Goal: Task Accomplishment & Management: Manage account settings

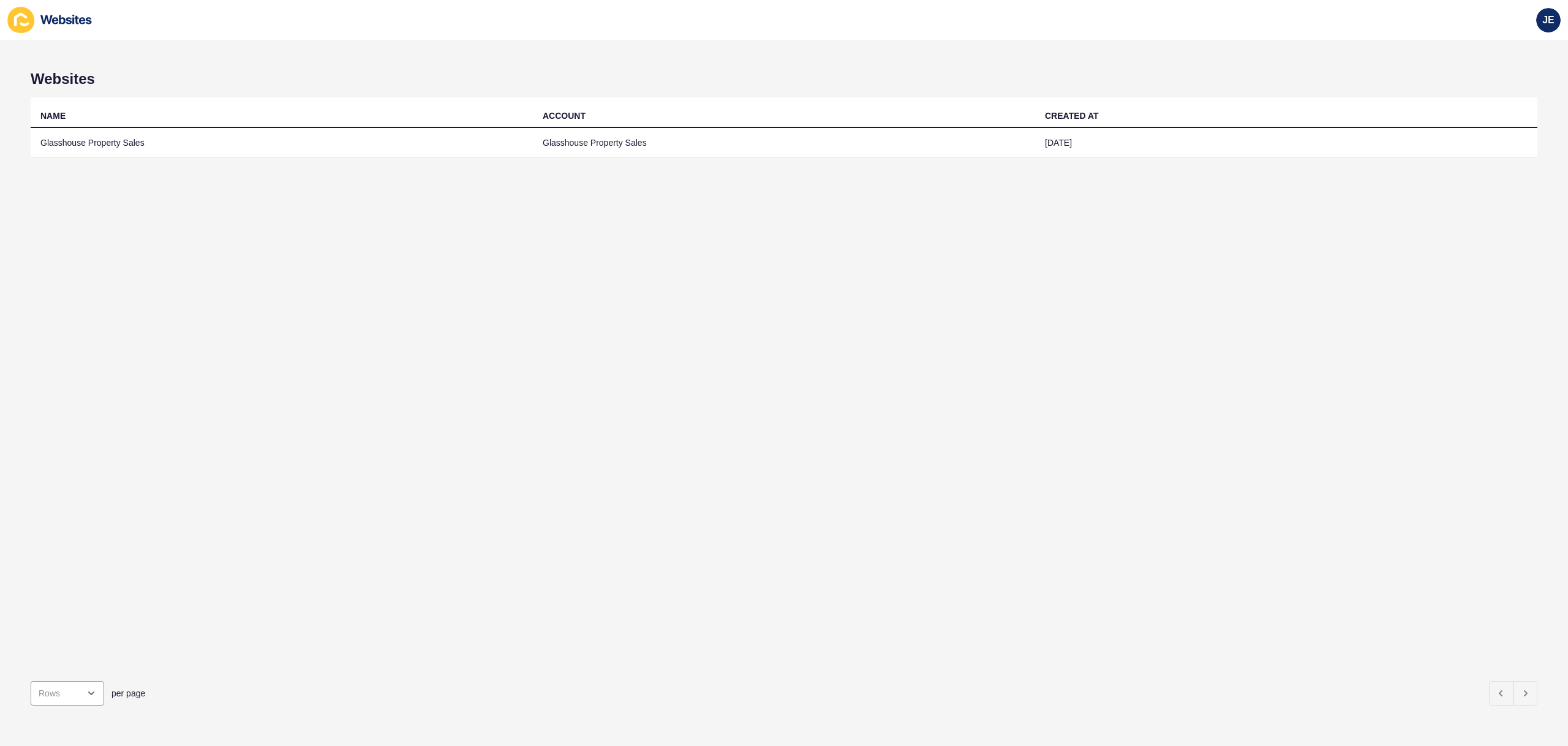
click at [612, 156] on td "Glasshouse Property Sales" at bounding box center [784, 143] width 503 height 30
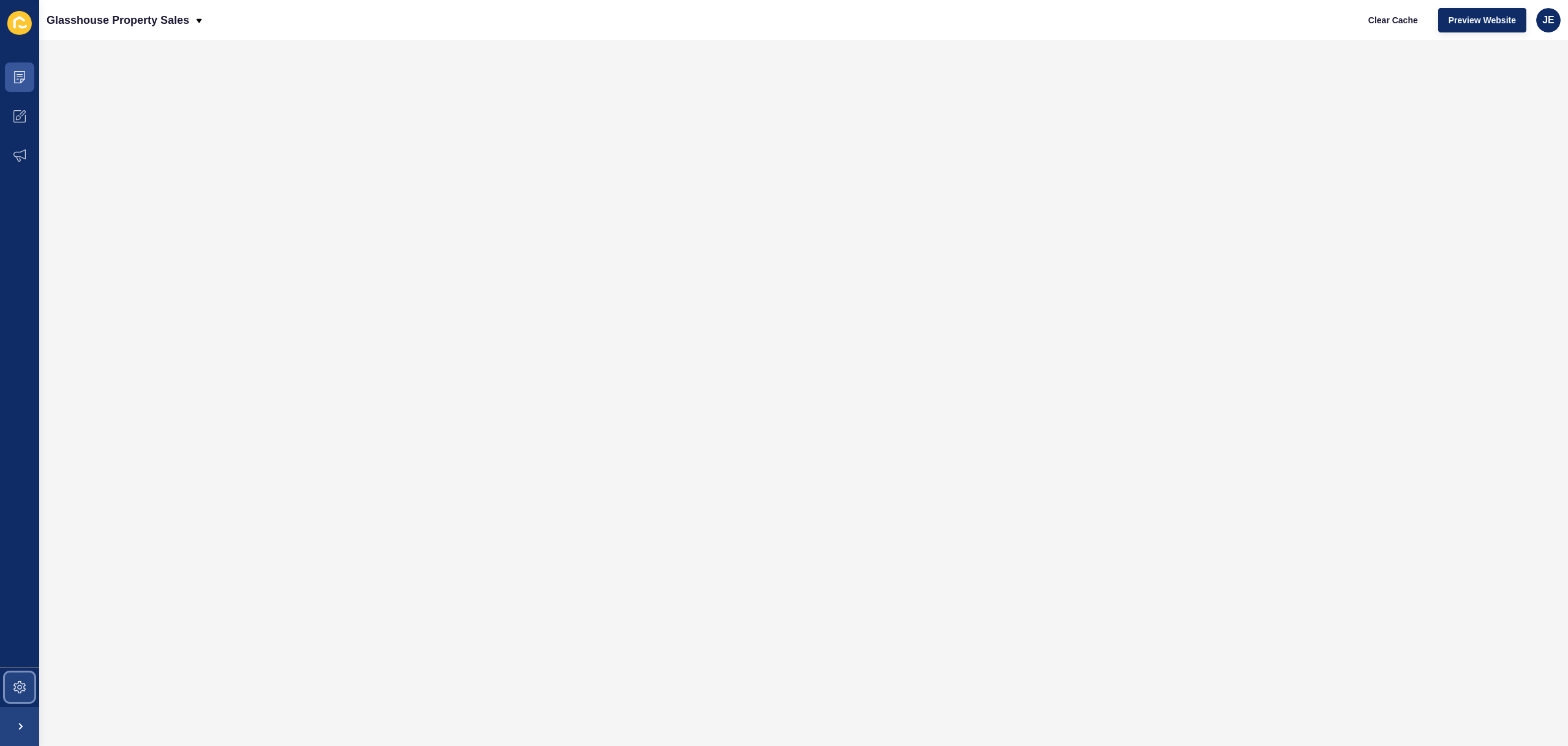
click at [26, 679] on span at bounding box center [20, 687] width 40 height 40
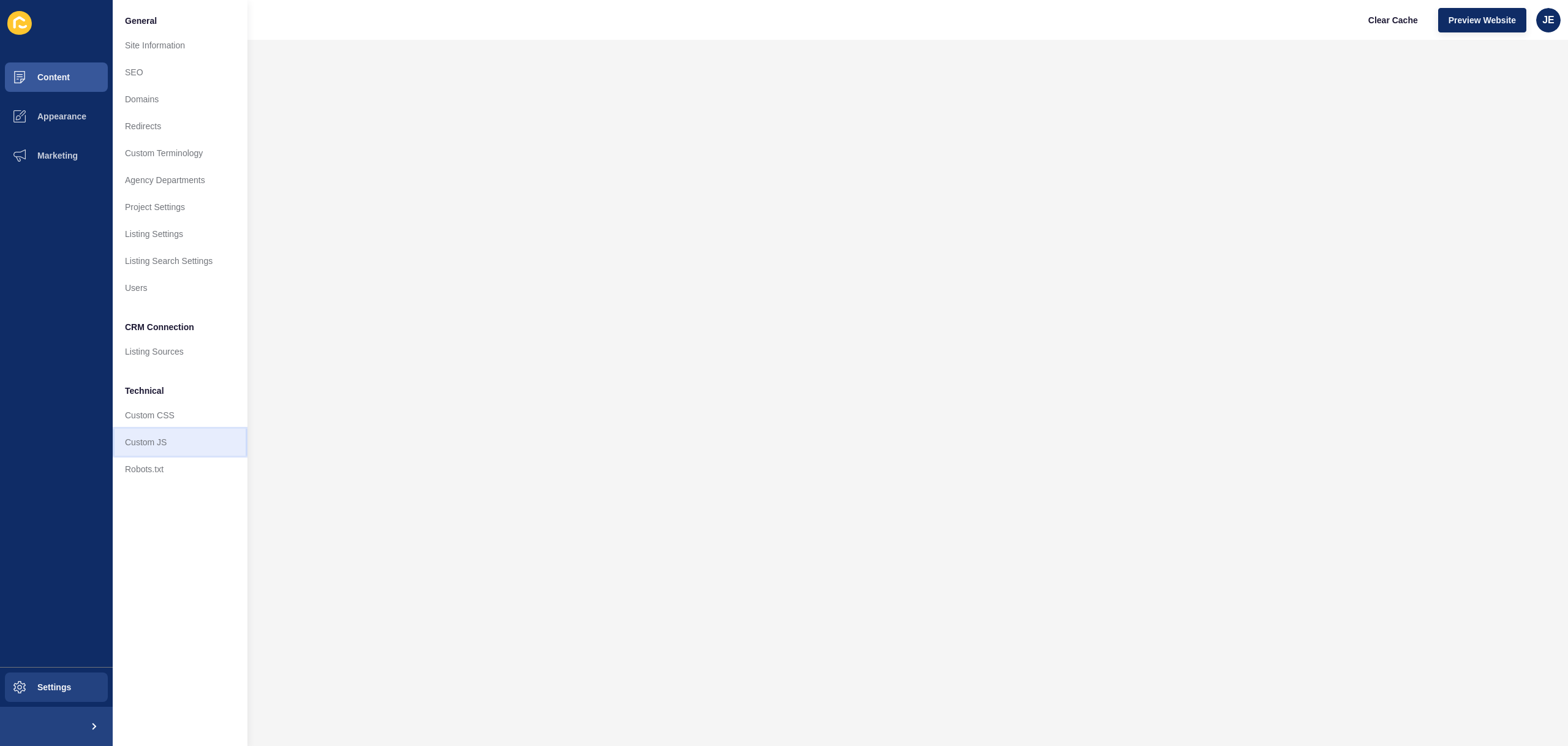
click at [165, 441] on link "Custom JS" at bounding box center [180, 442] width 135 height 27
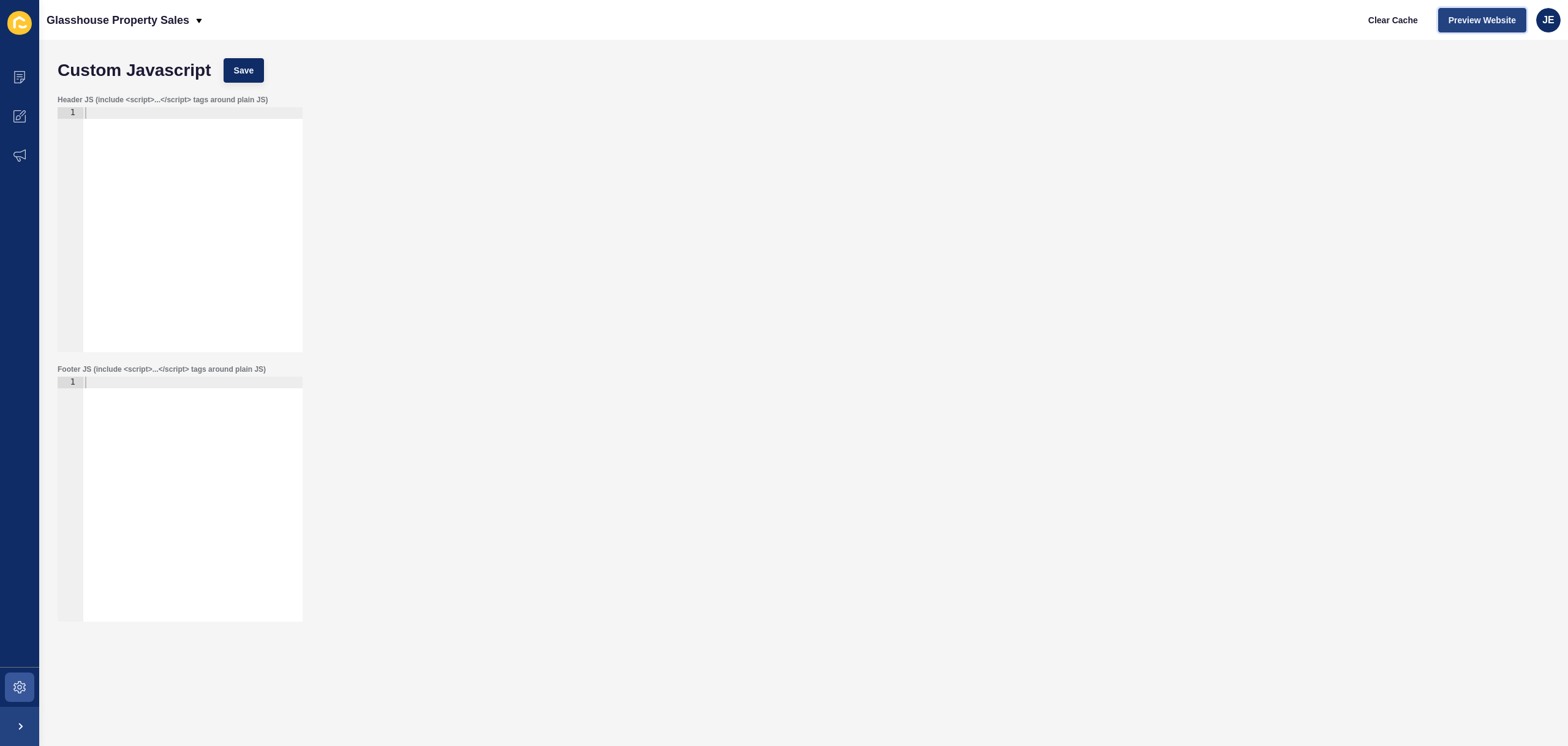
click at [1469, 20] on span "Preview Website" at bounding box center [1482, 20] width 68 height 12
click at [27, 697] on span at bounding box center [20, 687] width 40 height 40
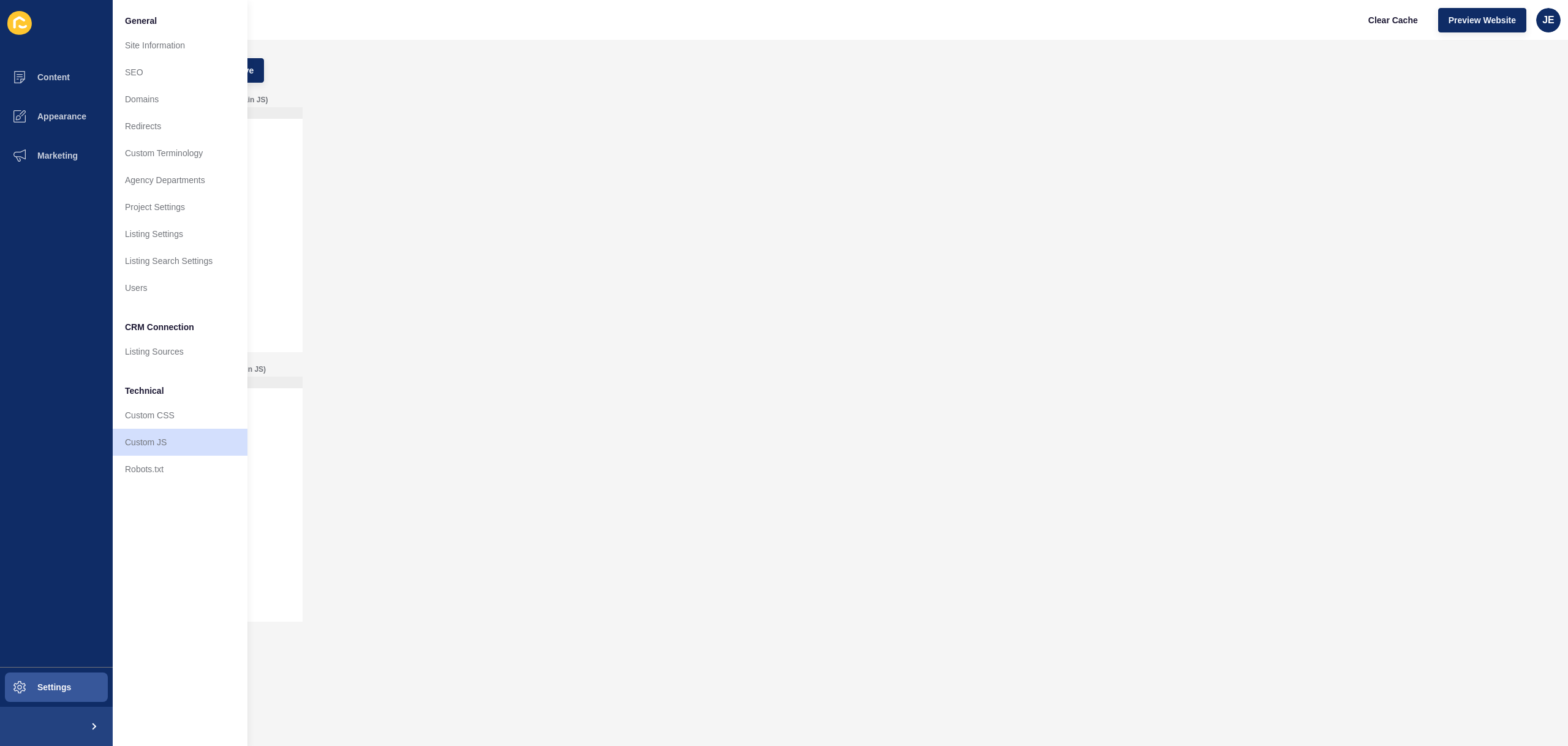
click at [447, 172] on div "Header JS (include <script>...</script> tags around plain JS) 1 ההההההההההההההה…" at bounding box center [803, 223] width 1505 height 270
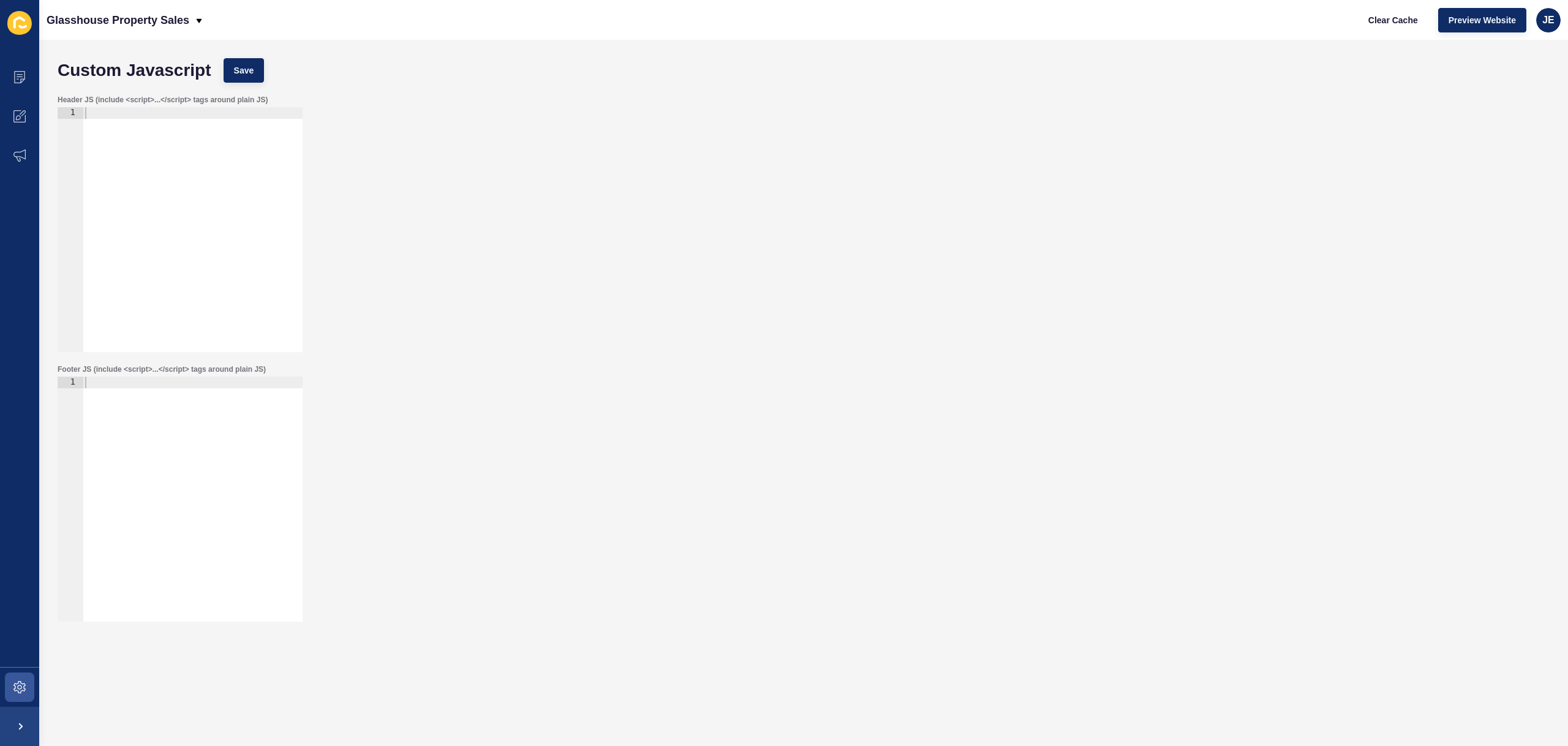
click at [164, 420] on div at bounding box center [192, 511] width 220 height 269
click at [147, 185] on div at bounding box center [192, 242] width 220 height 269
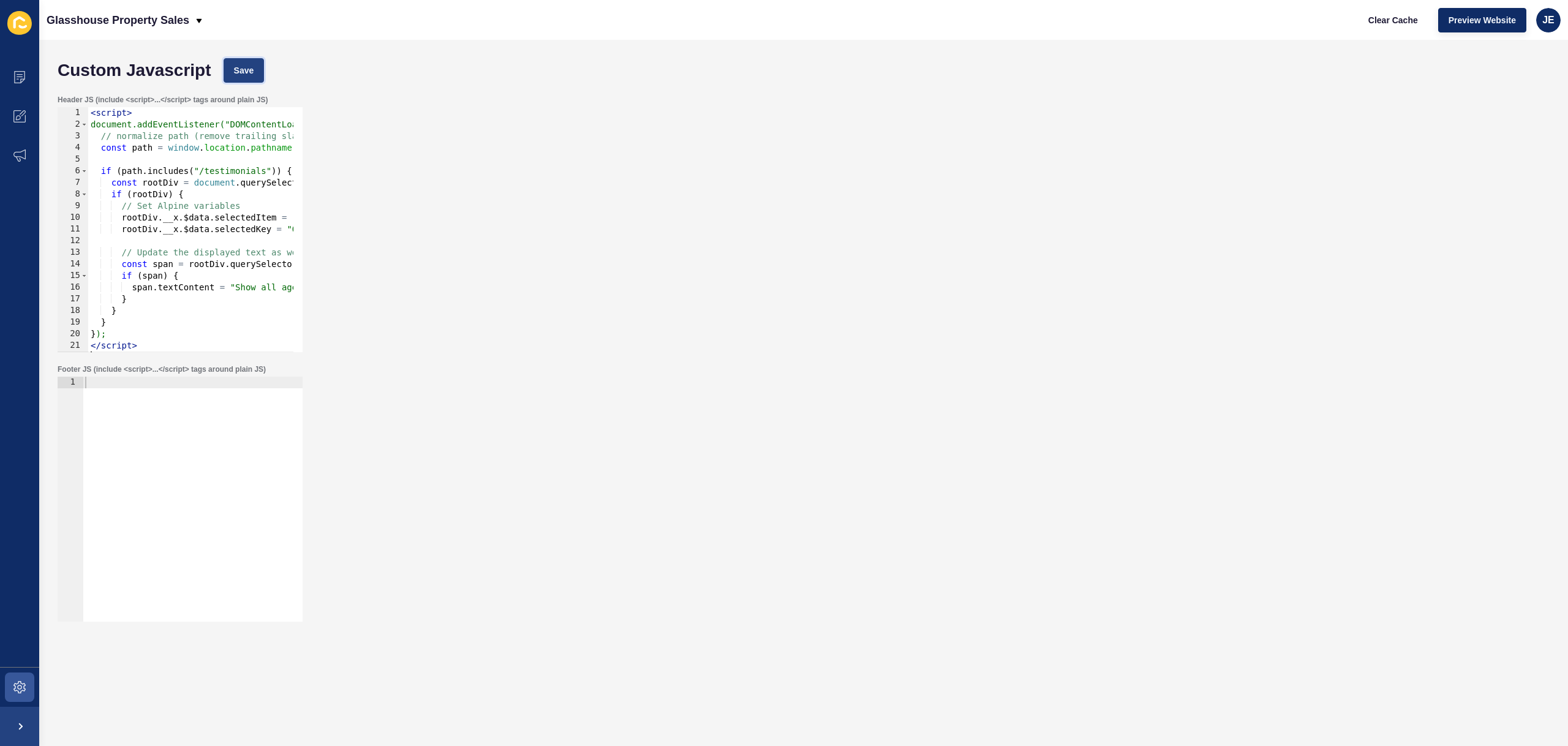
click at [241, 66] on span "Save" at bounding box center [244, 70] width 21 height 12
click at [1396, 15] on span "Clear Cache" at bounding box center [1393, 20] width 49 height 12
click at [241, 73] on span "Save" at bounding box center [244, 70] width 21 height 12
click at [1401, 23] on span "Clear Cache" at bounding box center [1393, 20] width 49 height 12
click at [132, 312] on div "< script > document.addEventListener("DOMContentLoaded", function () { // norma…" at bounding box center [299, 237] width 422 height 259
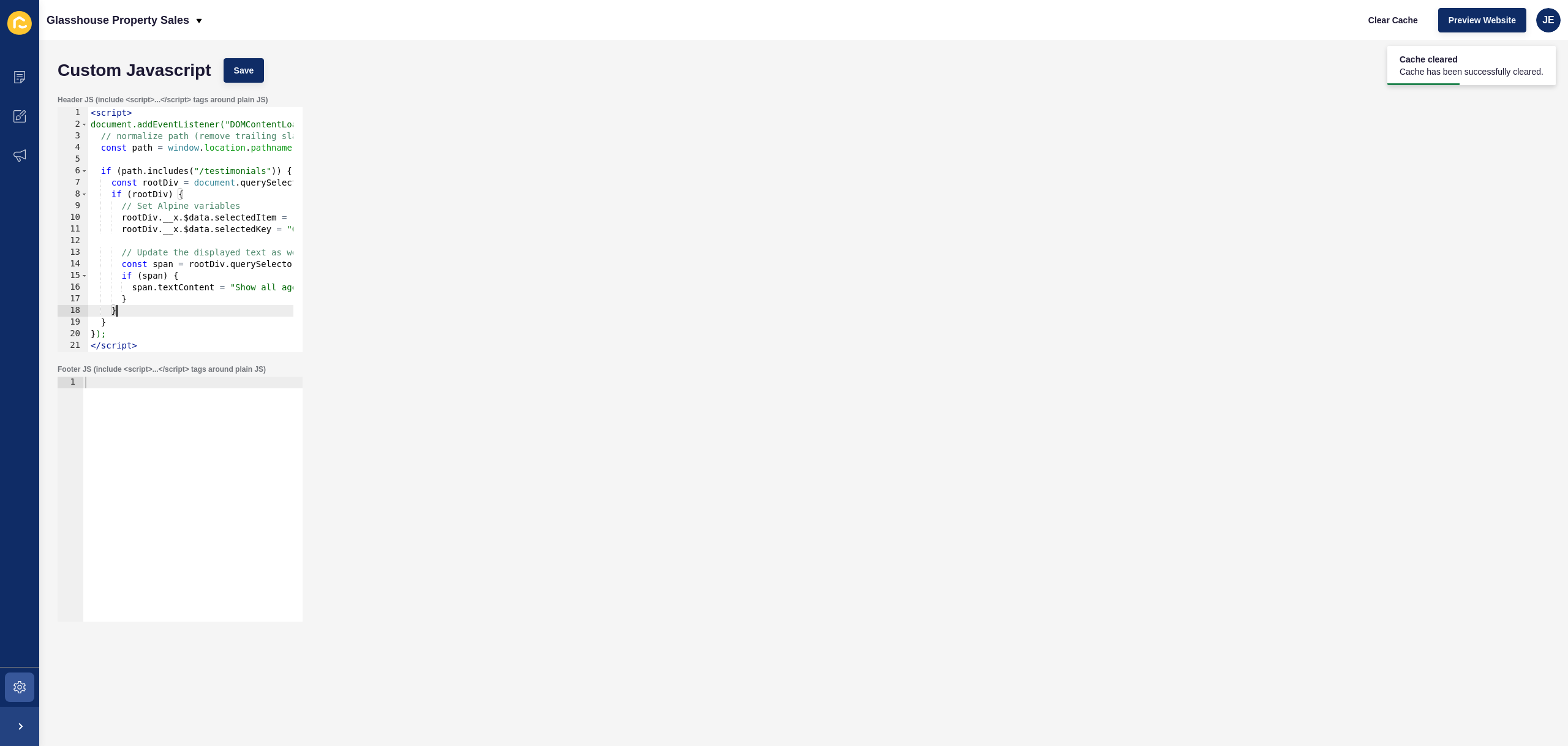
type textarea "</script>"
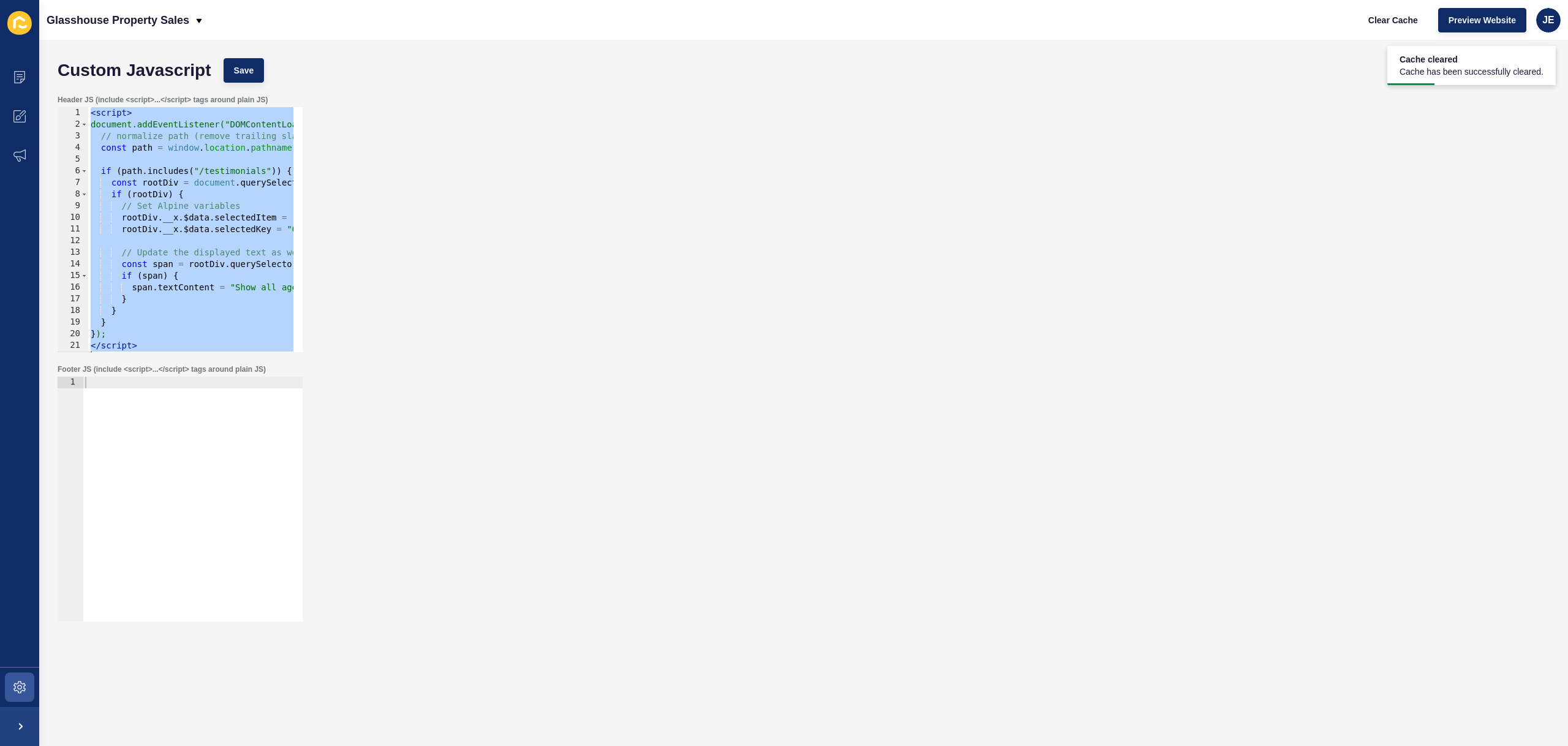
paste textarea
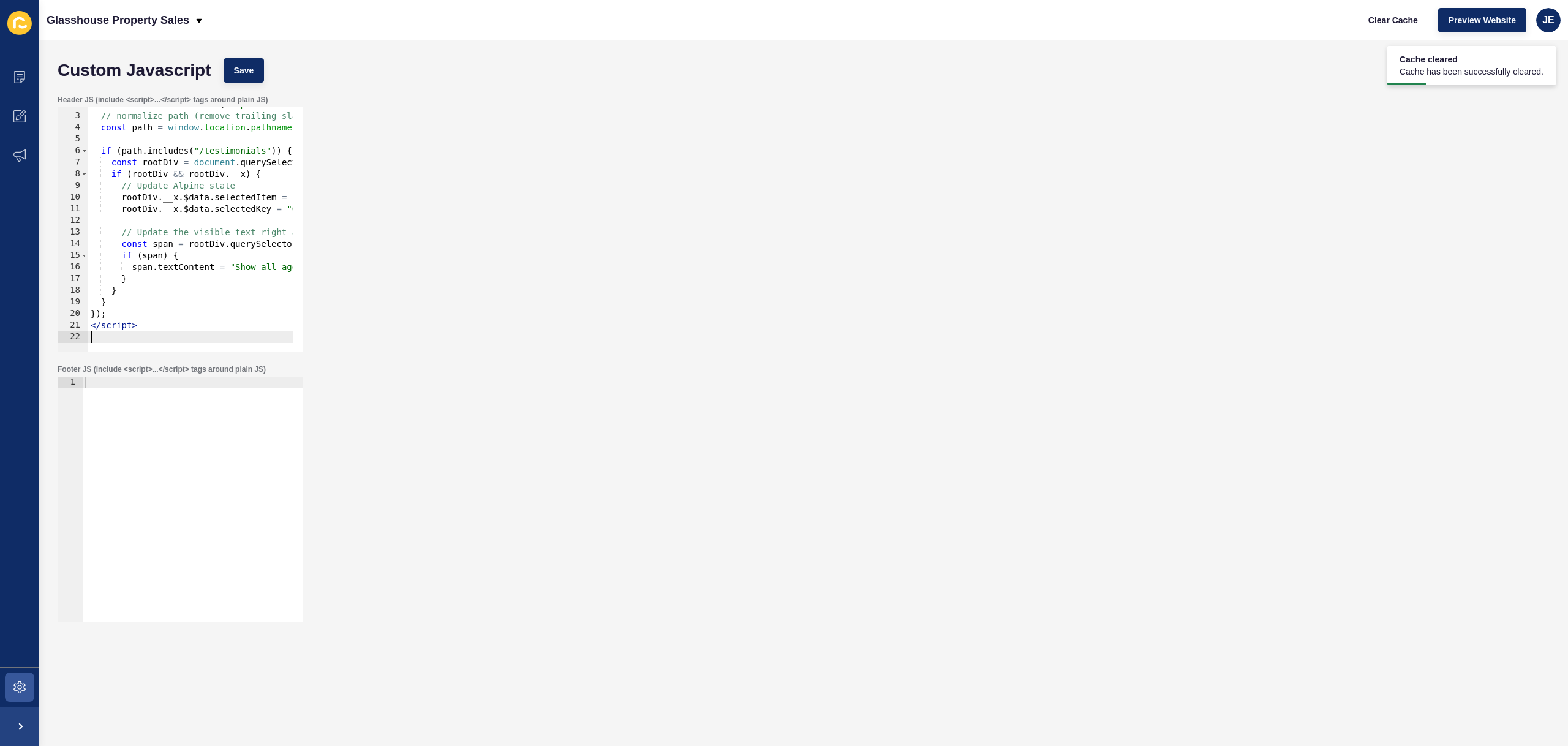
scroll to position [21, 0]
click at [242, 72] on span "Save" at bounding box center [244, 70] width 21 height 12
click at [1401, 22] on span "Clear Cache" at bounding box center [1393, 20] width 49 height 12
click at [180, 237] on div "document.addEventListener("alpine:init", () => { // normalize path (remove trai…" at bounding box center [299, 228] width 422 height 259
type textarea "</script>"
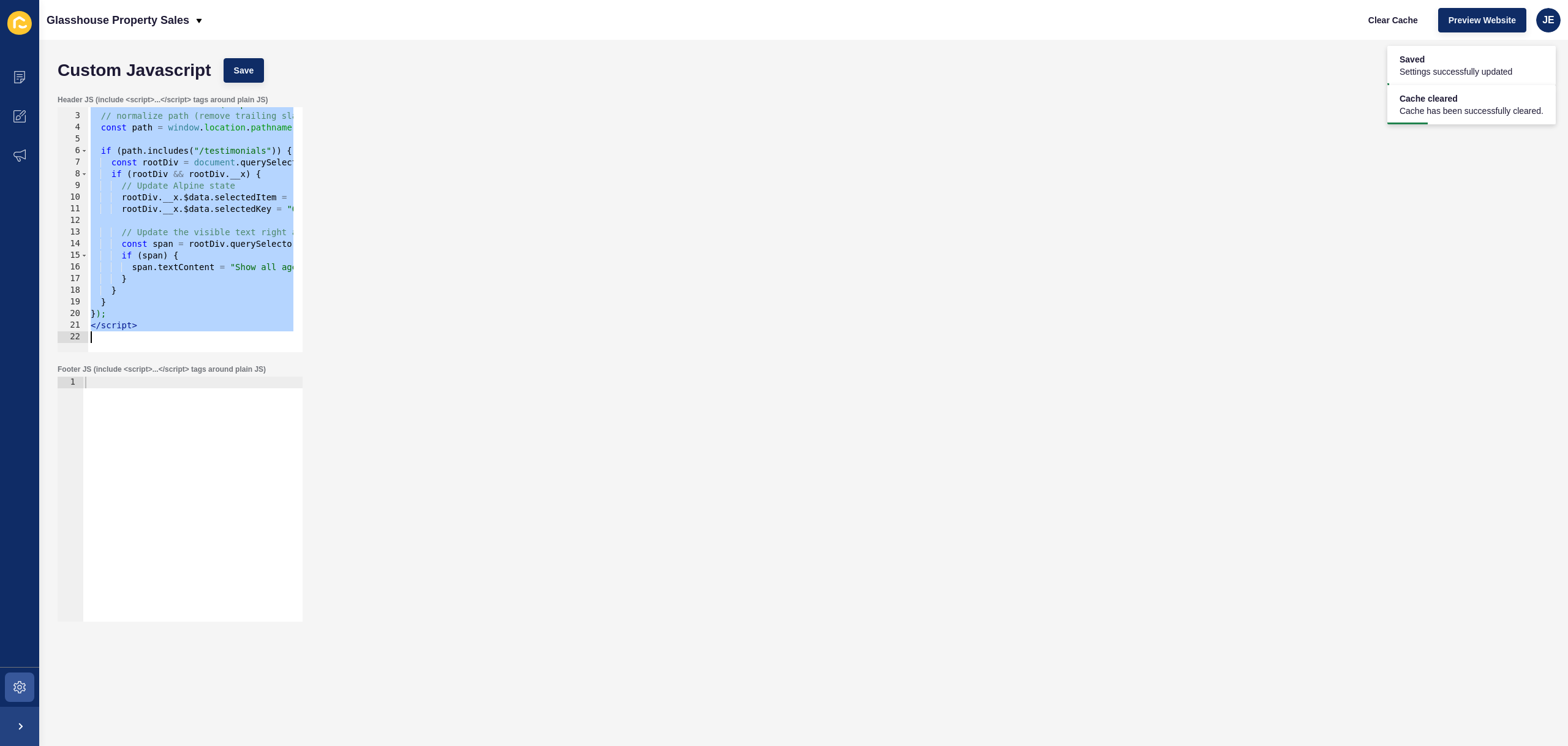
paste textarea
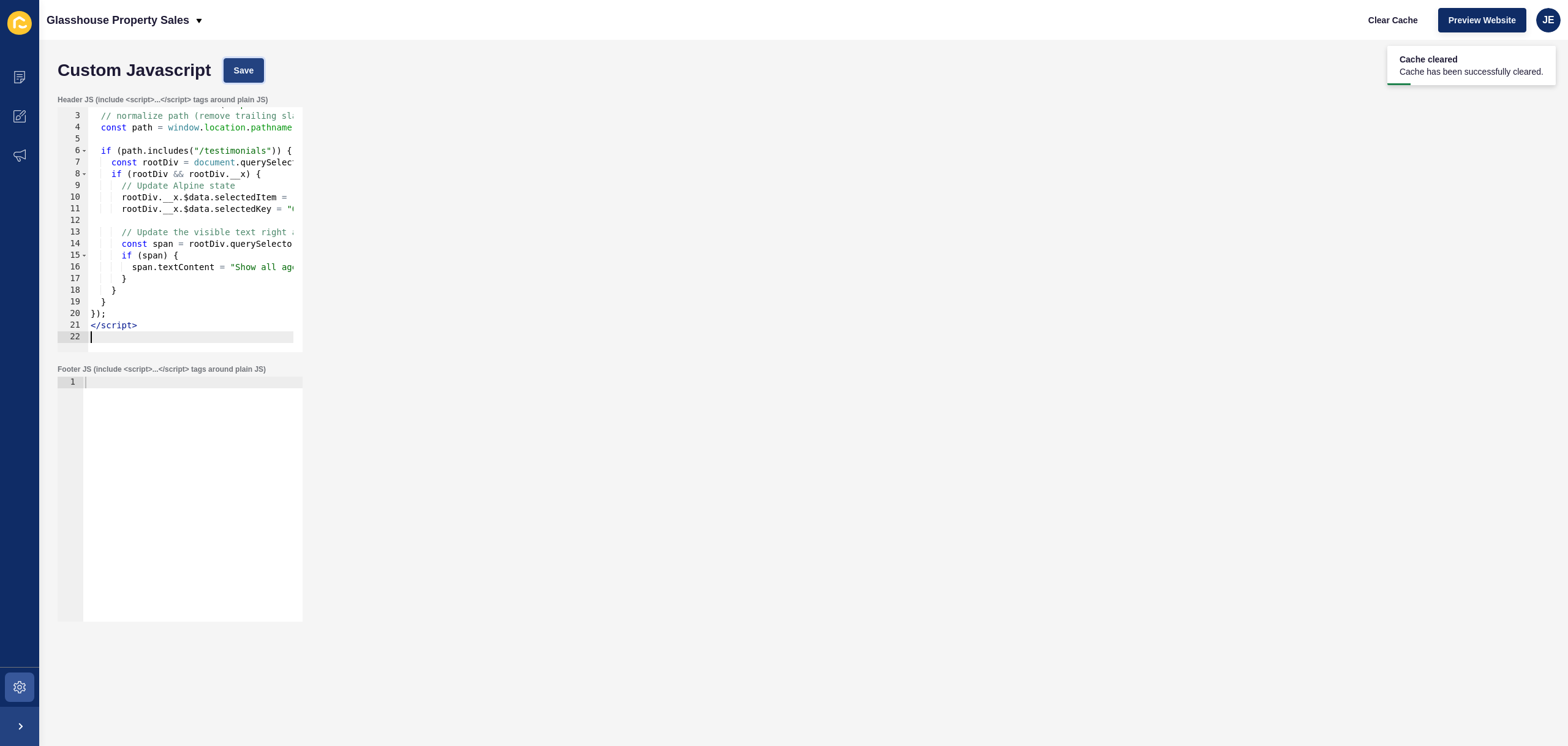
click at [246, 80] on button "Save" at bounding box center [244, 71] width 41 height 25
click at [1401, 23] on span "Clear Cache" at bounding box center [1393, 20] width 49 height 12
click at [165, 209] on div "document.addEventListener("alpine:init", () => { // normalize path (remove trai…" at bounding box center [299, 228] width 422 height 259
type textarea "</script>"
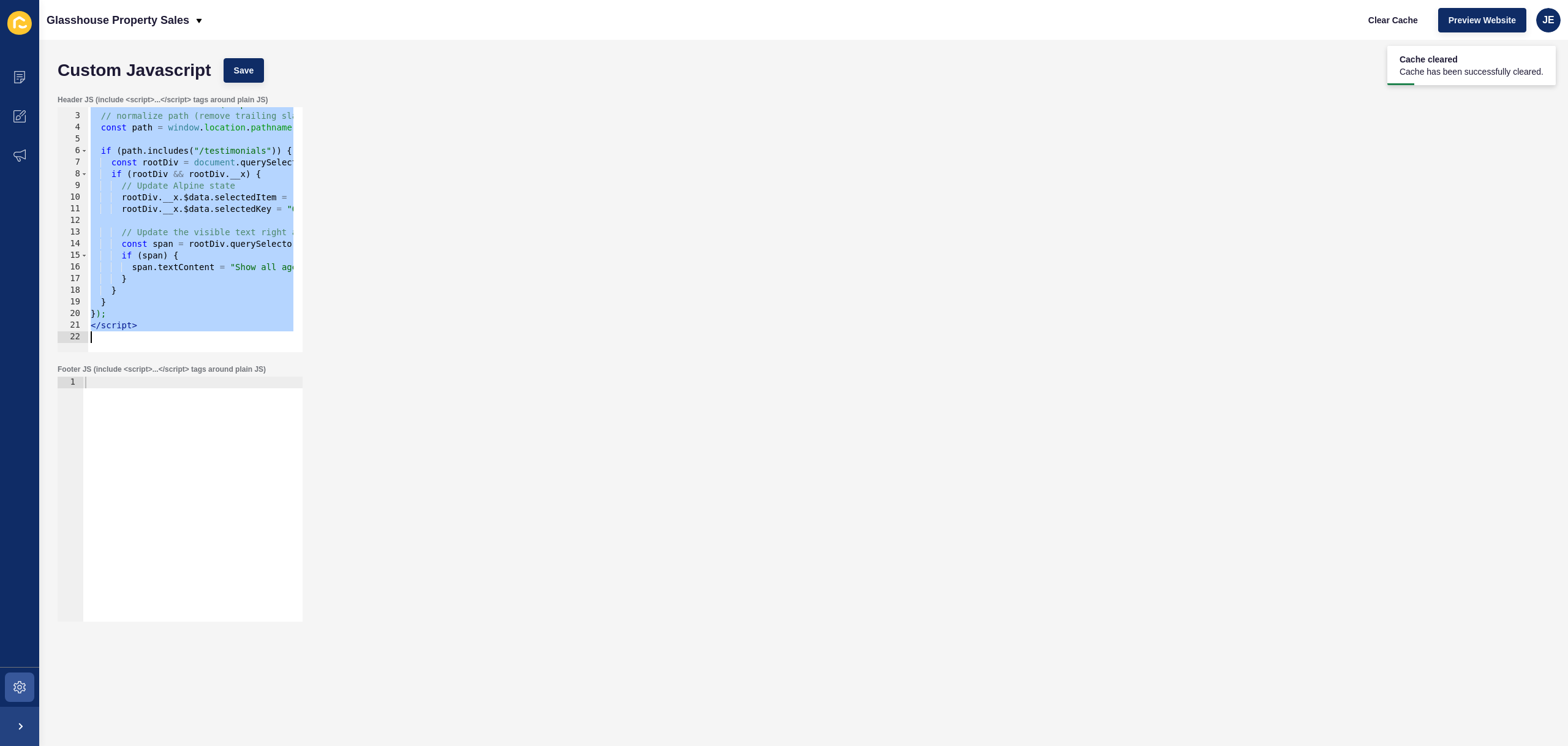
paste textarea
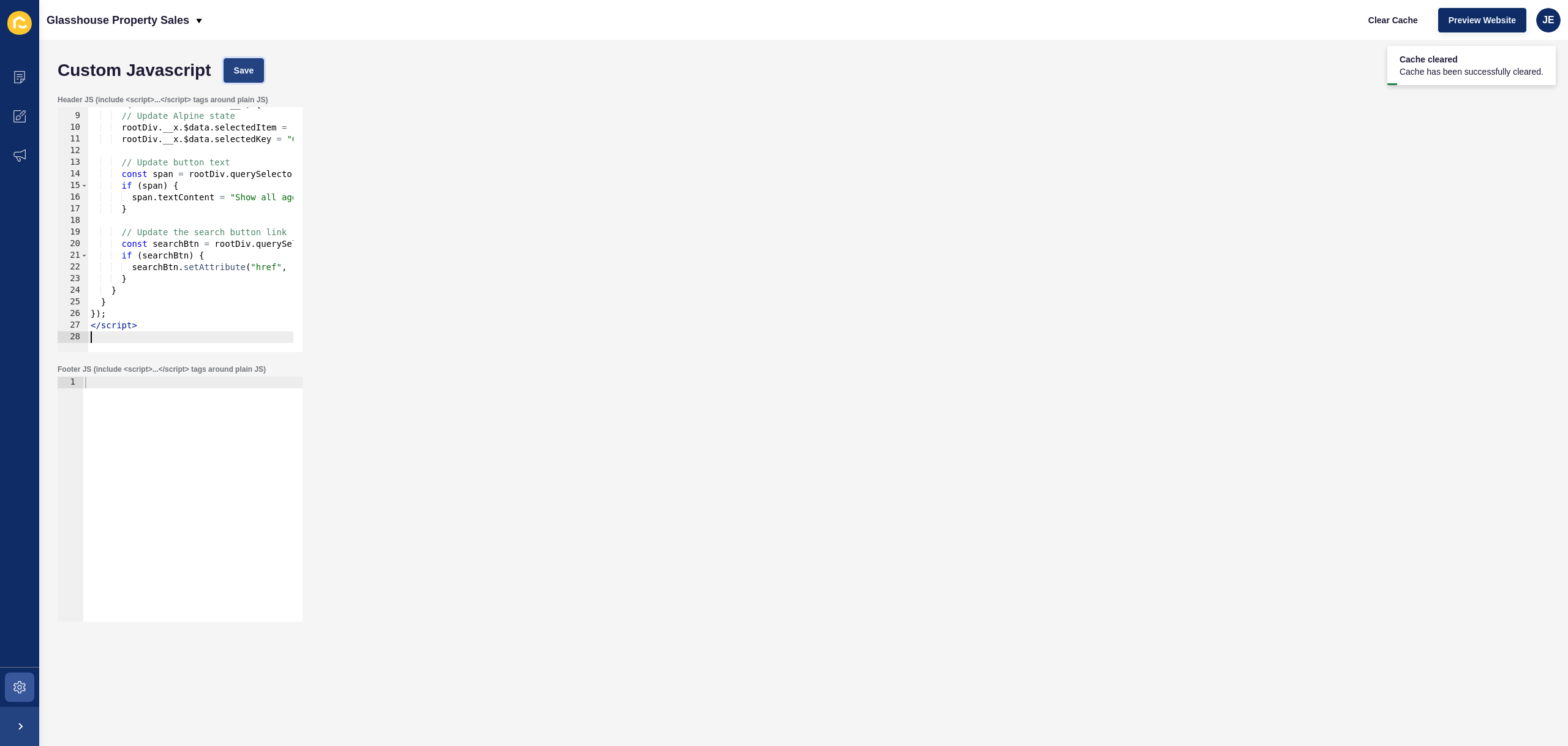
click at [240, 72] on span "Save" at bounding box center [244, 70] width 21 height 12
click at [1401, 25] on span "Clear Cache" at bounding box center [1393, 20] width 49 height 12
click at [259, 249] on div "if ( rootDiv && rootDiv . __x ) { // Update Alpine state rootDiv . __x . $data …" at bounding box center [309, 228] width 442 height 259
type textarea "</script>"
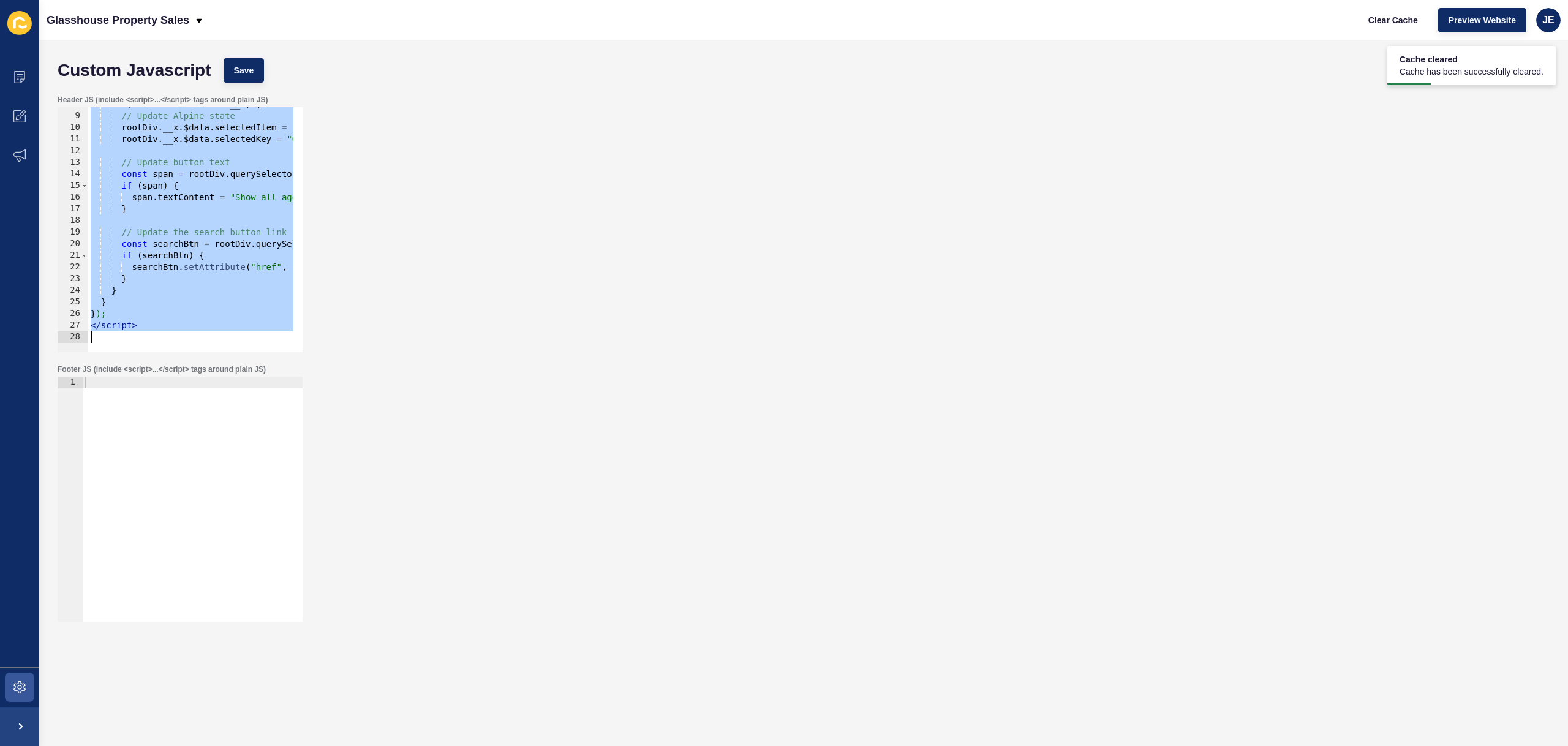
paste textarea
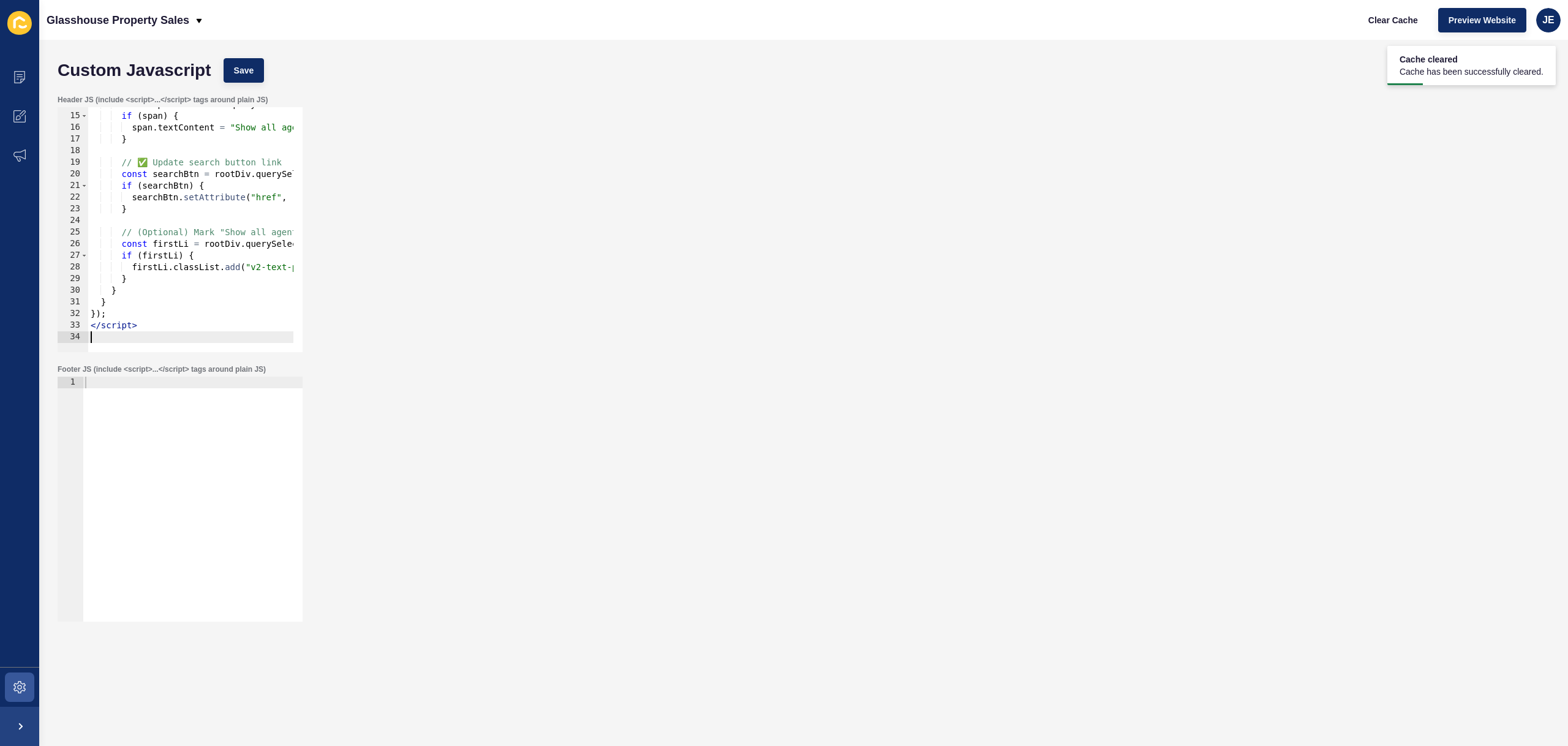
scroll to position [160, 0]
click at [255, 67] on button "Save" at bounding box center [244, 71] width 41 height 25
click at [1369, 26] on button "Clear Cache" at bounding box center [1392, 21] width 70 height 25
click at [126, 232] on div "const span = rootDiv . querySelector ( '[data-testid="filter-selected-item"]' )…" at bounding box center [309, 228] width 442 height 259
type textarea "</script>"
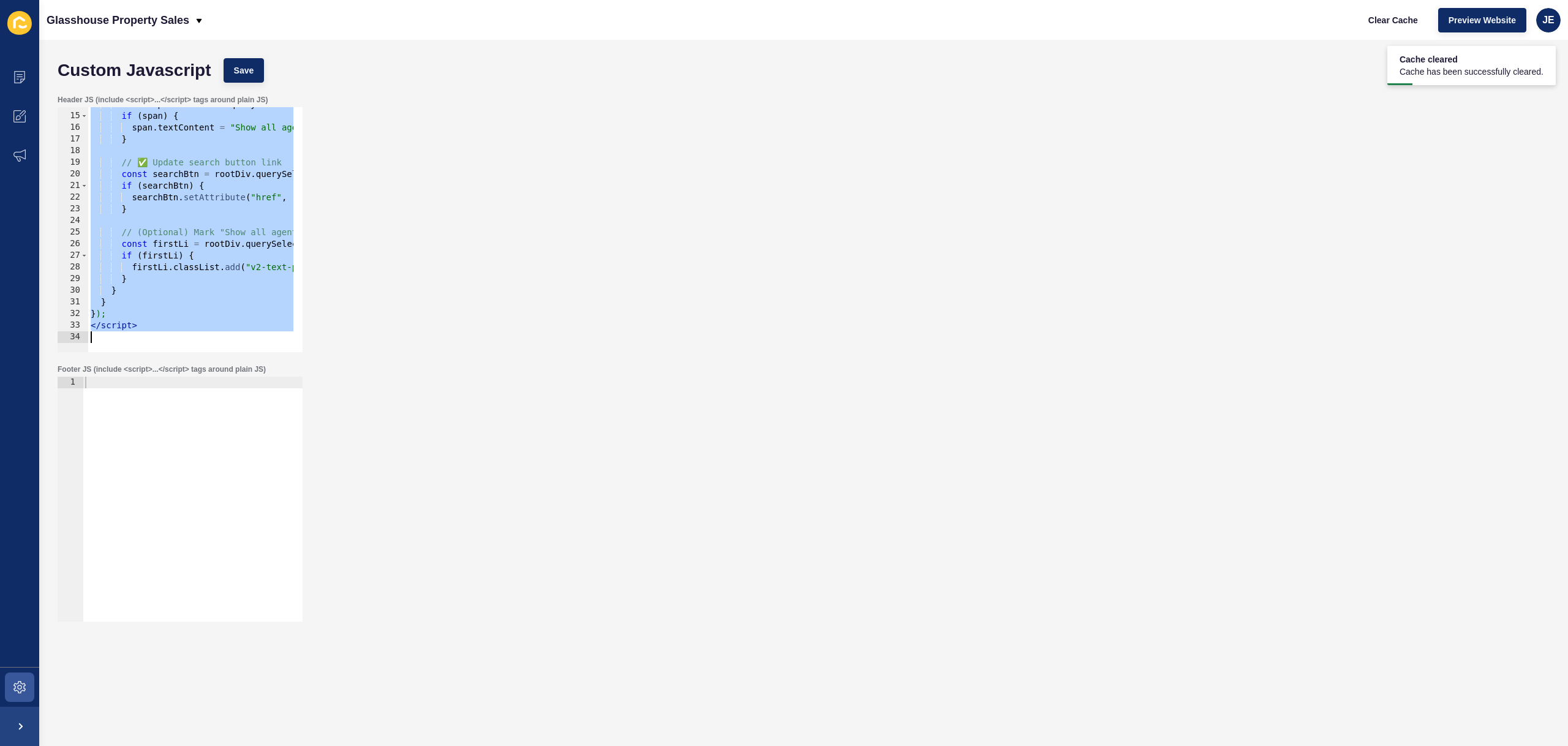
paste textarea
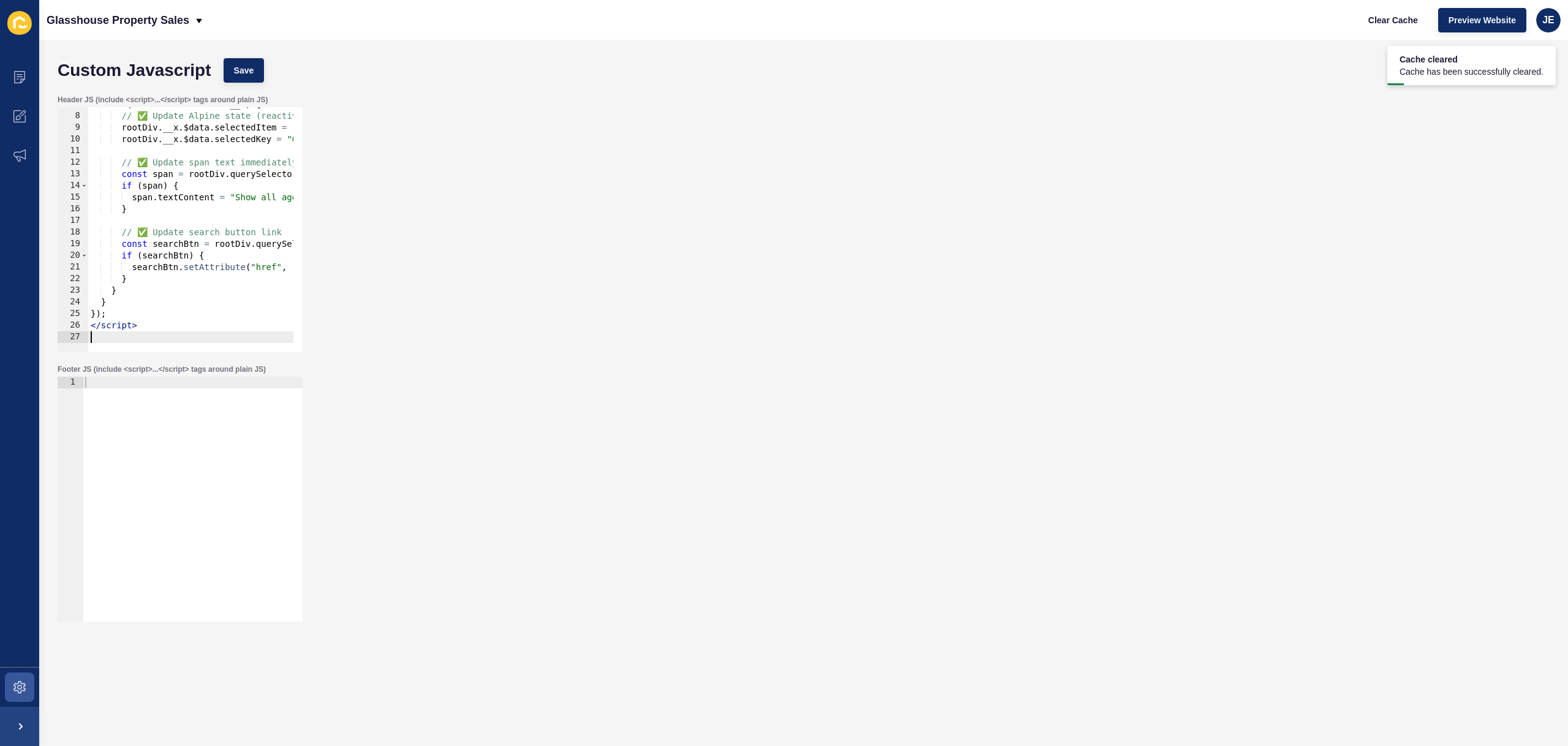
scroll to position [78, 0]
click at [246, 63] on button "Save" at bounding box center [244, 71] width 41 height 25
click at [1415, 20] on span "Clear Cache" at bounding box center [1393, 20] width 49 height 12
click at [183, 291] on div "if ( rootDiv && rootDiv . __x ) { // ✅ Update Alpine state (reactive) rootDiv .…" at bounding box center [309, 228] width 442 height 259
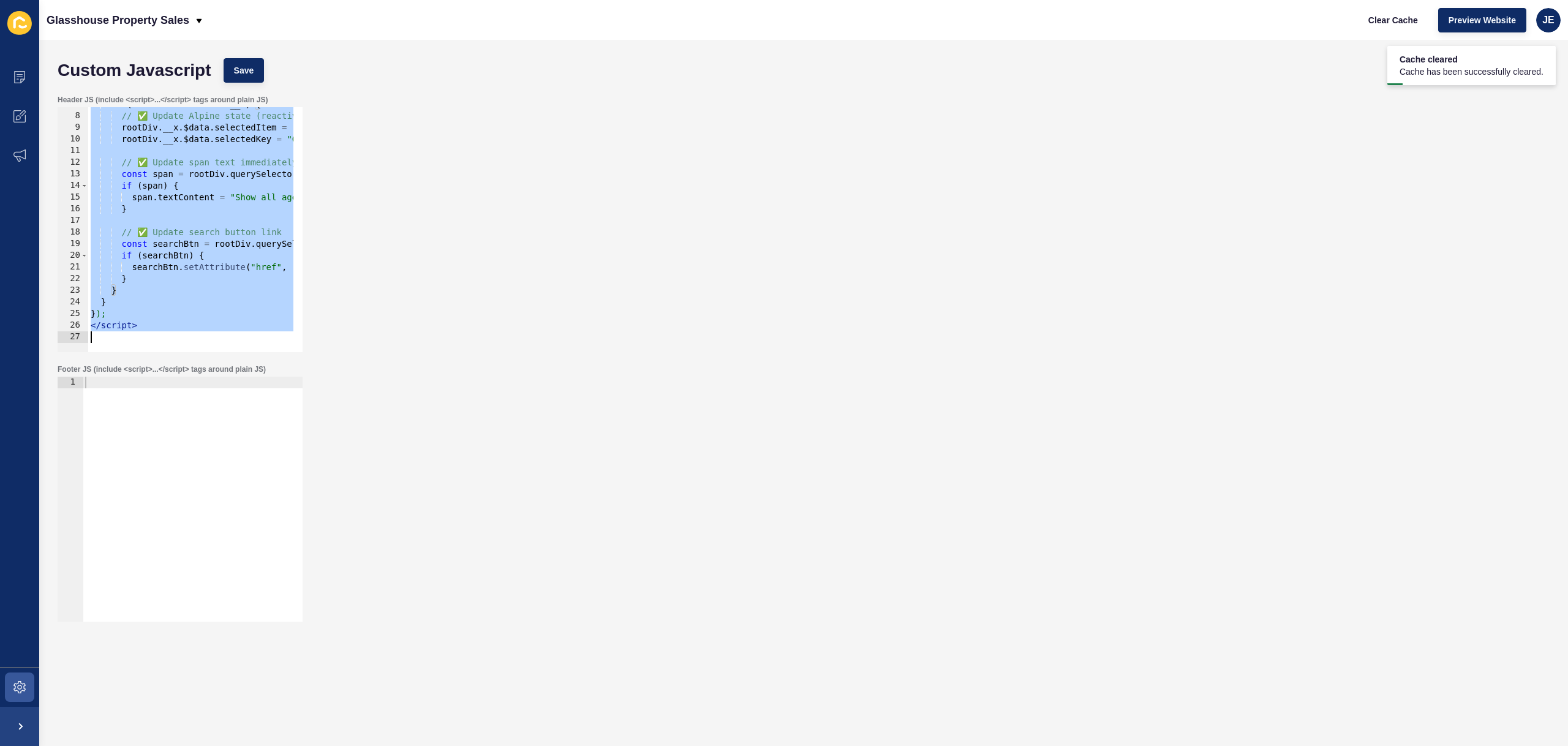
paste textarea
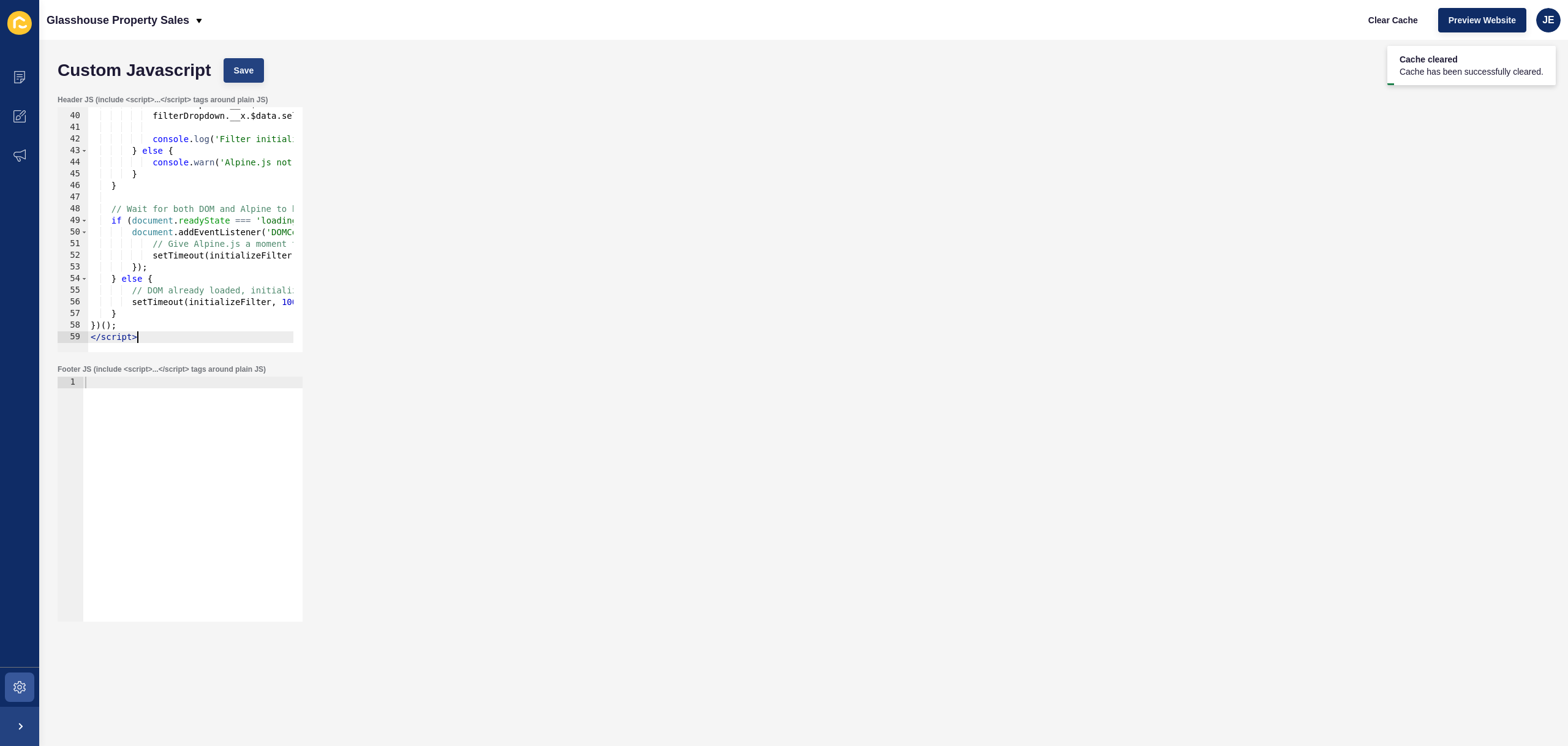
scroll to position [451, 0]
click at [246, 63] on button "Save" at bounding box center [244, 71] width 41 height 25
click at [1380, 25] on span "Clear Cache" at bounding box center [1393, 20] width 49 height 12
click at [190, 204] on div "filterDropdown . __x . $data . selectedItem = 'Show all agents' ; filterDropdow…" at bounding box center [302, 228] width 427 height 259
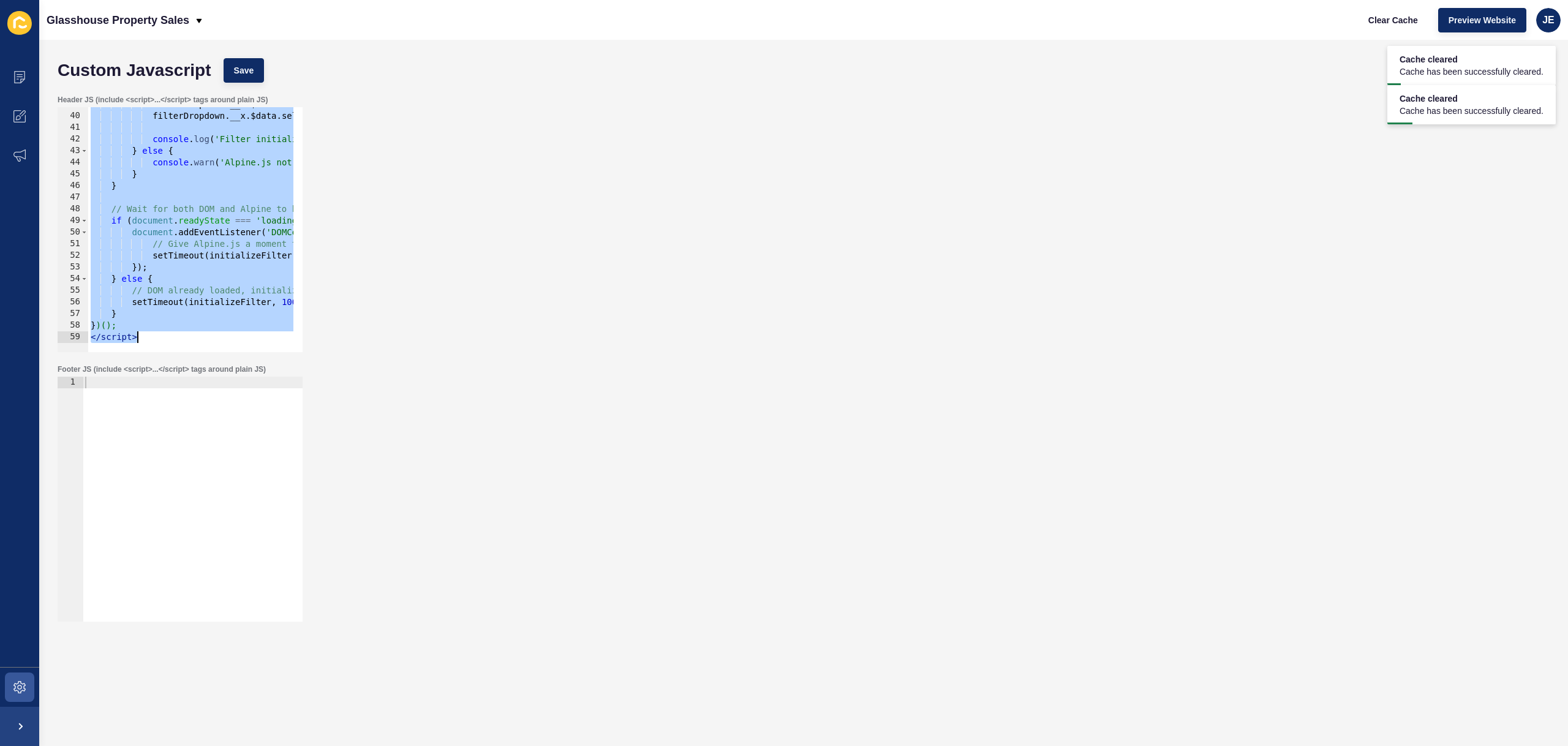
paste textarea
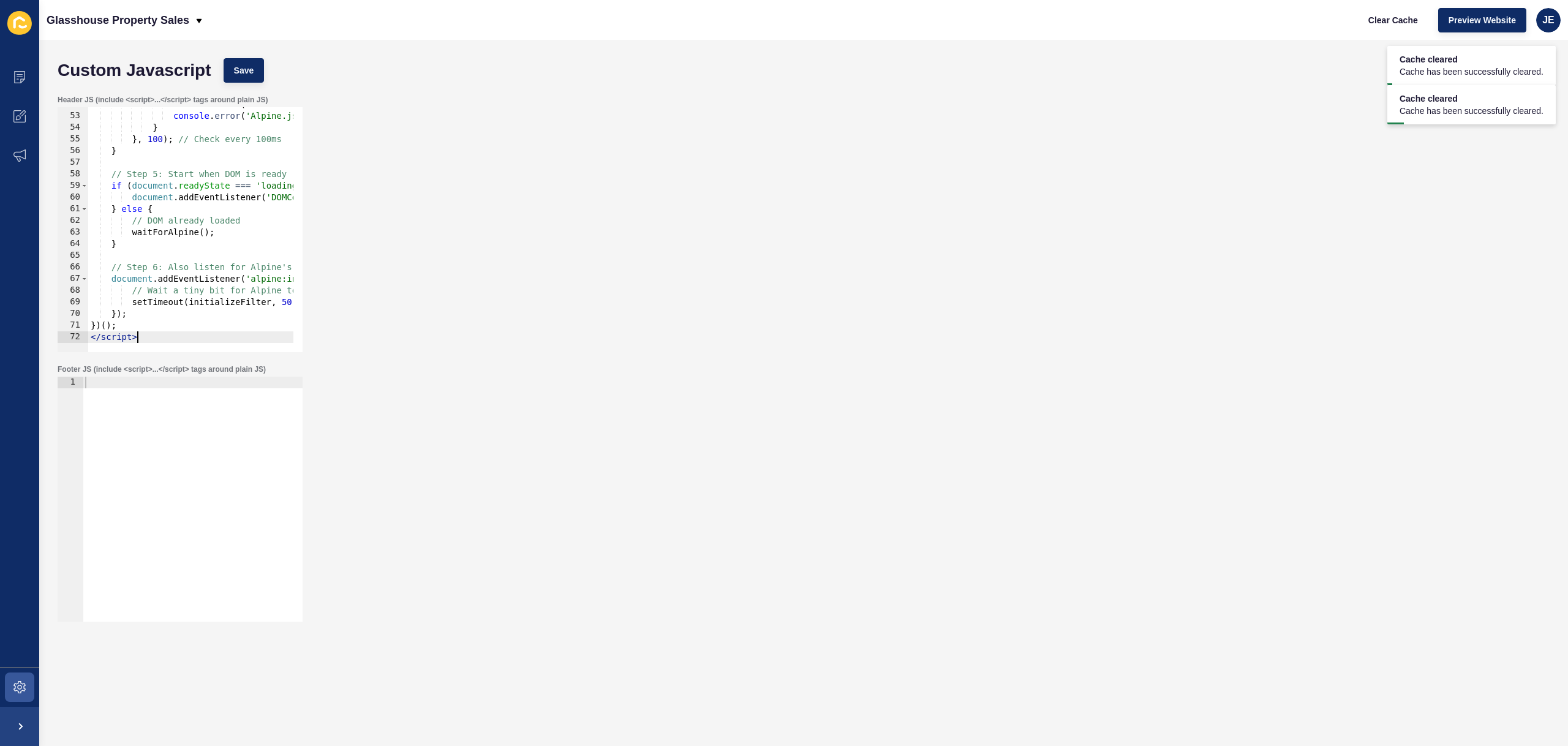
scroll to position [603, 0]
click at [252, 85] on div "Custom Javascript Save" at bounding box center [803, 70] width 1505 height 37
click at [255, 74] on button "Save" at bounding box center [244, 71] width 41 height 25
click at [1373, 16] on span "Clear Cache" at bounding box center [1393, 20] width 49 height 12
click at [194, 195] on div "clearInterval ( checkInterval ) ; // Give up after max attempts console . error…" at bounding box center [348, 228] width 519 height 259
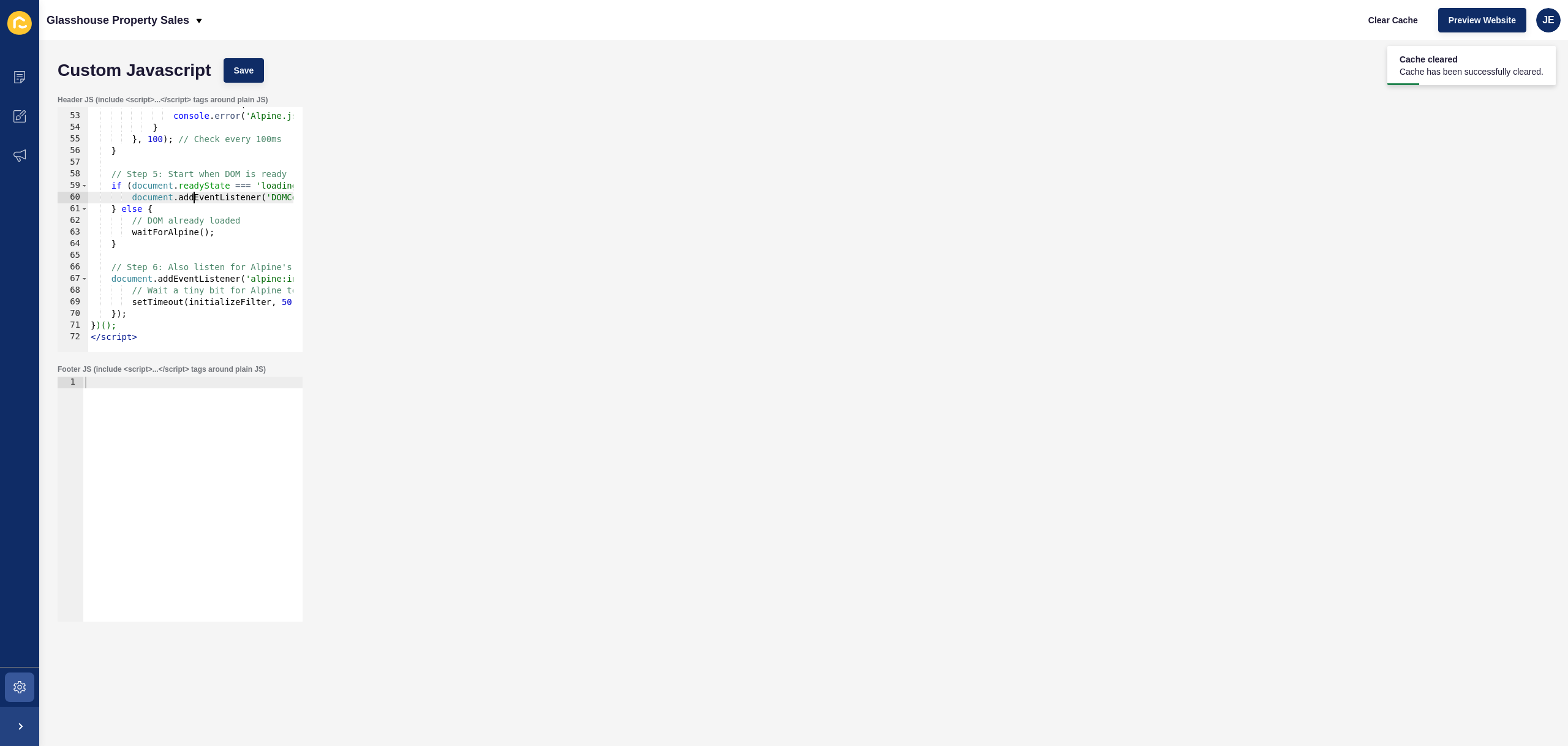
type textarea "})(); </script>"
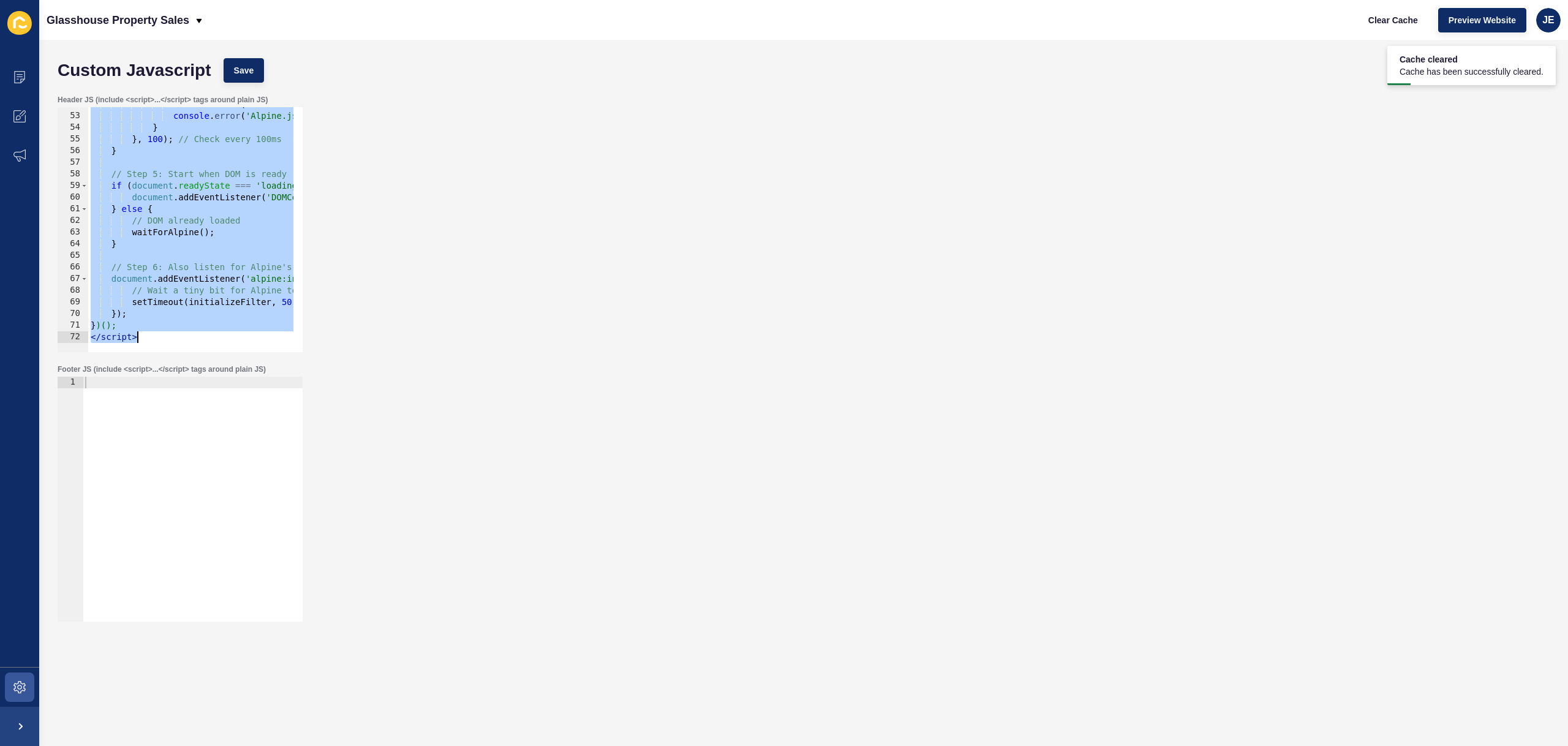
paste textarea
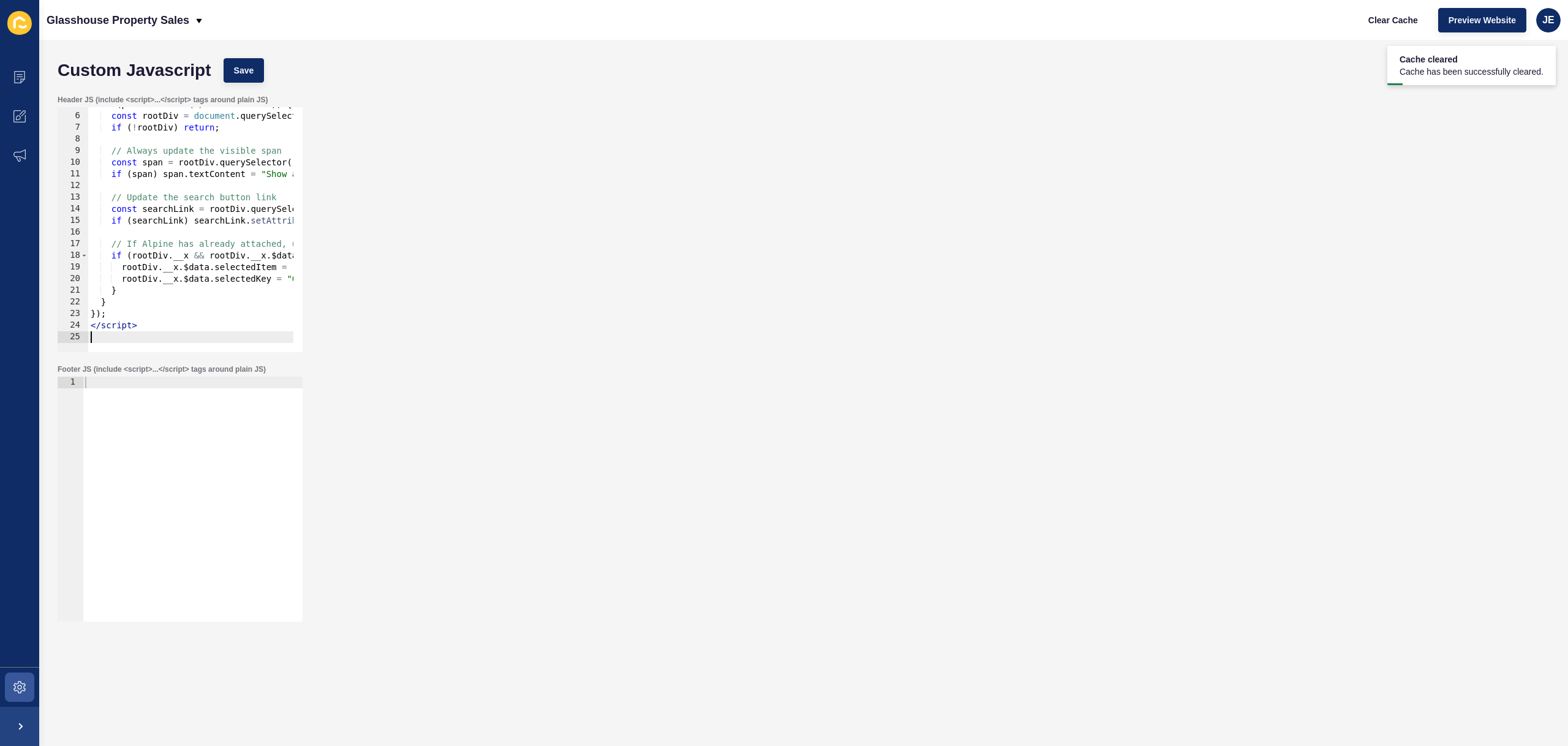
scroll to position [55, 0]
click at [247, 83] on div "Custom Javascript Save" at bounding box center [803, 70] width 1505 height 37
click at [249, 64] on span "Save" at bounding box center [244, 70] width 21 height 12
click at [1380, 21] on span "Clear Cache" at bounding box center [1393, 20] width 49 height 12
click at [180, 173] on div "if ( path . includes ( "/testimonials" )) { const rootDiv = document . querySel…" at bounding box center [307, 228] width 438 height 259
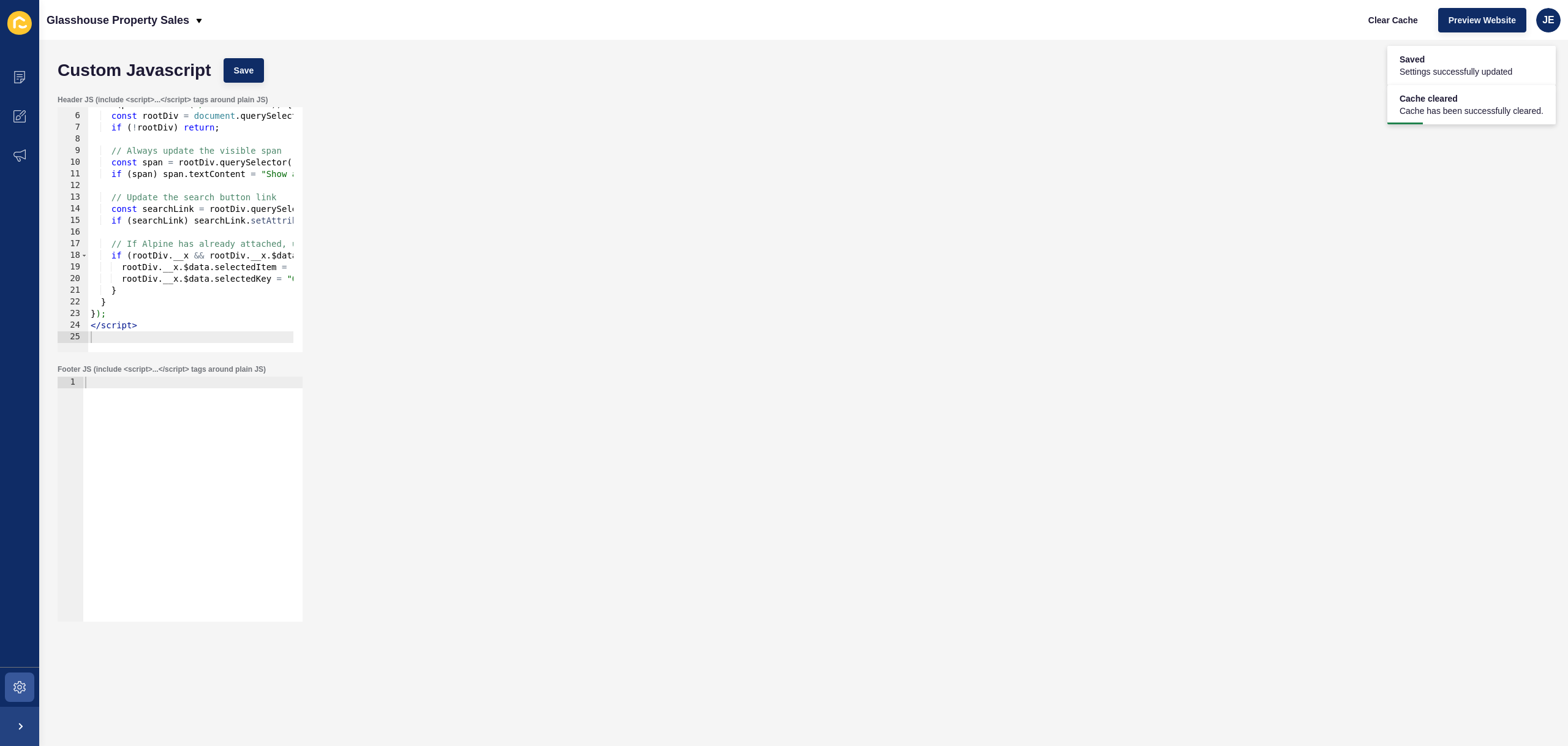
type textarea "</script>"
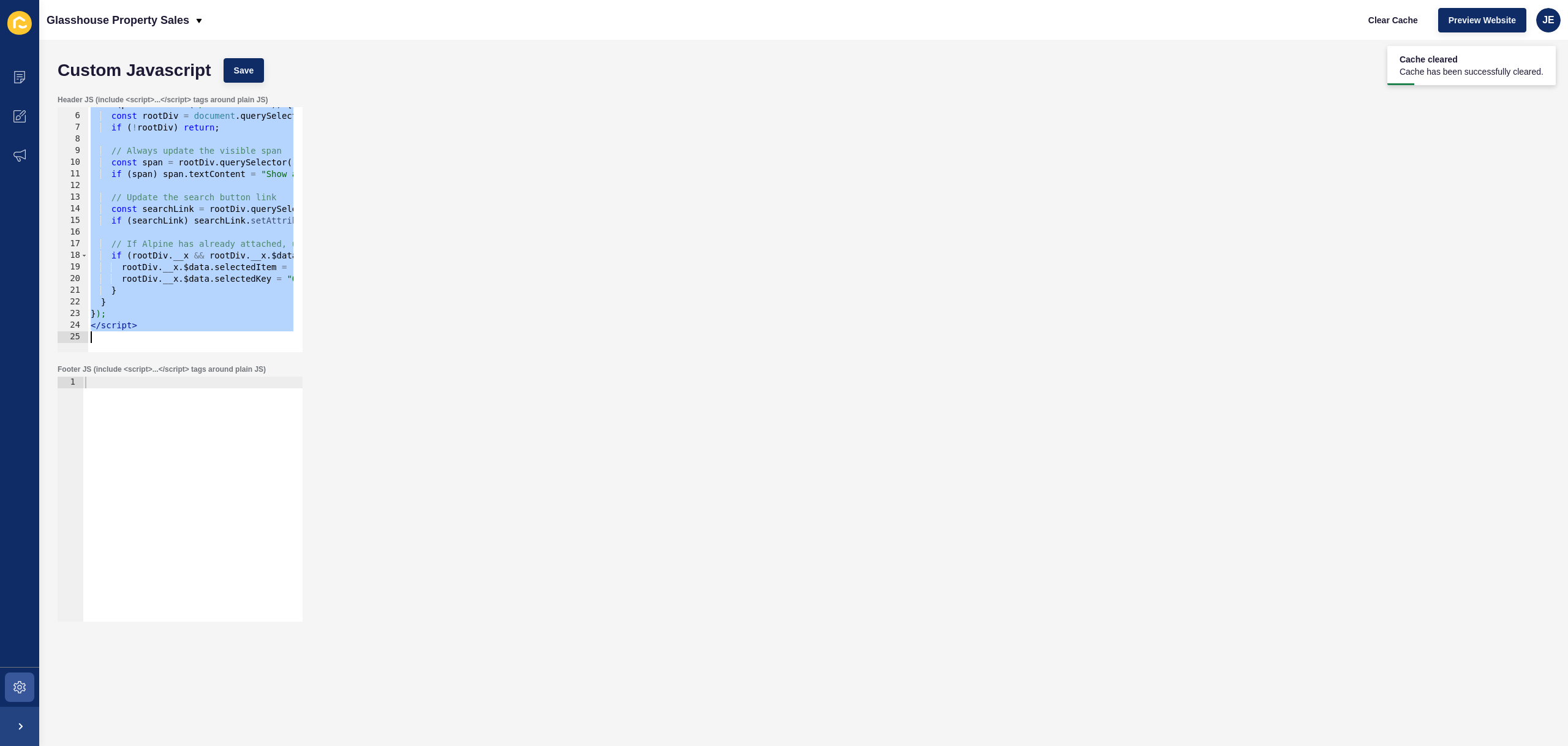
paste textarea
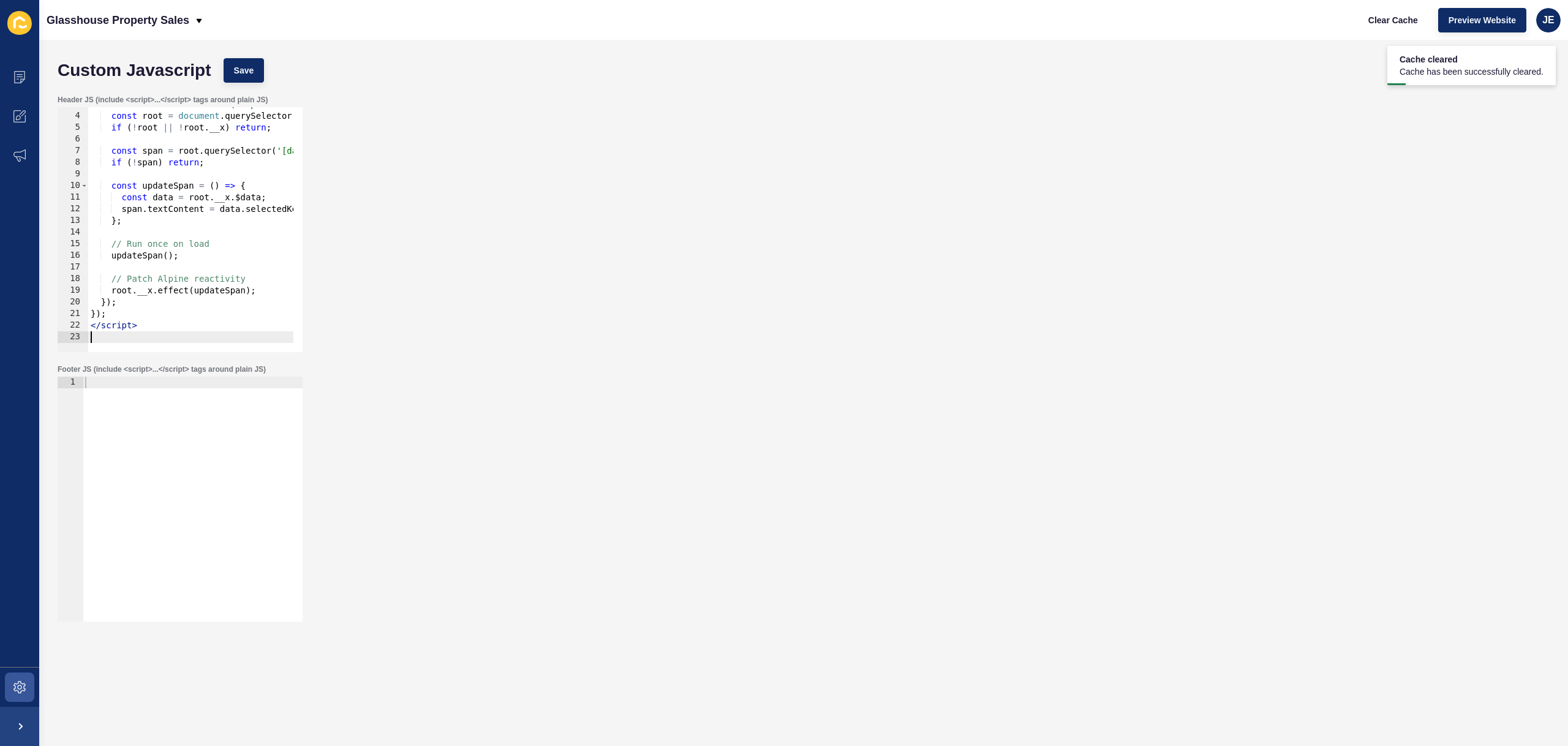
scroll to position [32, 0]
click at [252, 69] on span "Save" at bounding box center [244, 70] width 21 height 12
click at [1387, 16] on span "Clear Cache" at bounding box center [1393, 20] width 49 height 12
click at [200, 261] on div "document . addEventListener ( "alpine:initialized" , ( ) => { const root = docu…" at bounding box center [314, 228] width 452 height 259
type textarea "</script>"
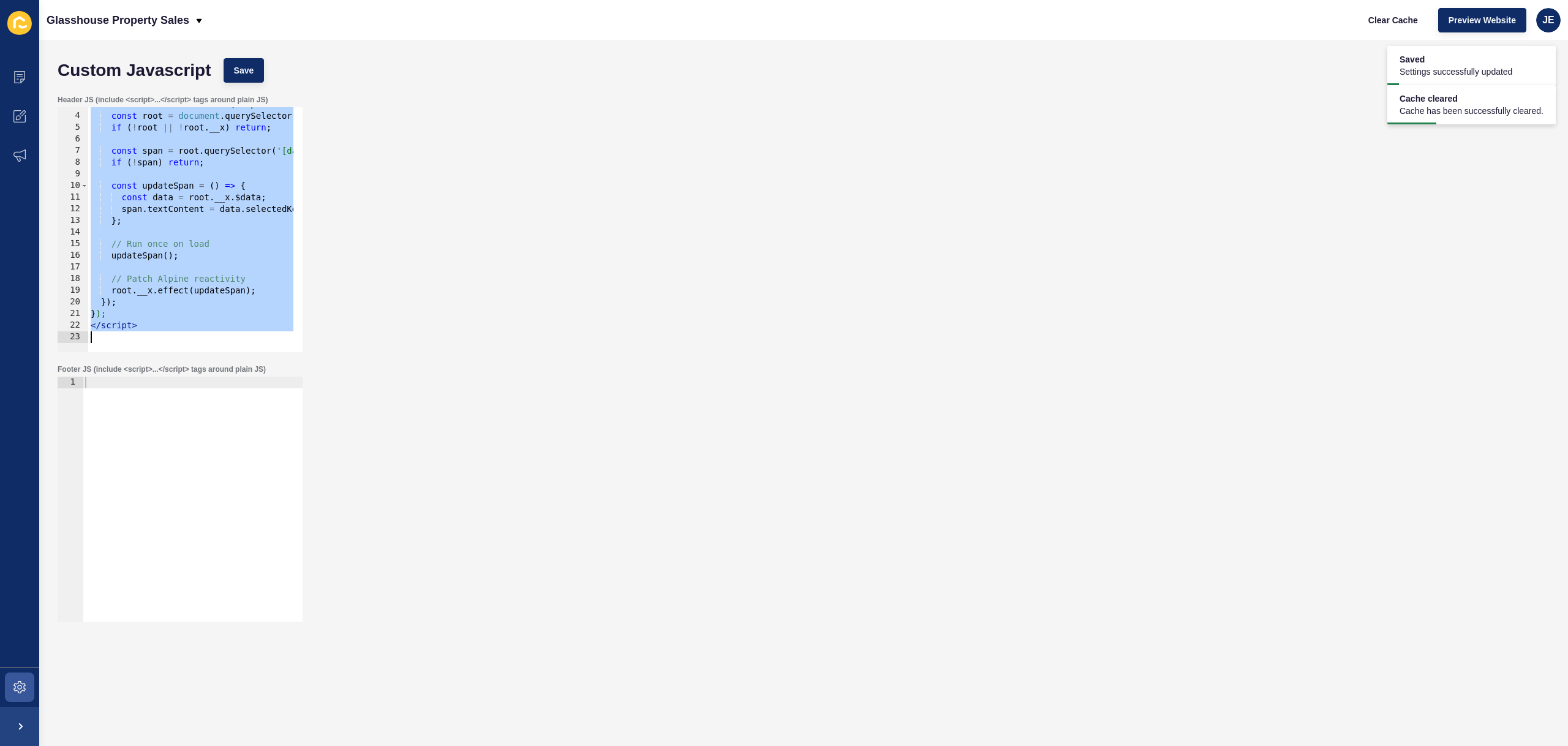
paste textarea
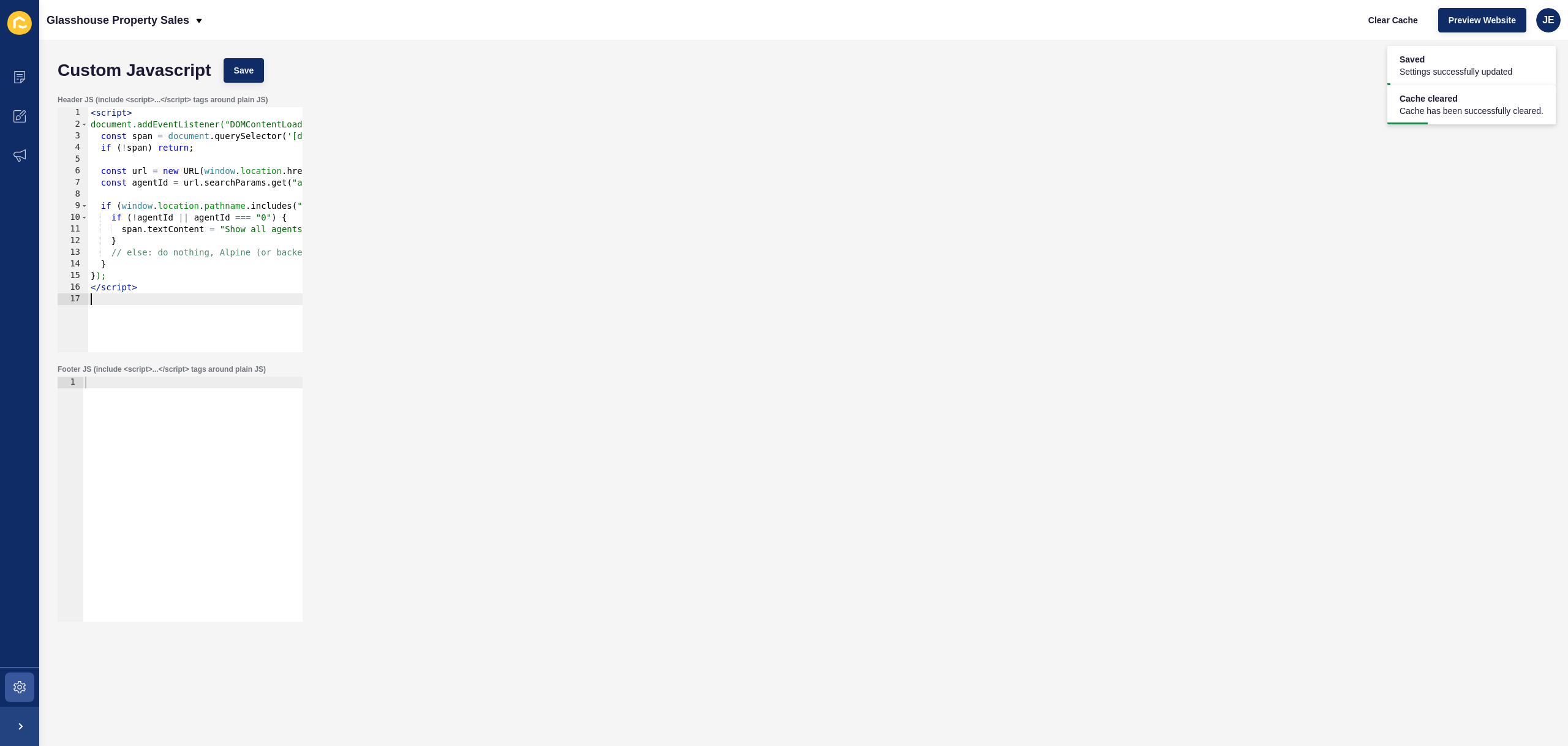
click at [274, 64] on div "Custom Javascript Save" at bounding box center [803, 70] width 1505 height 37
click at [218, 72] on div "Custom Javascript Save" at bounding box center [803, 70] width 1505 height 37
click at [242, 69] on span "Save" at bounding box center [244, 70] width 21 height 12
click at [1357, 21] on div "Clear Cache Preview Website JE" at bounding box center [1459, 21] width 213 height 35
click at [1388, 21] on span "Clear Cache" at bounding box center [1393, 20] width 49 height 12
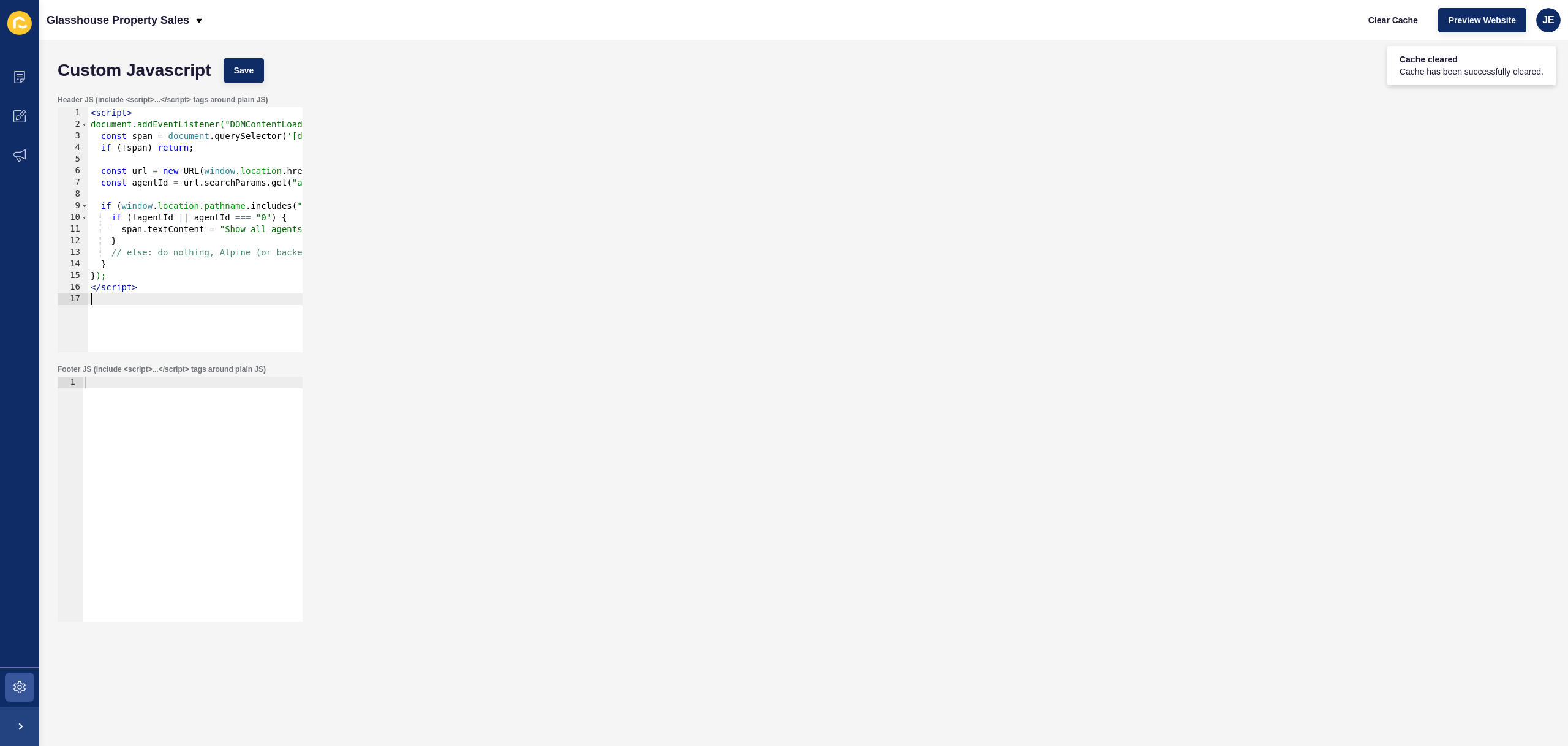
click at [219, 310] on div "< script > document.addEventListener("DOMContentLoaded", () => { const span = d…" at bounding box center [307, 237] width 438 height 259
paste textarea "</script>"
type textarea "</script>"
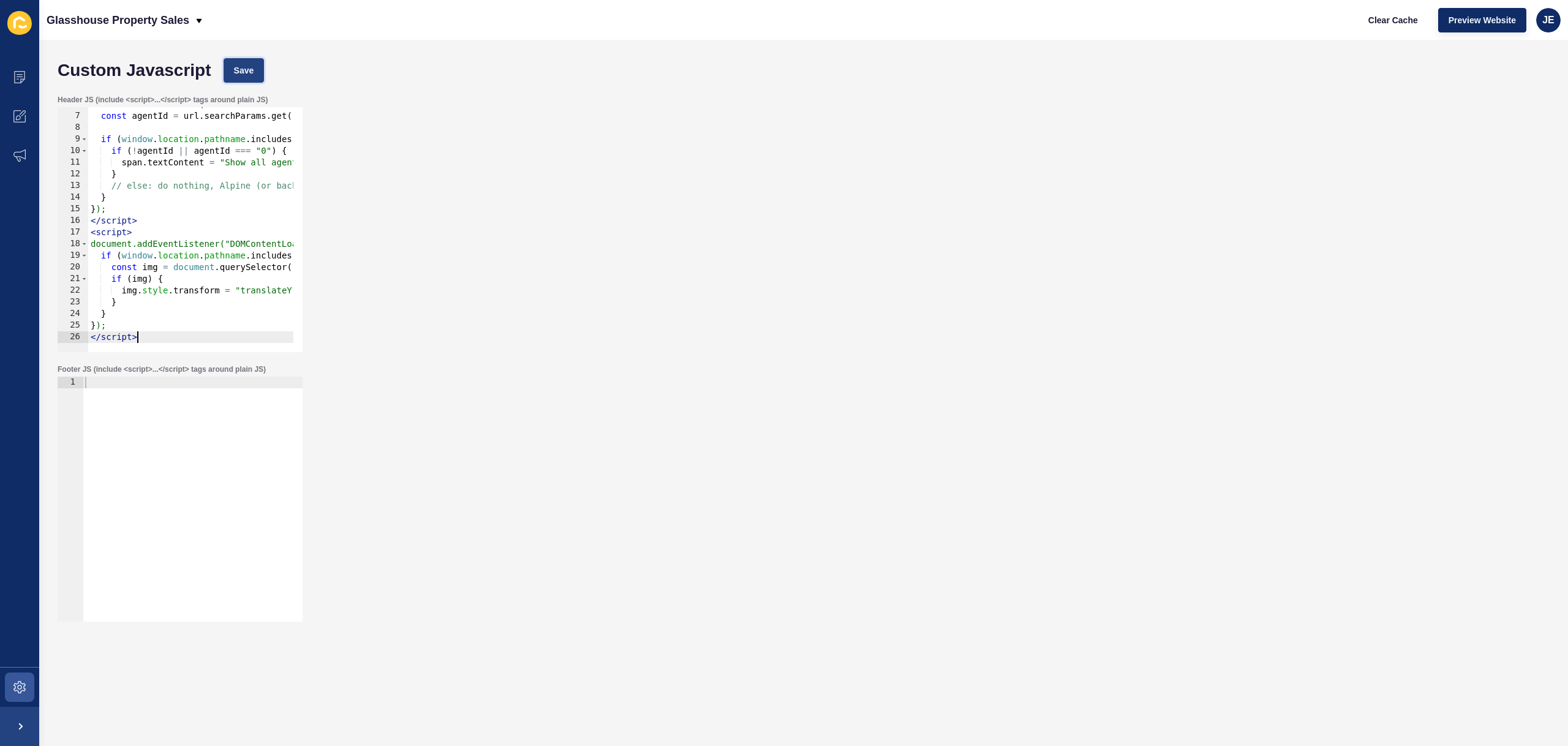
click at [259, 69] on button "Save" at bounding box center [244, 71] width 41 height 25
click at [1386, 21] on span "Clear Cache" at bounding box center [1393, 20] width 49 height 12
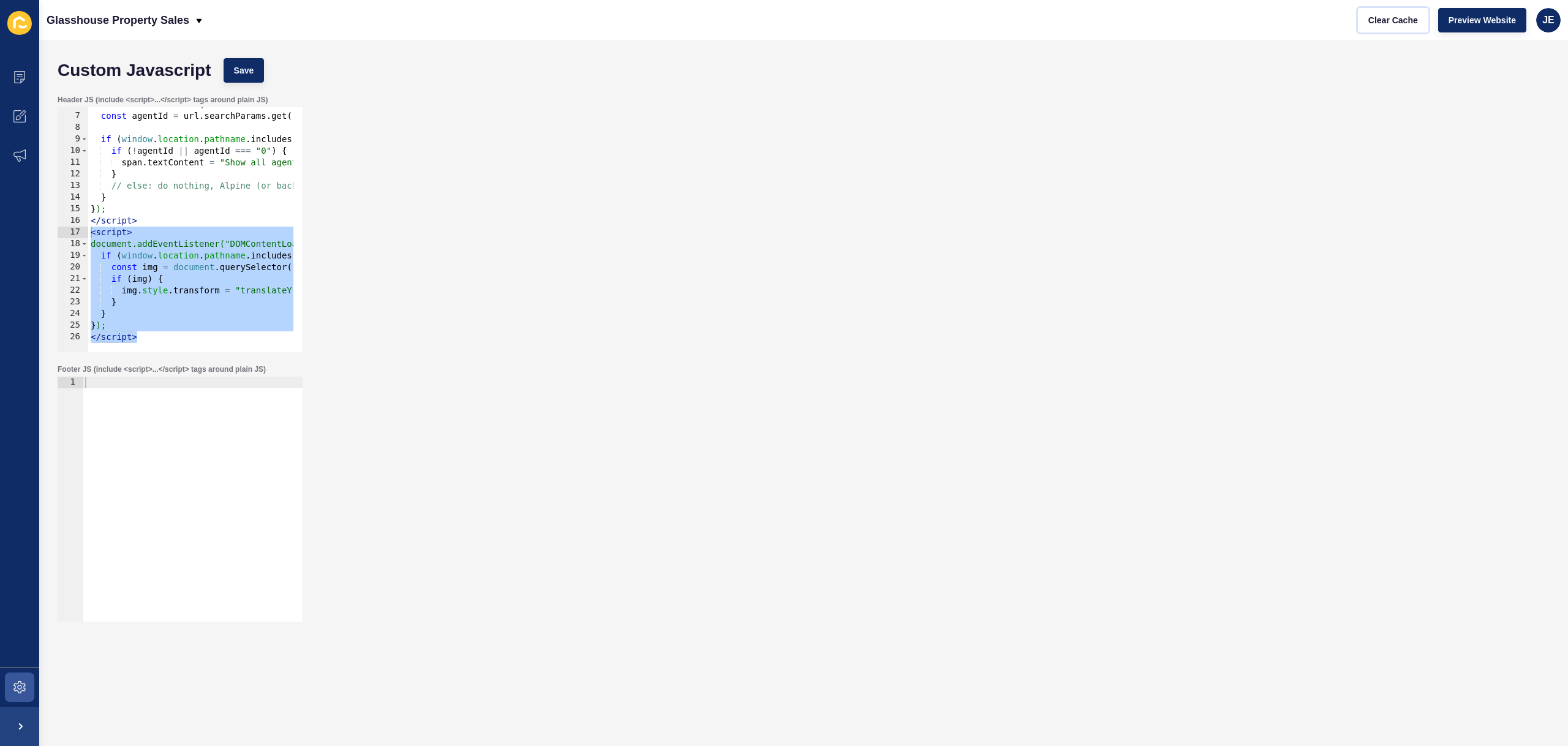
drag, startPoint x: 152, startPoint y: 340, endPoint x: 32, endPoint y: 235, distance: 159.5
click at [32, 235] on div "Content Appearance Marketing Settings Glasshouse Property Sales Clear Cache Pre…" at bounding box center [784, 373] width 1568 height 746
drag, startPoint x: 149, startPoint y: 262, endPoint x: 130, endPoint y: 247, distance: 24.2
click at [150, 262] on div "const url = new URL ( window . location . href ) ; const agentId = url . search…" at bounding box center [340, 228] width 504 height 259
drag, startPoint x: 91, startPoint y: 233, endPoint x: 168, endPoint y: 342, distance: 133.5
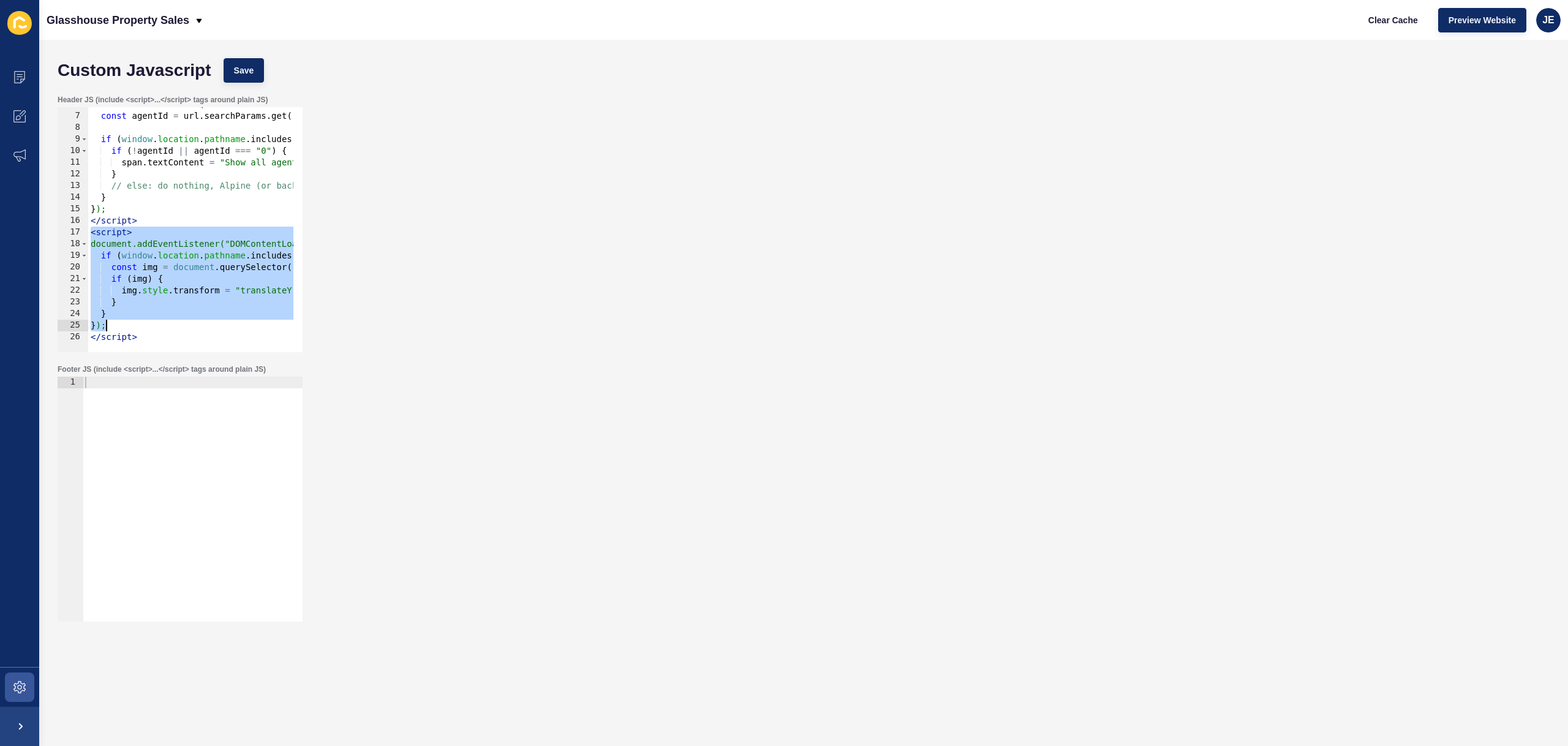
click at [168, 342] on div "const img = document.querySelector('#hero-banner img[data-testid="shared-image-…" at bounding box center [180, 229] width 245 height 245
type textarea "}); </script>"
paste textarea
click at [138, 285] on div "const url = new URL ( window . location . href ) ; const agentId = url . search…" at bounding box center [340, 228] width 504 height 259
drag, startPoint x: 91, startPoint y: 235, endPoint x: 186, endPoint y: 345, distance: 145.3
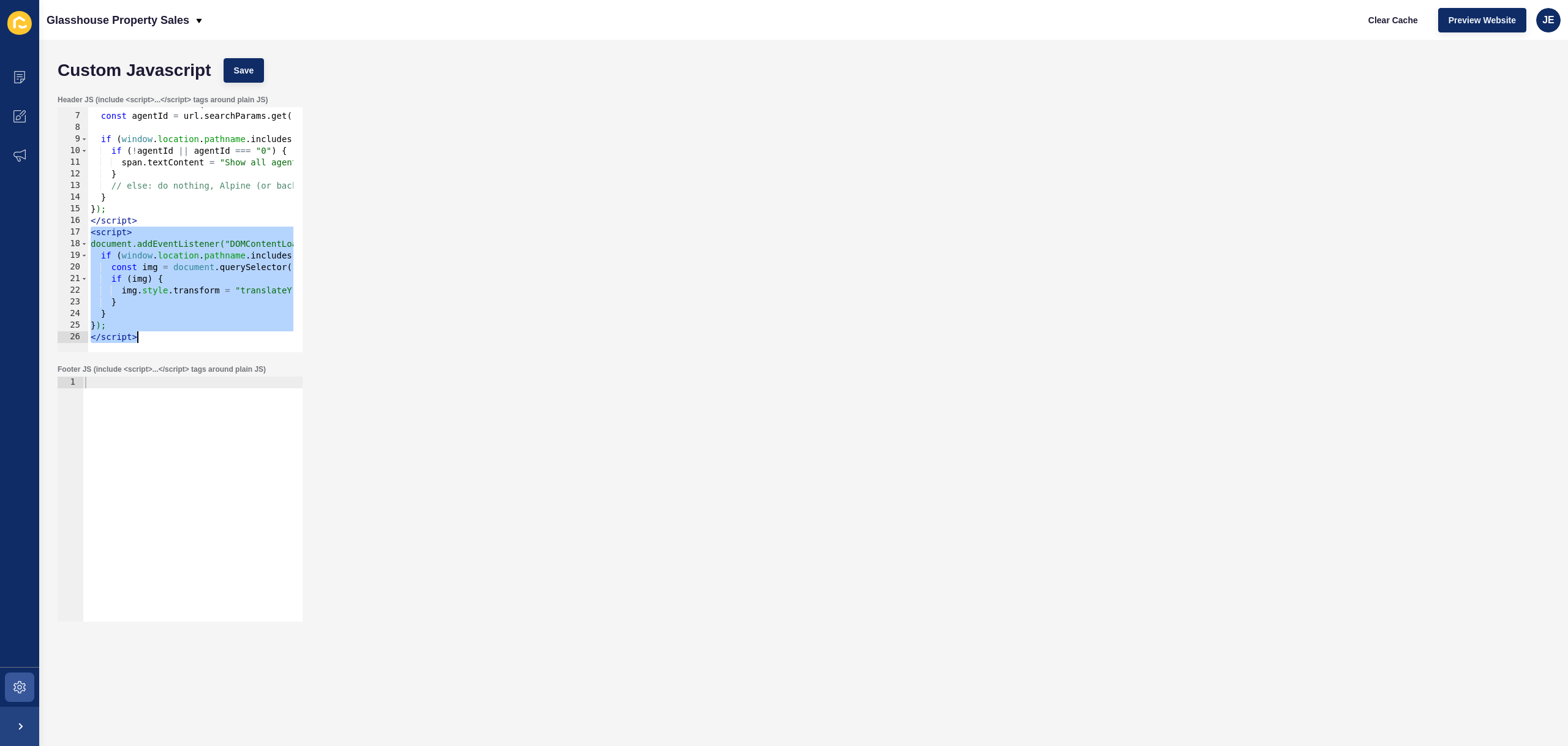
click at [186, 345] on div "img.style.transform = "translateY(20px)"; 6 7 8 9 10 11 12 13 14 15 16 17 18 19…" at bounding box center [180, 229] width 245 height 245
type textarea "}); </script>"
paste textarea
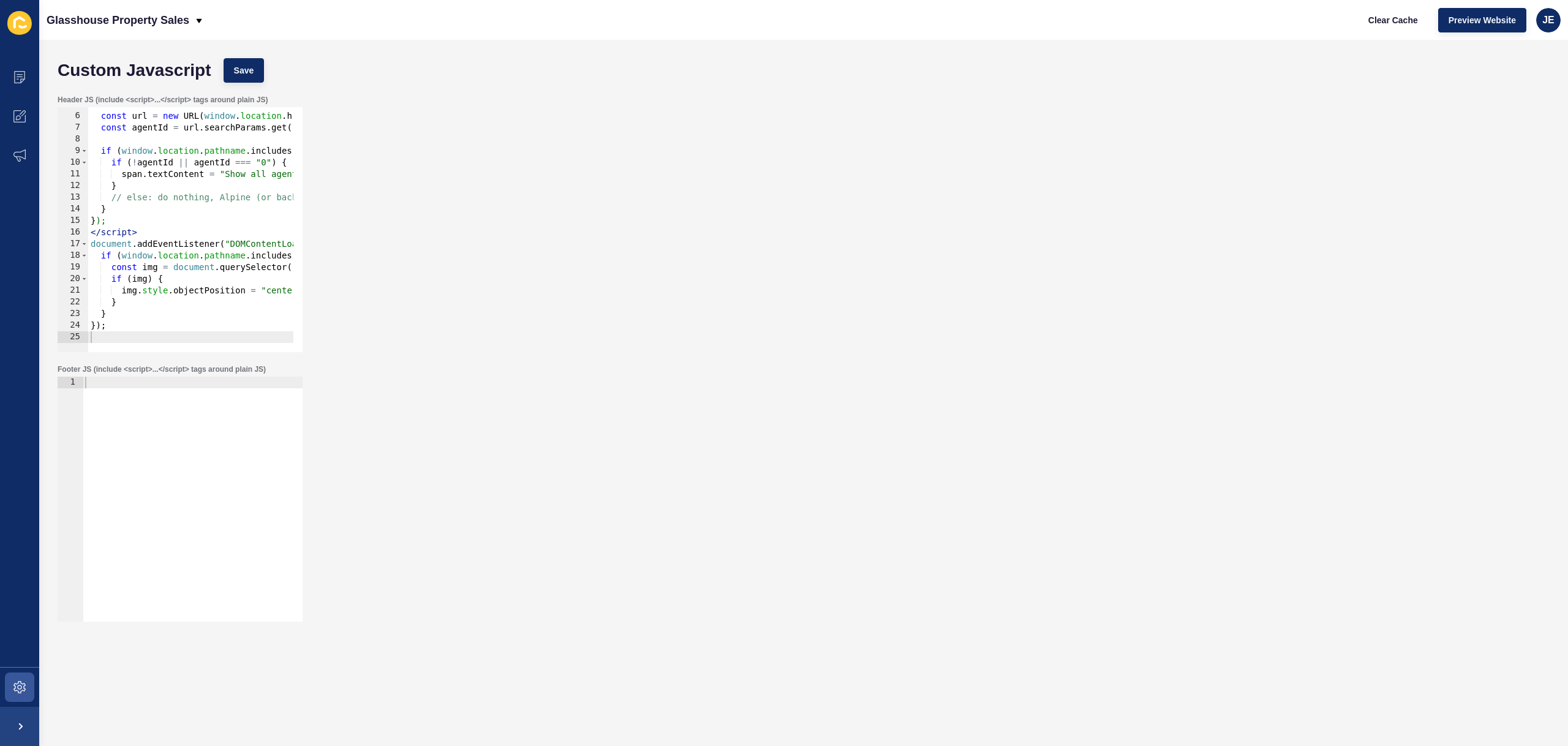
click at [245, 83] on div "Custom Javascript Save" at bounding box center [803, 70] width 1505 height 37
click at [246, 79] on button "Save" at bounding box center [244, 71] width 41 height 25
click at [159, 304] on div "const url = new URL ( window . location . href ) ; const agentId = url . search…" at bounding box center [340, 228] width 504 height 259
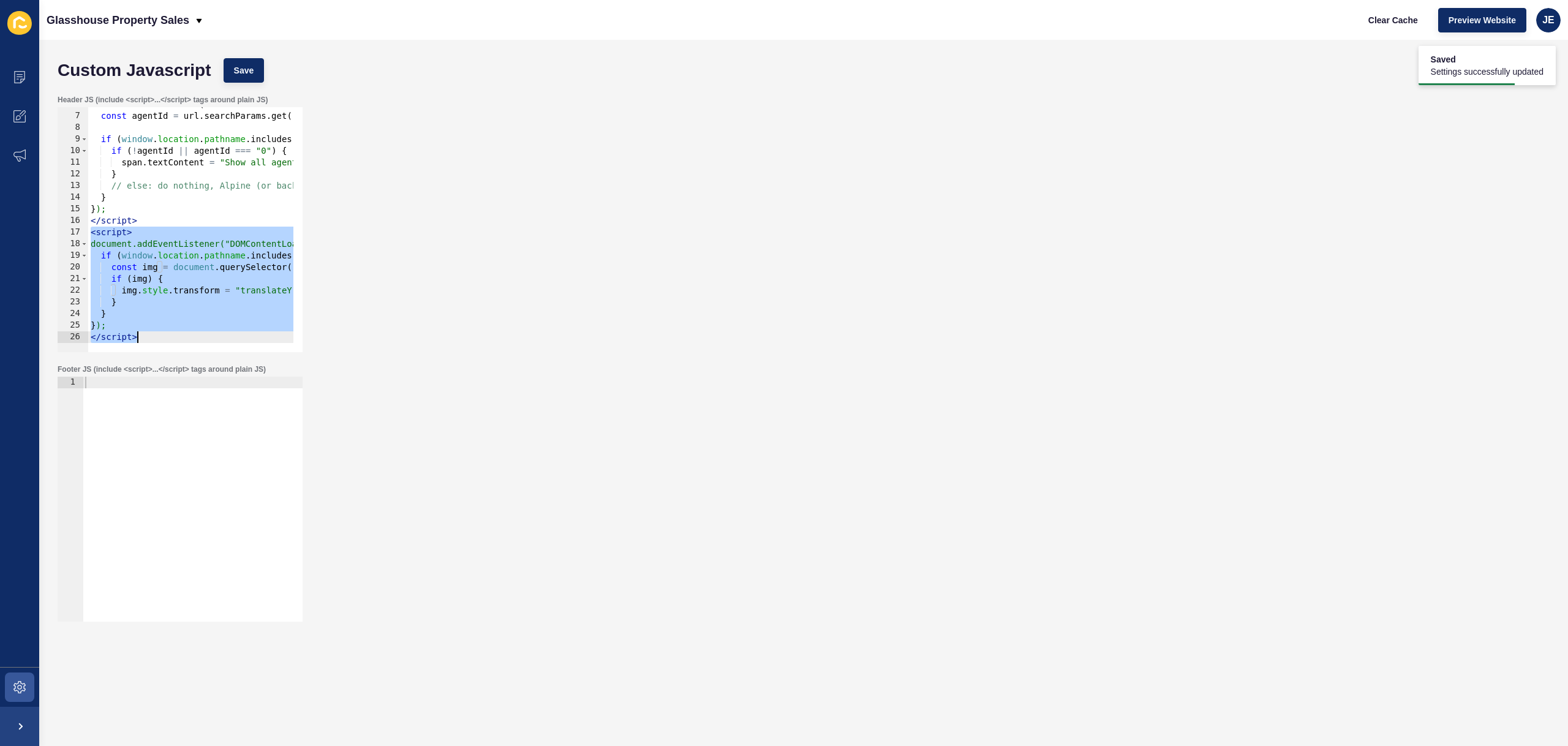
scroll to position [67, 0]
click at [131, 317] on div "const url = new URL ( window . location . href ) ; const agentId = url . search…" at bounding box center [340, 228] width 504 height 259
drag, startPoint x: 136, startPoint y: 322, endPoint x: 61, endPoint y: 243, distance: 108.9
click at [61, 243] on div "} 6 7 8 9 10 11 12 13 14 15 16 17 18 19 20 21 22 23 24 25 26 const url = new UR…" at bounding box center [180, 229] width 245 height 245
type textarea "document.addEventListener("DOMContentLoaded", () => { if (window.location.pathn…"
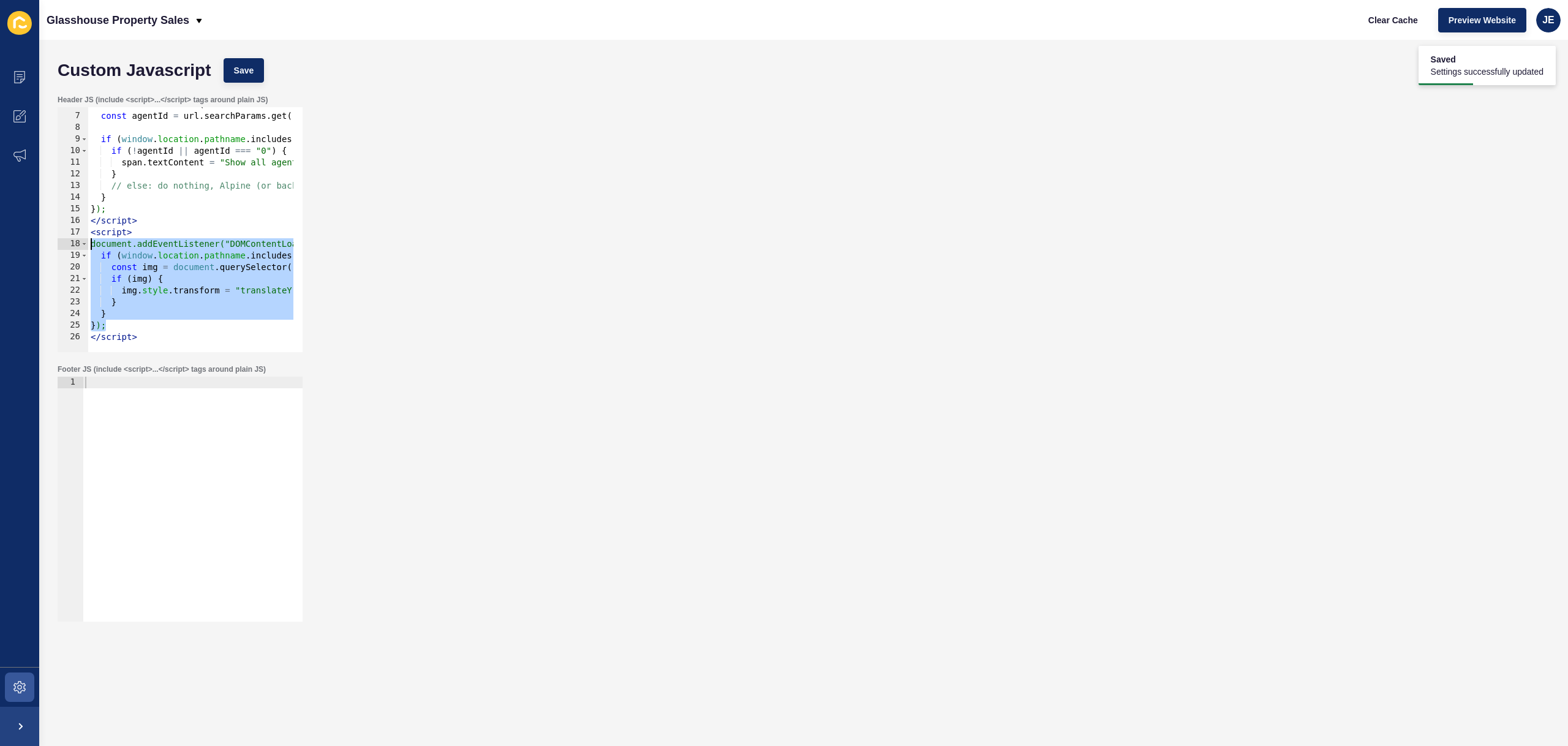
paste textarea
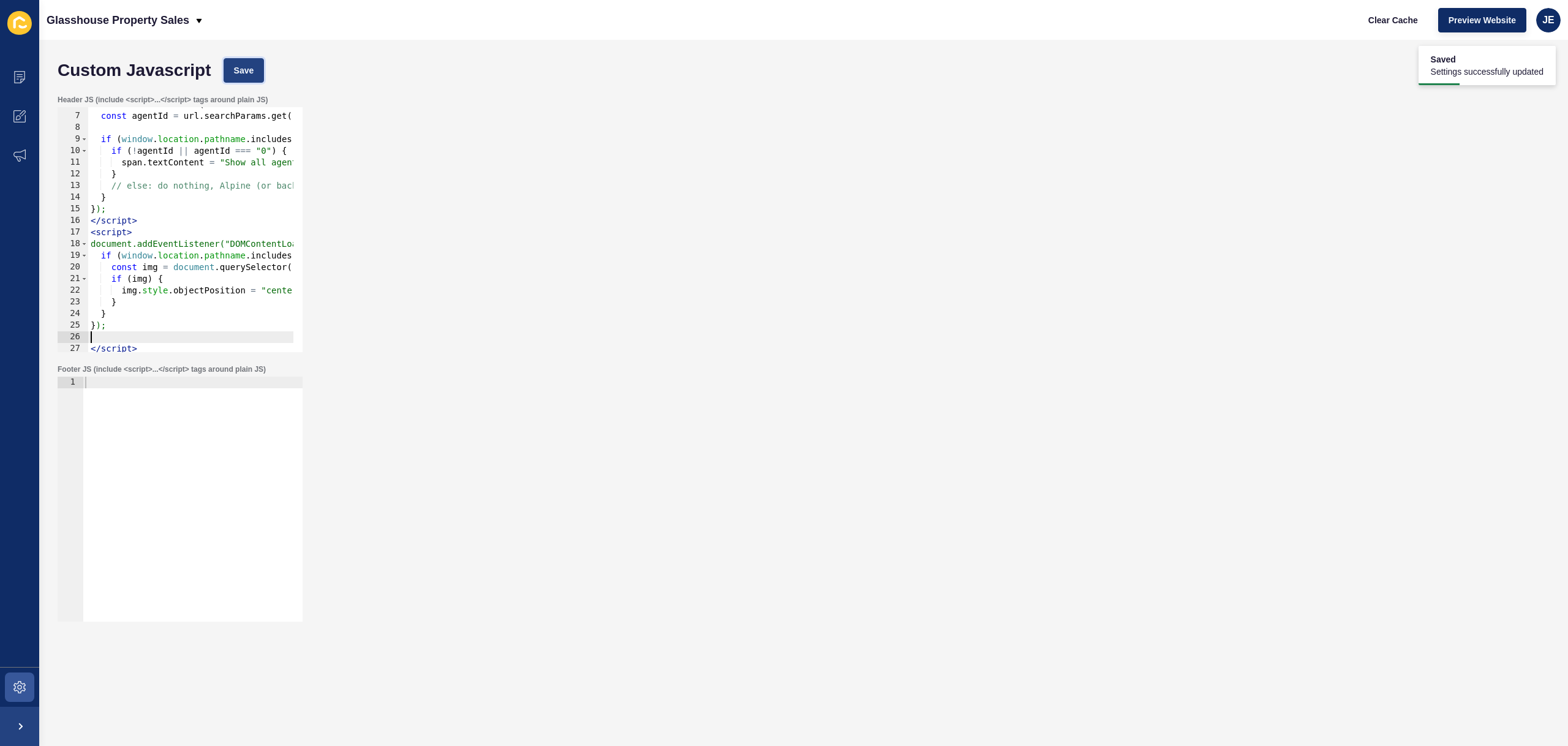
click at [240, 74] on span "Save" at bounding box center [244, 70] width 21 height 12
click at [1370, 15] on span "Clear Cache" at bounding box center [1393, 20] width 49 height 12
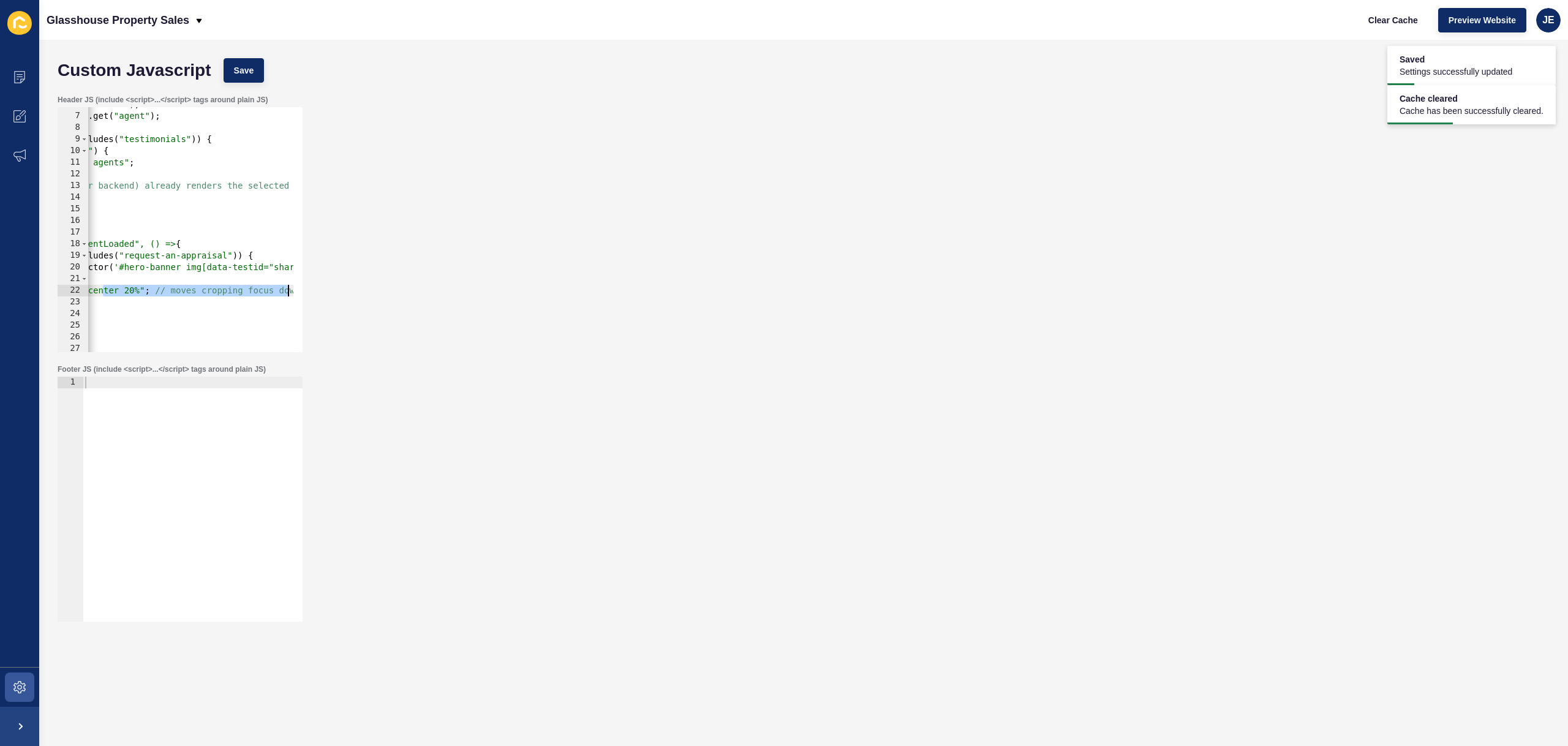
scroll to position [0, 188]
drag, startPoint x: 283, startPoint y: 295, endPoint x: 302, endPoint y: 289, distance: 19.9
click at [305, 289] on div "Header JS (include <script>...</script> tags around plain JS) img.style.objectP…" at bounding box center [803, 223] width 1505 height 270
click at [147, 290] on div "const url = new URL ( window . location . href ) ; const agentId = url . search…" at bounding box center [152, 228] width 504 height 259
click at [115, 292] on div "const url = new URL ( window . location . href ) ; const agentId = url . search…" at bounding box center [152, 228] width 504 height 259
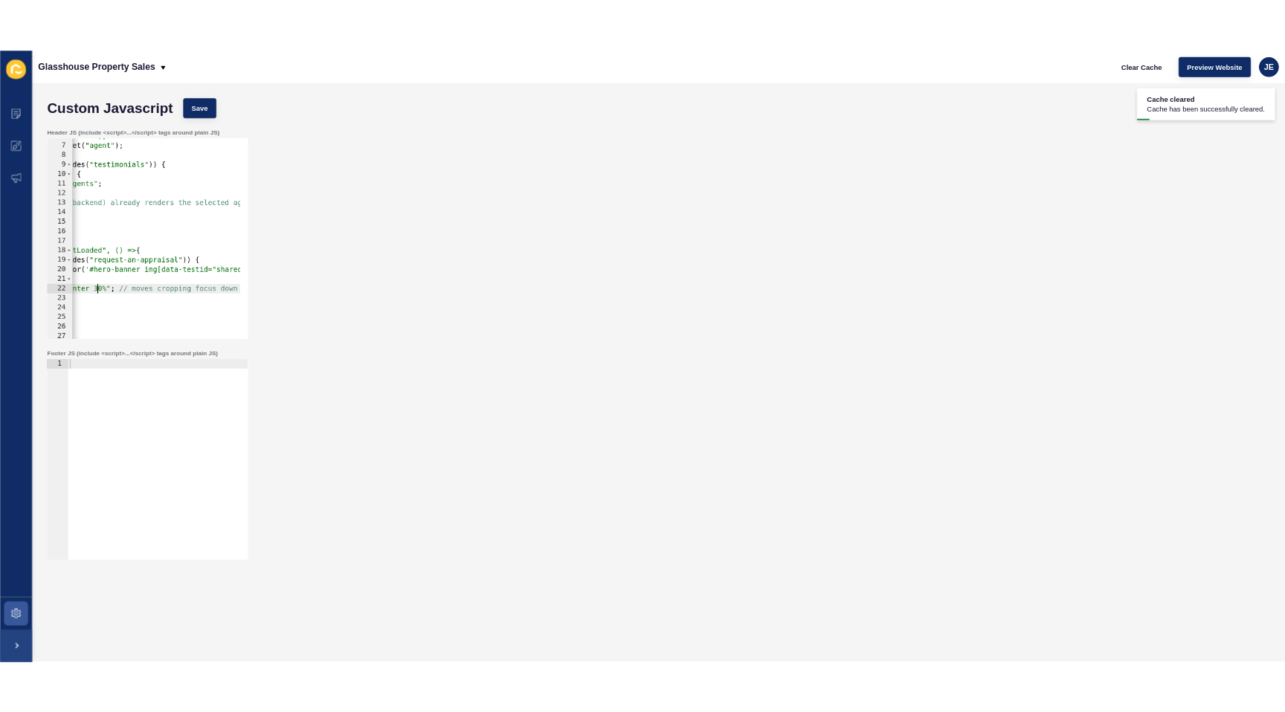
scroll to position [0, 19]
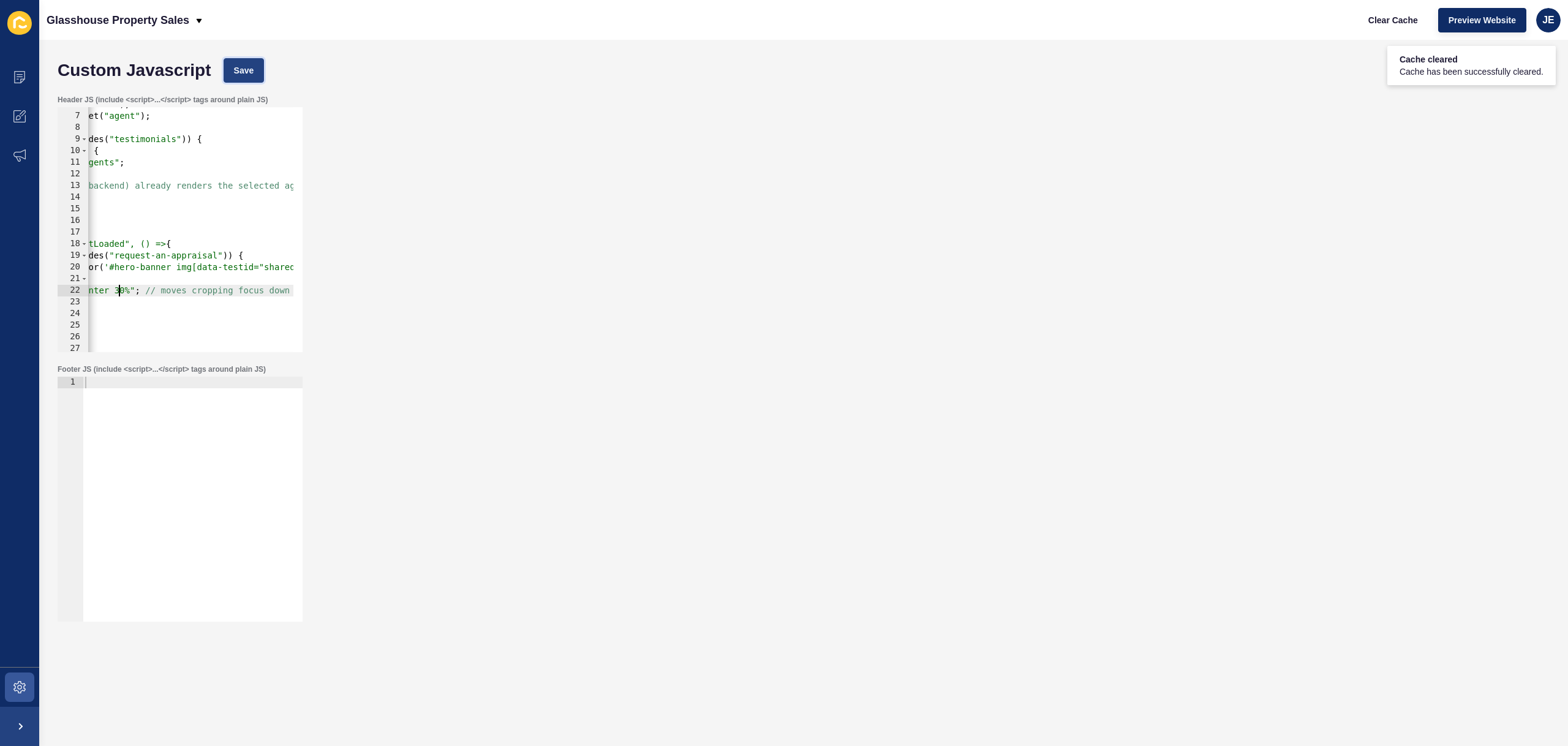
click at [241, 61] on button "Save" at bounding box center [244, 71] width 41 height 25
click at [115, 293] on div "const url = new URL ( window . location . href ) ; const agentId = url . search…" at bounding box center [152, 228] width 504 height 259
click at [255, 82] on button "Save" at bounding box center [244, 71] width 41 height 25
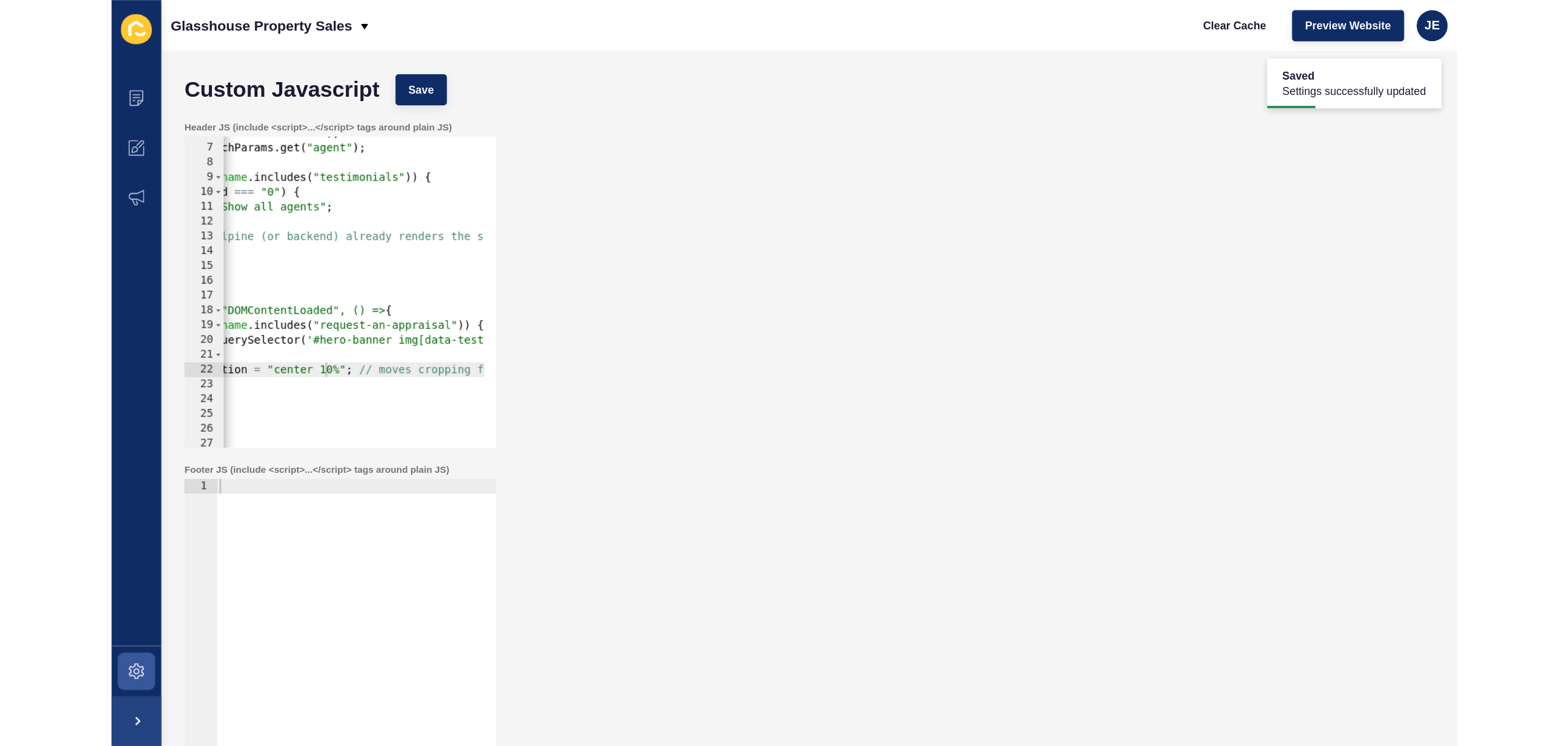
scroll to position [0, 138]
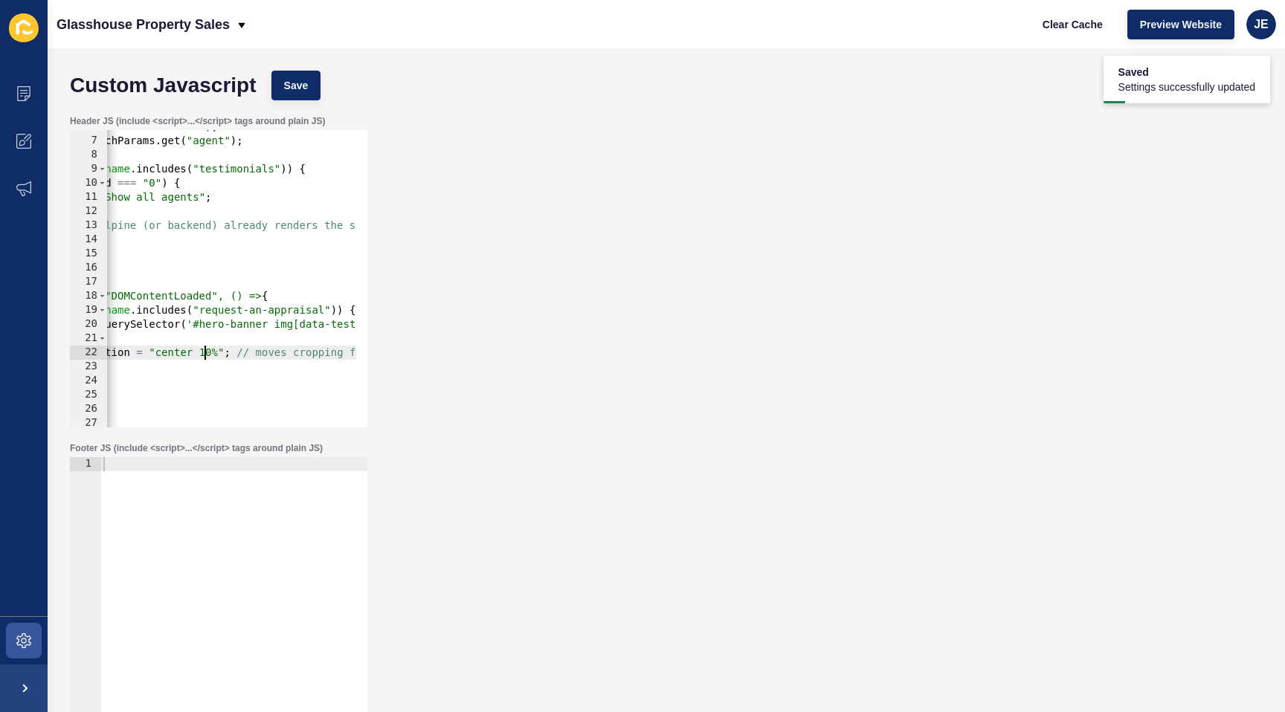
click at [199, 355] on div "const url = new URL ( window . location . href ) ; const agentId = url . search…" at bounding box center [245, 277] width 612 height 314
type textarea "img.style.objectPosition = "center 20%"; // moves cropping focus down"
click at [295, 78] on span "Save" at bounding box center [296, 85] width 25 height 15
click at [1071, 24] on span "Clear Cache" at bounding box center [1072, 24] width 60 height 15
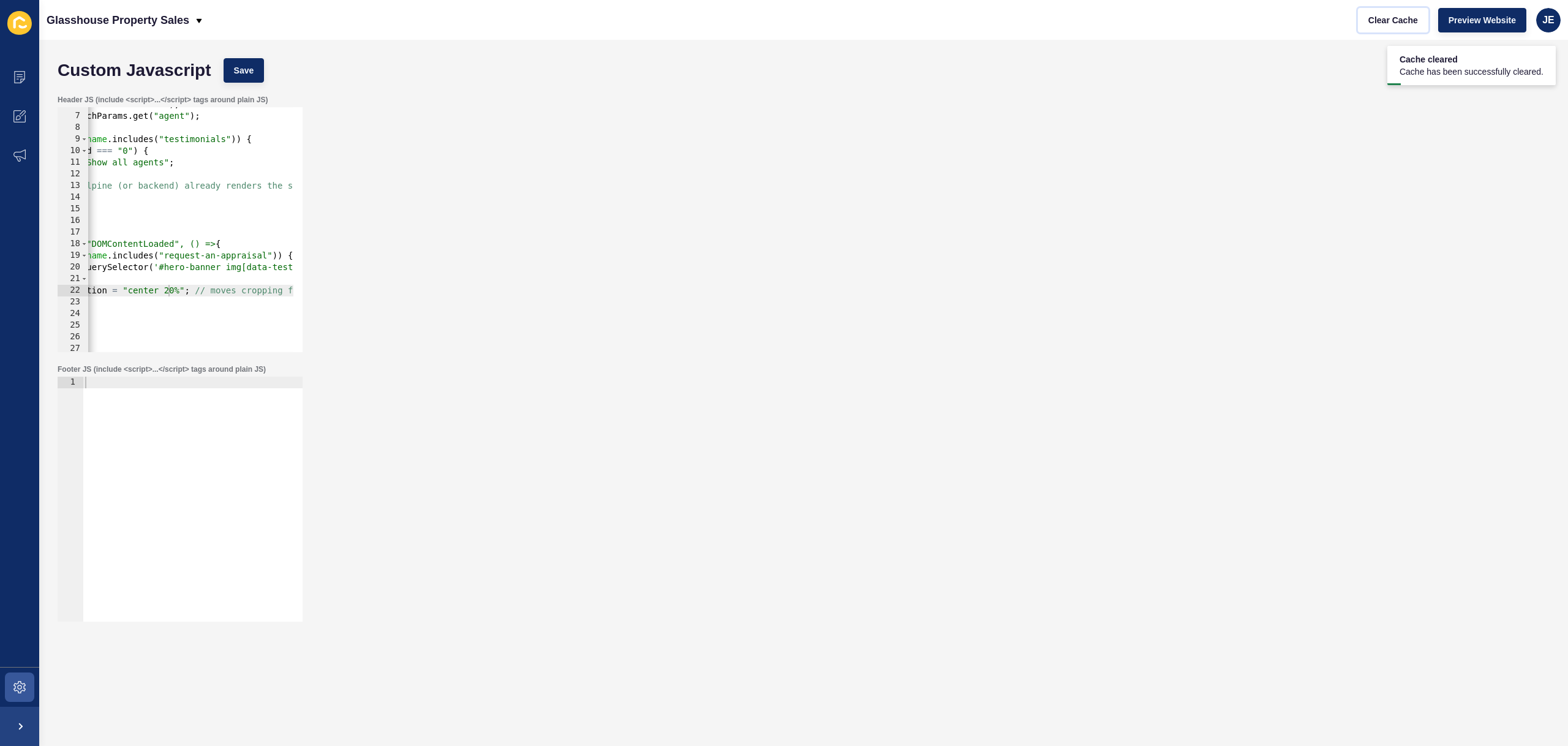
scroll to position [0, 139]
click at [22, 684] on icon at bounding box center [19, 687] width 12 height 12
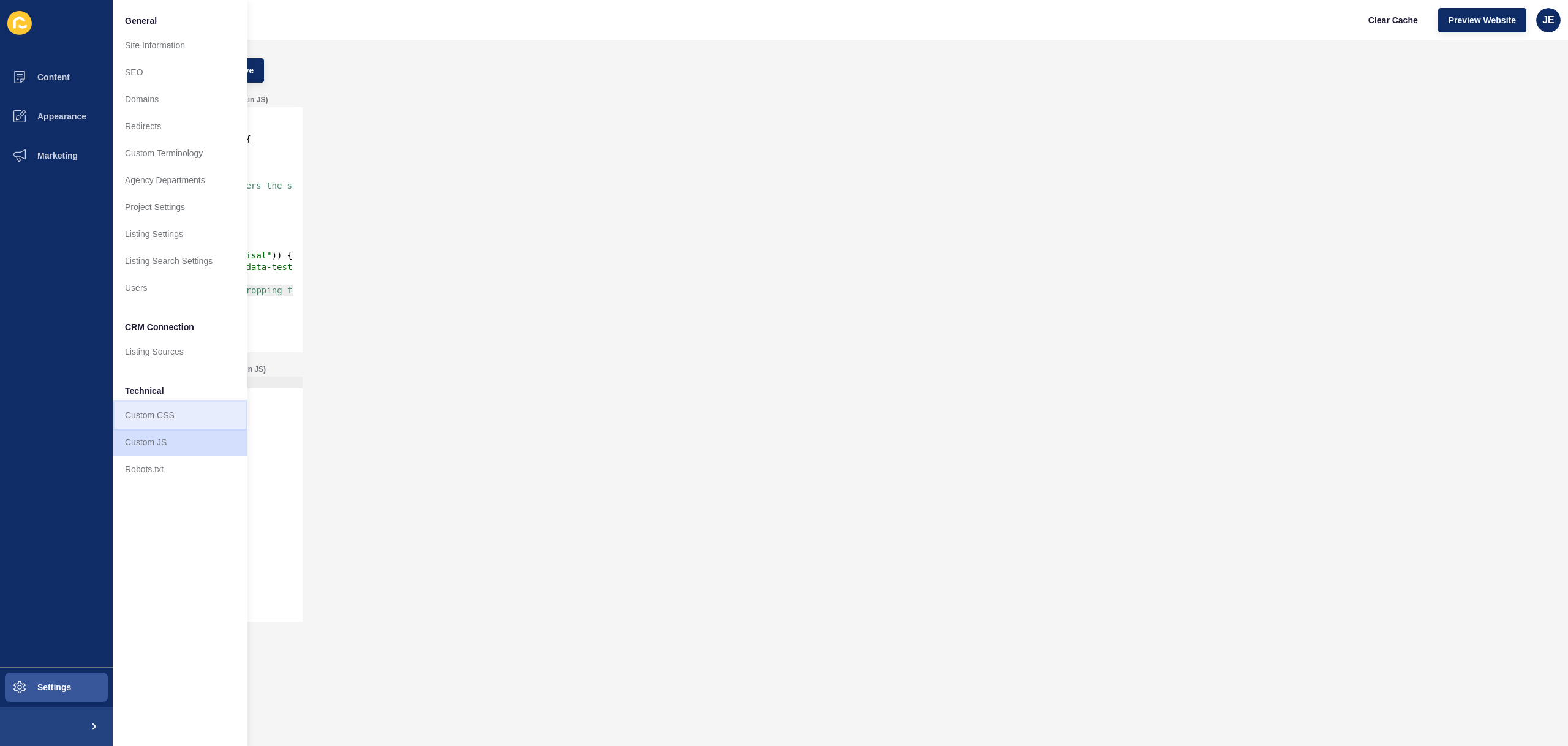
click at [176, 417] on link "Custom CSS" at bounding box center [180, 415] width 135 height 27
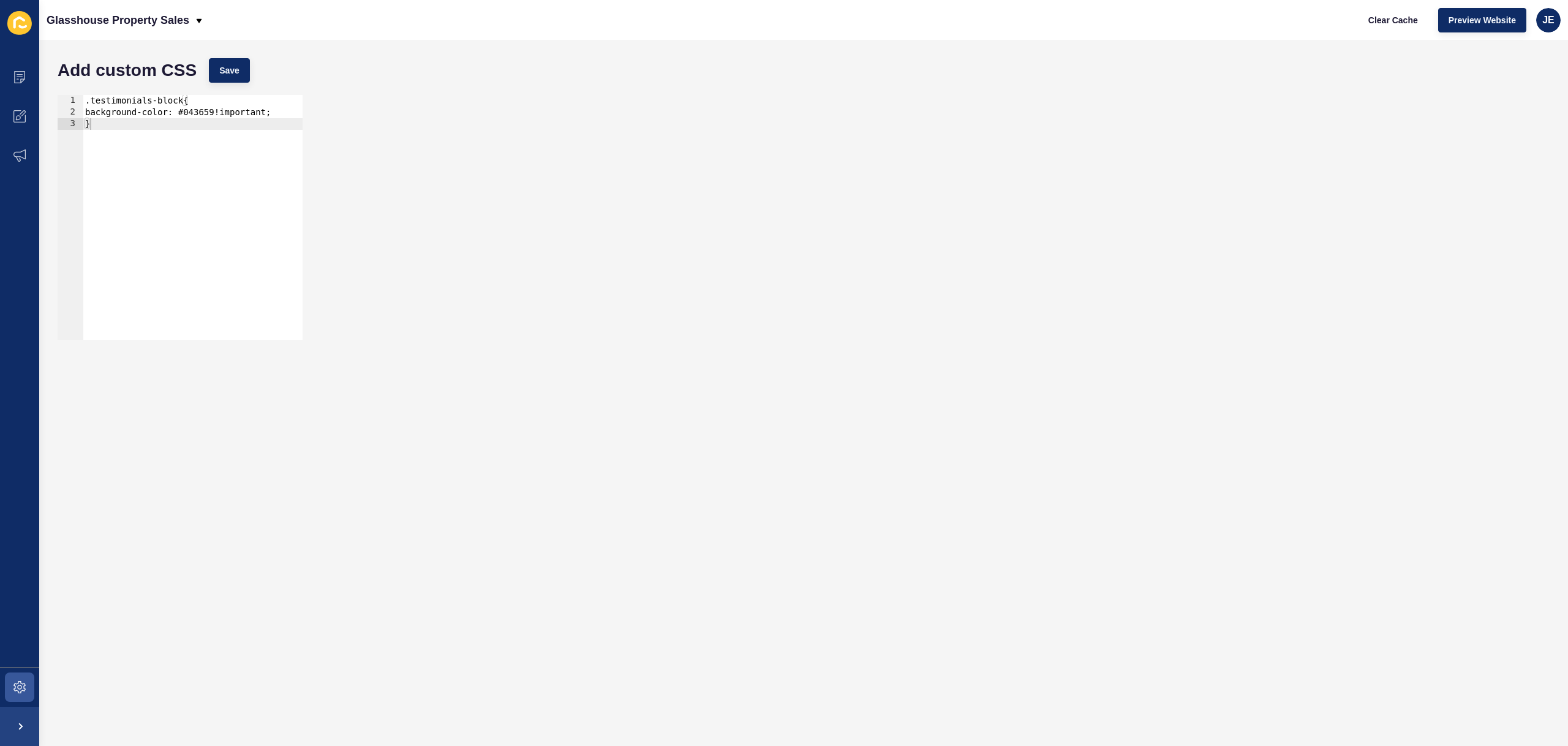
type textarea "}"
click at [166, 191] on div ".testimonials-block{ background-color: #043659!important; }" at bounding box center [192, 229] width 220 height 269
paste textarea
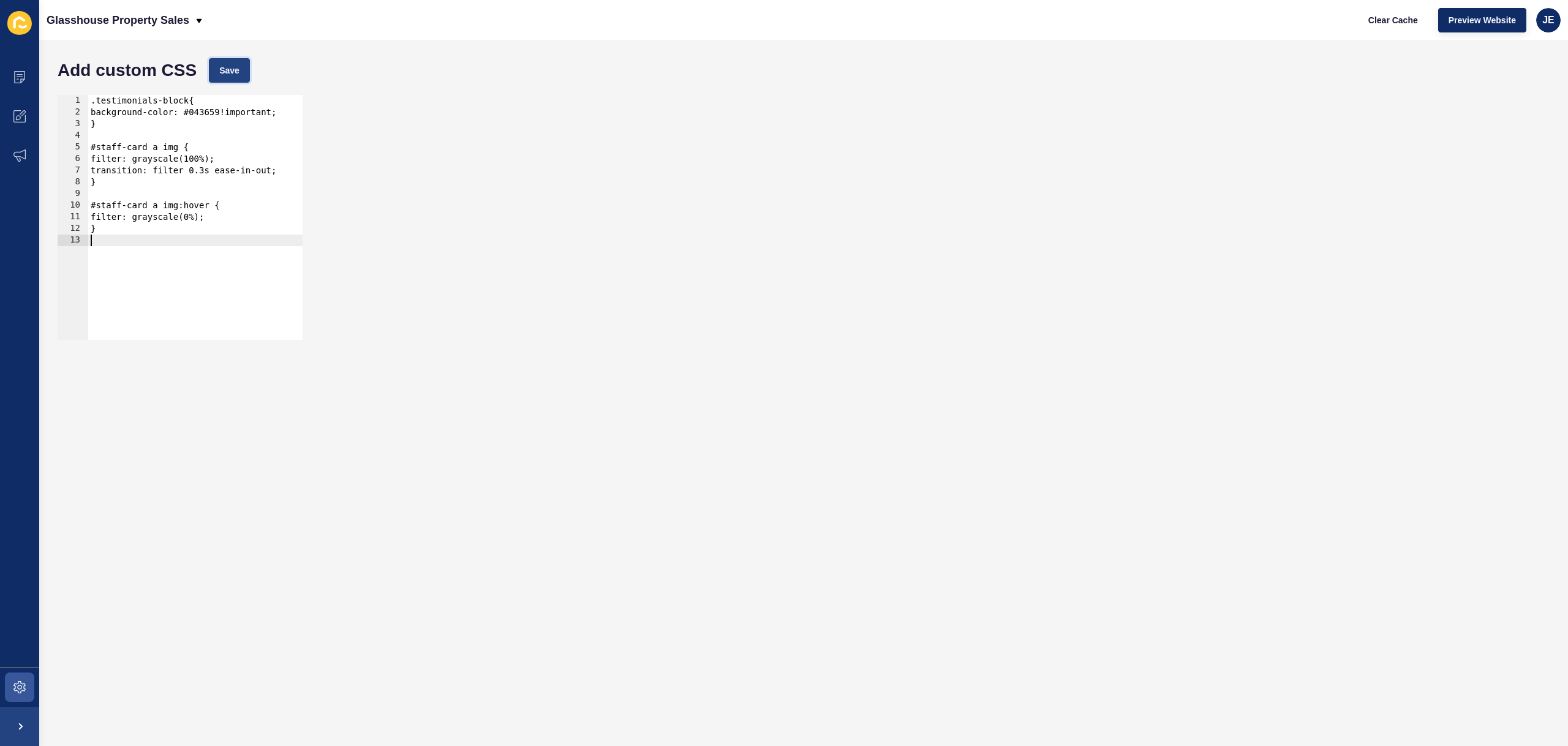
click at [230, 68] on span "Save" at bounding box center [229, 70] width 21 height 12
click at [1398, 23] on span "Clear Cache" at bounding box center [1393, 20] width 49 height 12
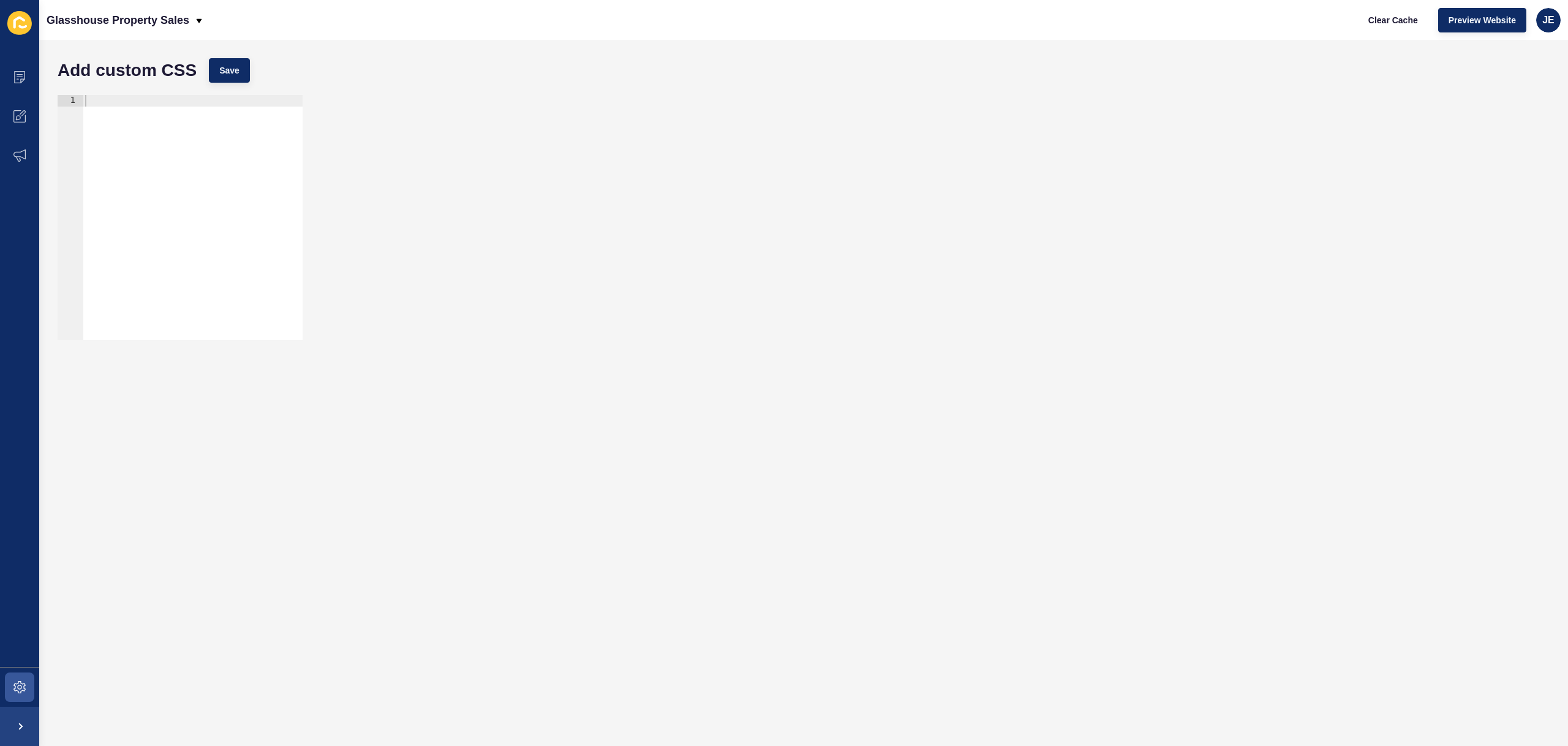
click at [205, 209] on div at bounding box center [192, 229] width 220 height 269
paste textarea "testimonials-block"
type textarea "}"
paste textarea "#043659"
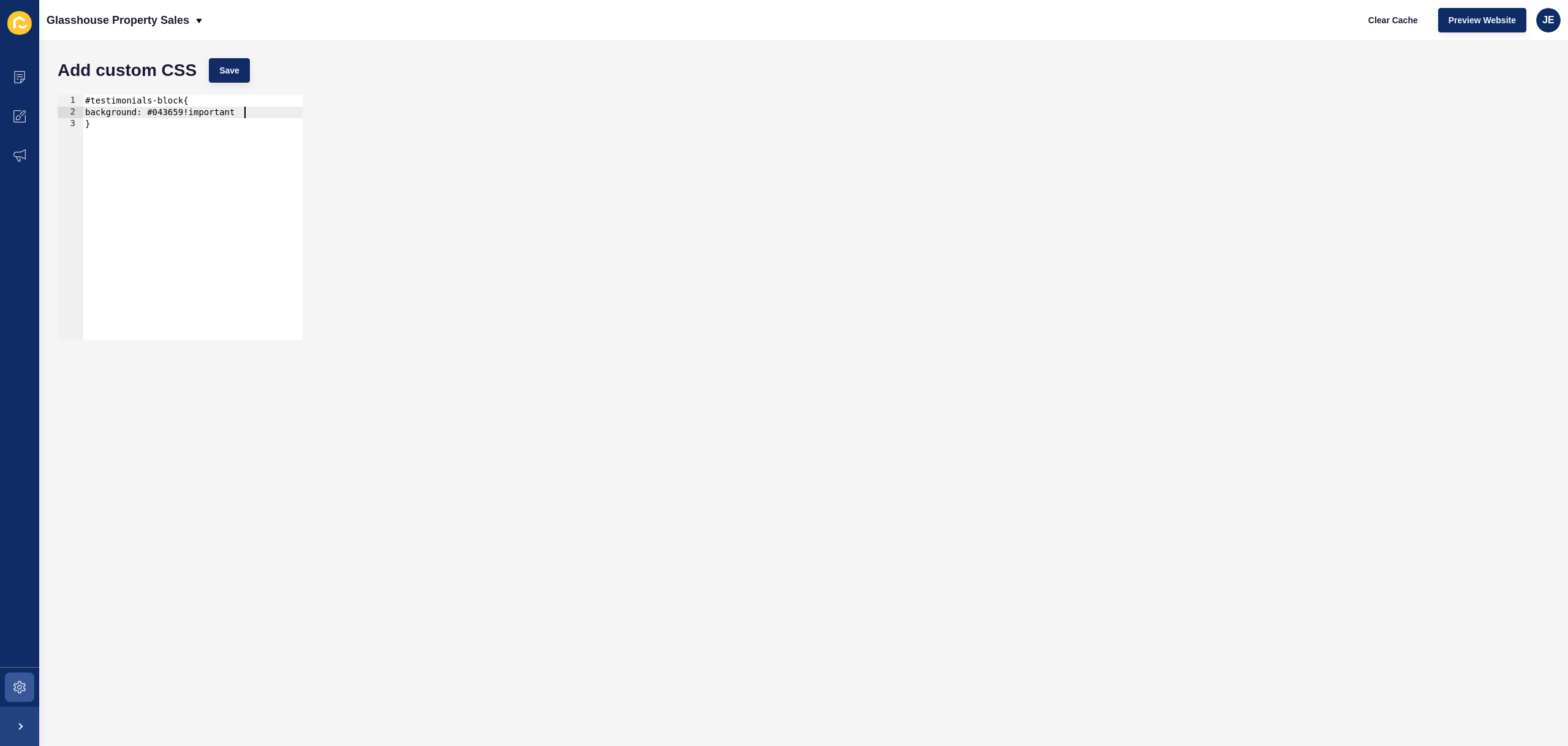
scroll to position [0, 11]
click at [225, 66] on span "Save" at bounding box center [229, 70] width 21 height 12
click at [1385, 26] on button "Clear Cache" at bounding box center [1392, 21] width 70 height 25
click at [148, 117] on div "#testimonials-block{ background: #043659!important; }" at bounding box center [192, 229] width 220 height 269
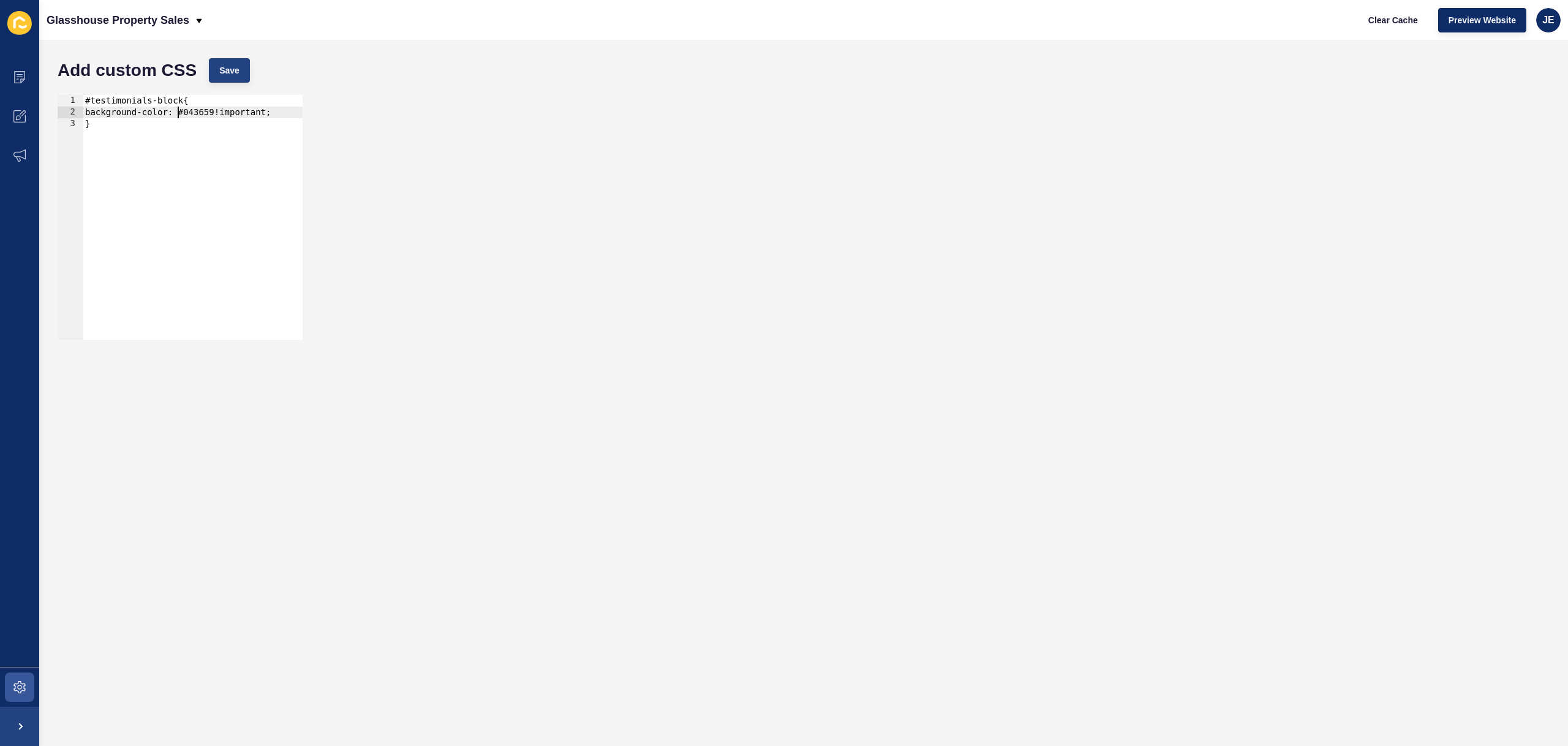
click at [242, 80] on div "Add custom CSS Save" at bounding box center [803, 70] width 1505 height 37
click at [242, 80] on button "Save" at bounding box center [230, 71] width 41 height 25
click at [1434, 27] on div "Clear Cache Preview Website JE" at bounding box center [1459, 21] width 213 height 35
click at [1381, 14] on span "Clear Cache" at bounding box center [1393, 20] width 49 height 12
drag, startPoint x: 91, startPoint y: 100, endPoint x: 75, endPoint y: 101, distance: 16.0
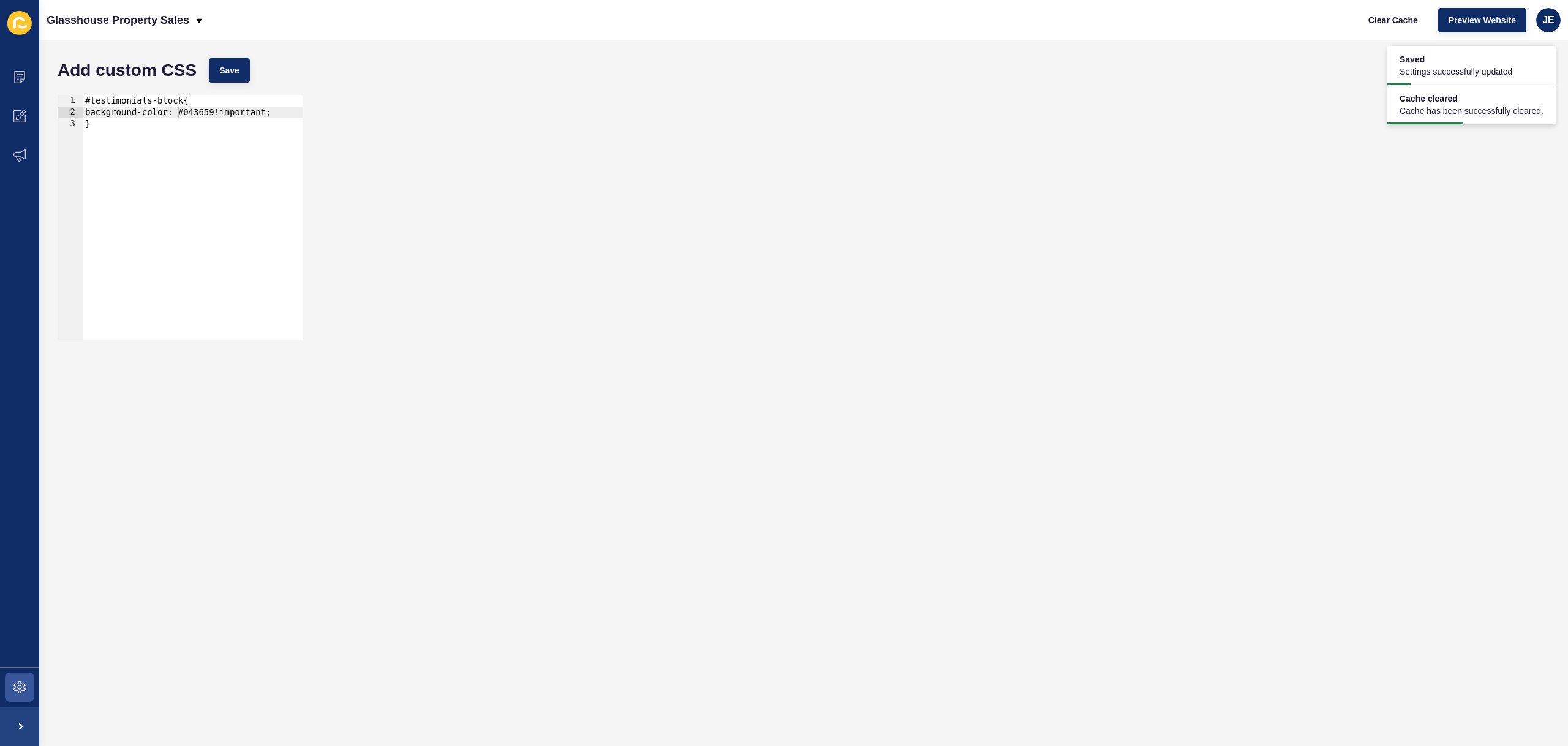
click at [75, 101] on div "#testimonials-block{ 1 2 3 #testimonials-block{ background-color: #043659!impor…" at bounding box center [180, 217] width 245 height 245
click at [94, 104] on div ".#testimonials-block{ background-color: #043659!important; }" at bounding box center [192, 229] width 220 height 269
type textarea ".testimonials-block{"
click at [241, 61] on button "Save" at bounding box center [230, 71] width 41 height 25
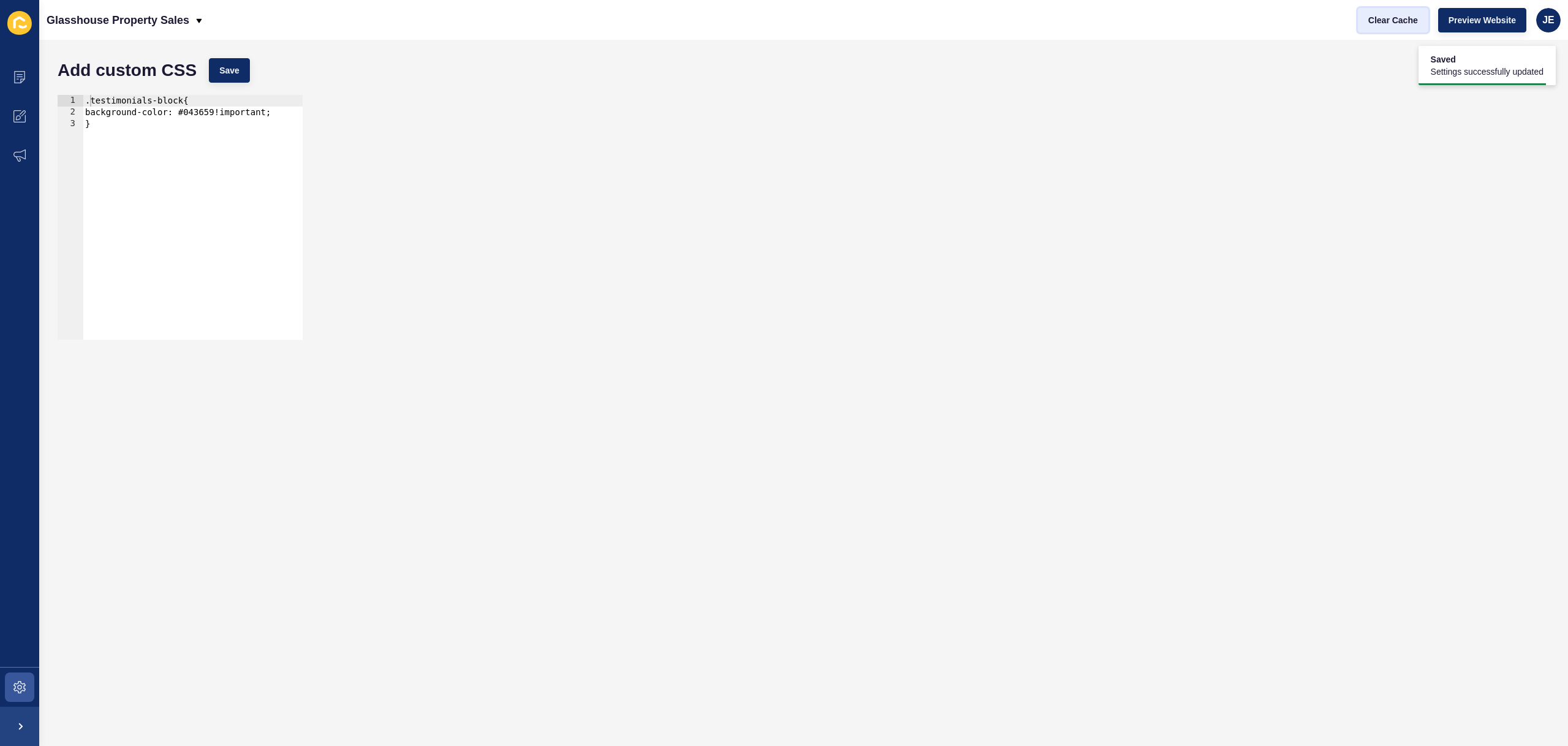
click at [1389, 25] on span "Clear Cache" at bounding box center [1393, 20] width 49 height 12
click at [639, 139] on div ".testimonials-block{ 1 2 3 .testimonials-block{ background-color: #043659!impor…" at bounding box center [803, 218] width 1505 height 257
click at [8, 689] on span at bounding box center [20, 687] width 40 height 40
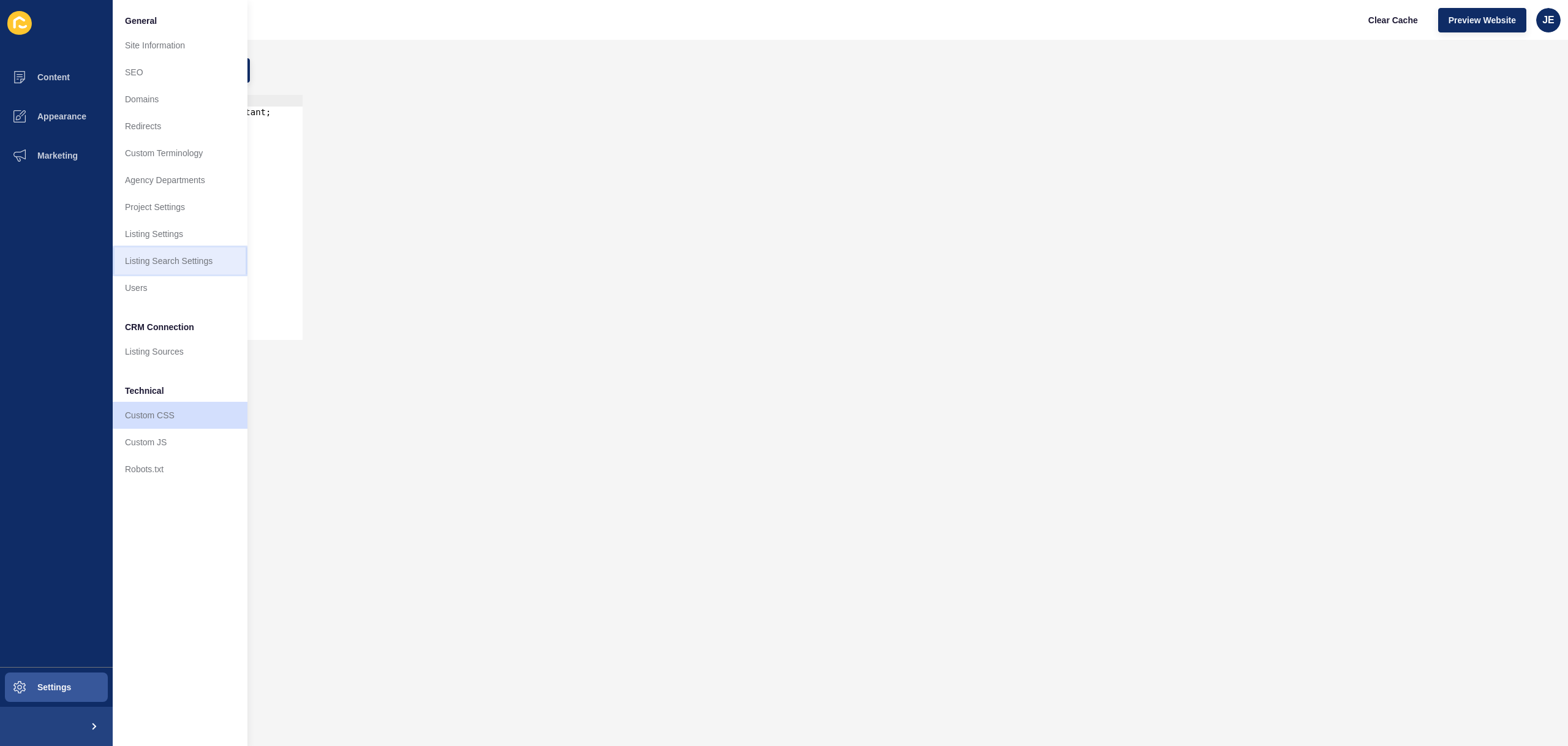
click at [177, 260] on link "Listing Search Settings" at bounding box center [180, 260] width 135 height 27
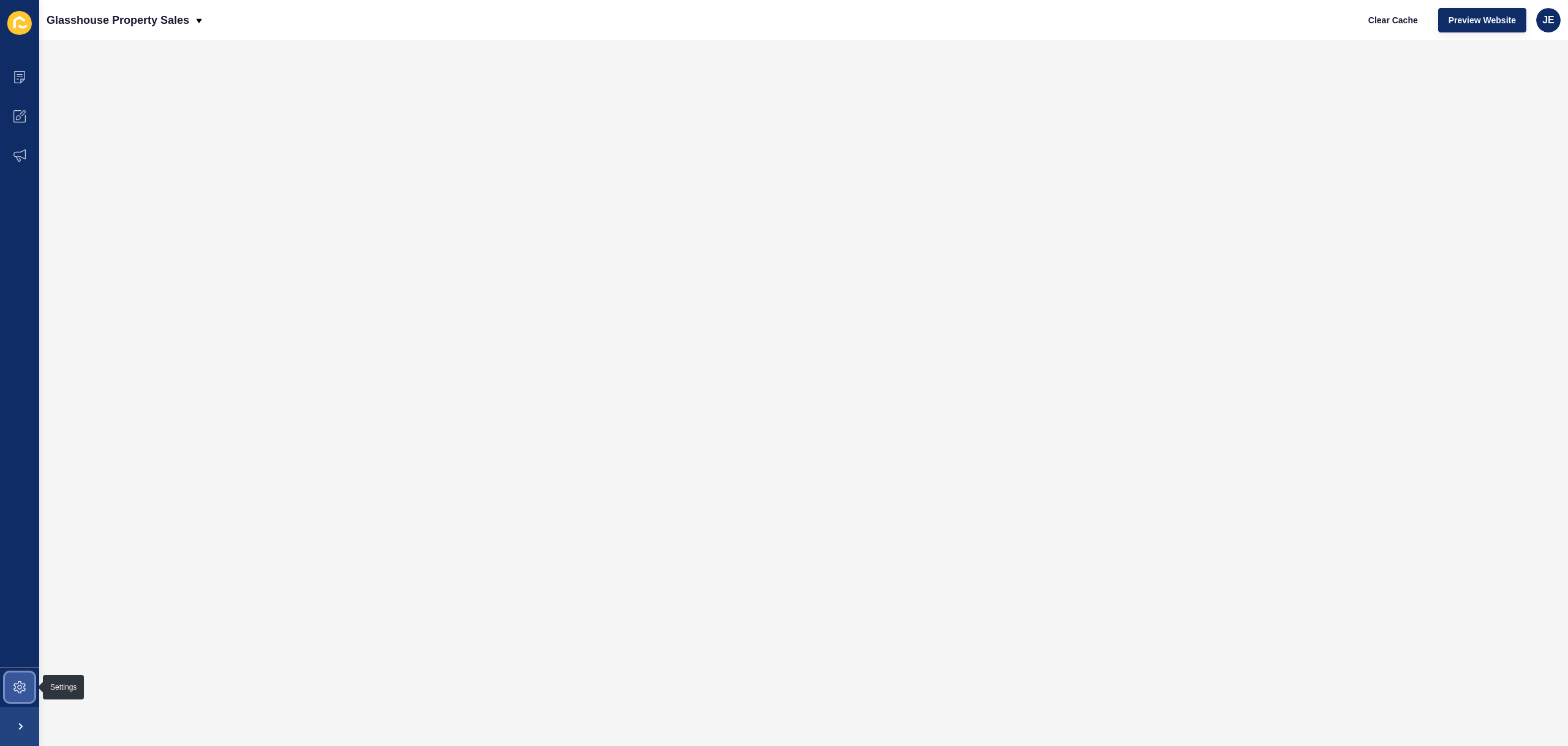
click at [24, 668] on span at bounding box center [20, 687] width 40 height 40
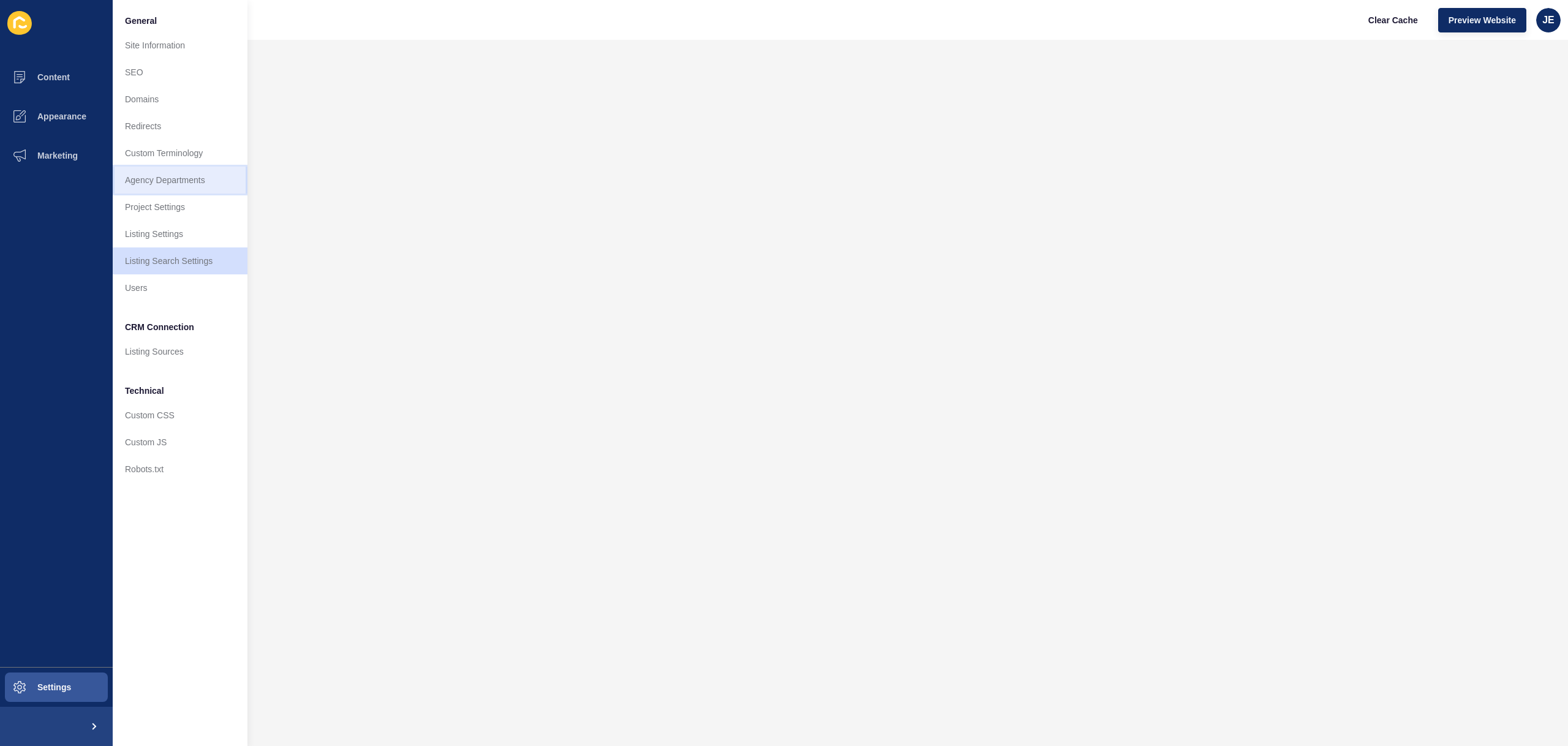
click at [173, 187] on link "Agency Departments" at bounding box center [180, 180] width 135 height 27
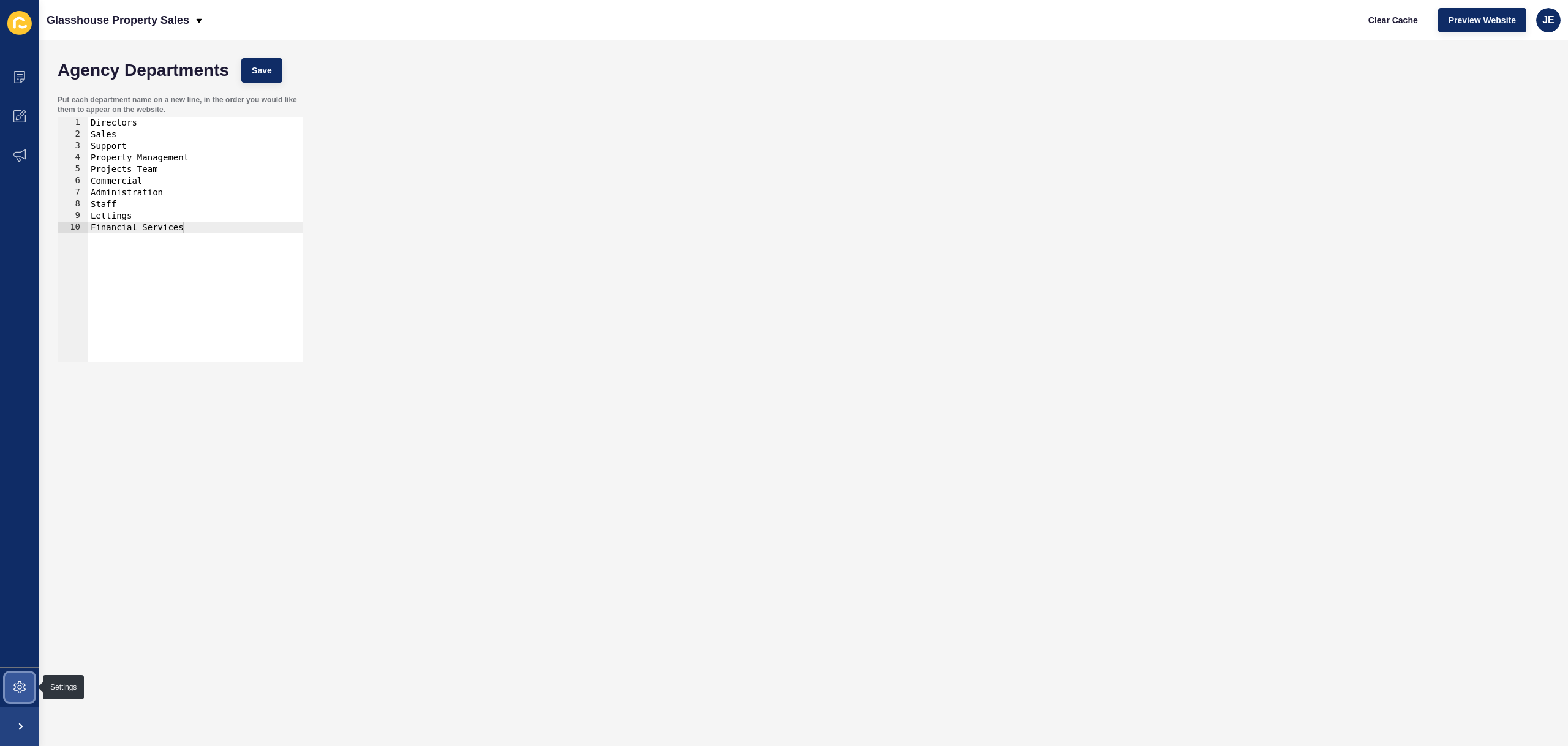
click at [16, 687] on icon at bounding box center [19, 687] width 12 height 12
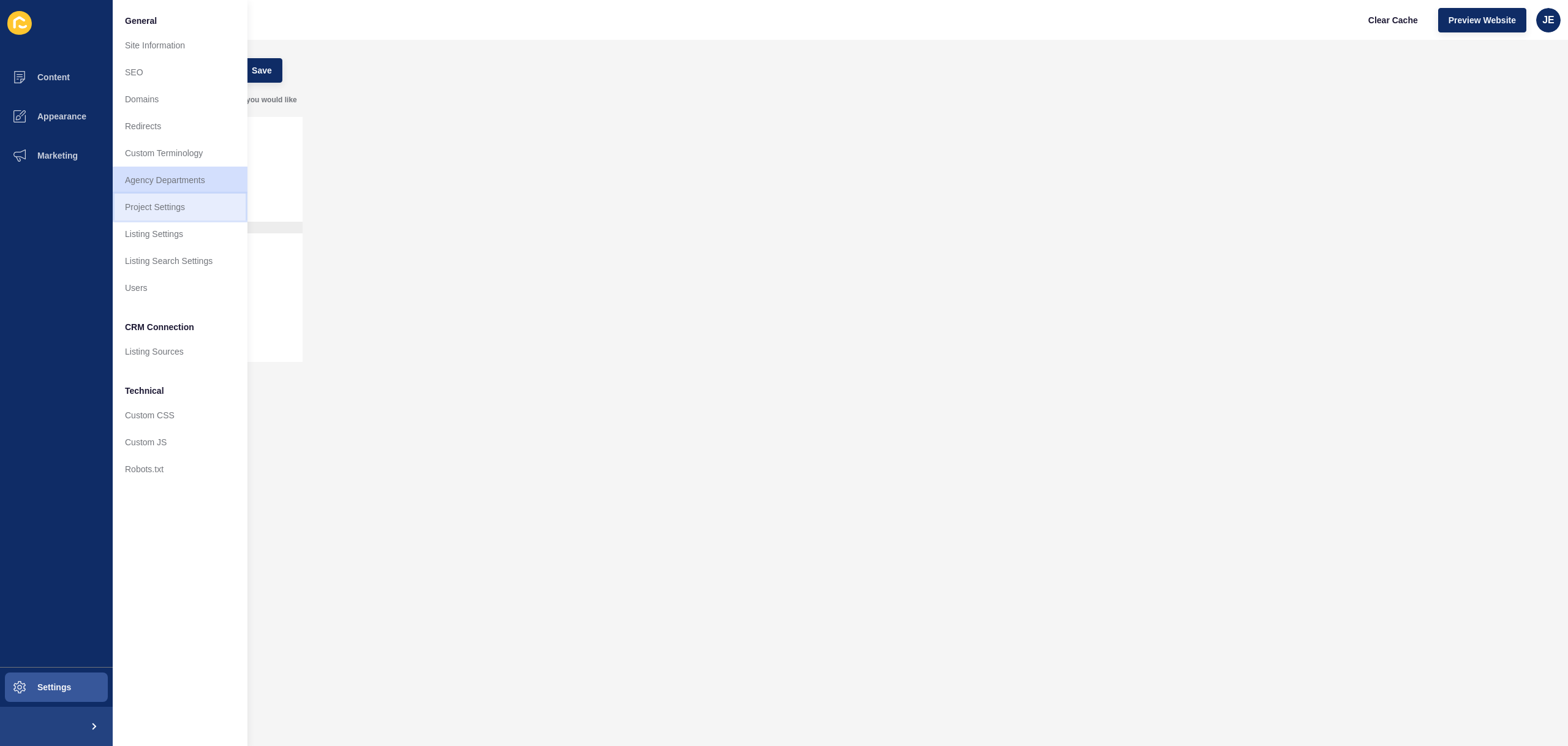
click at [166, 213] on link "Project Settings" at bounding box center [180, 207] width 135 height 27
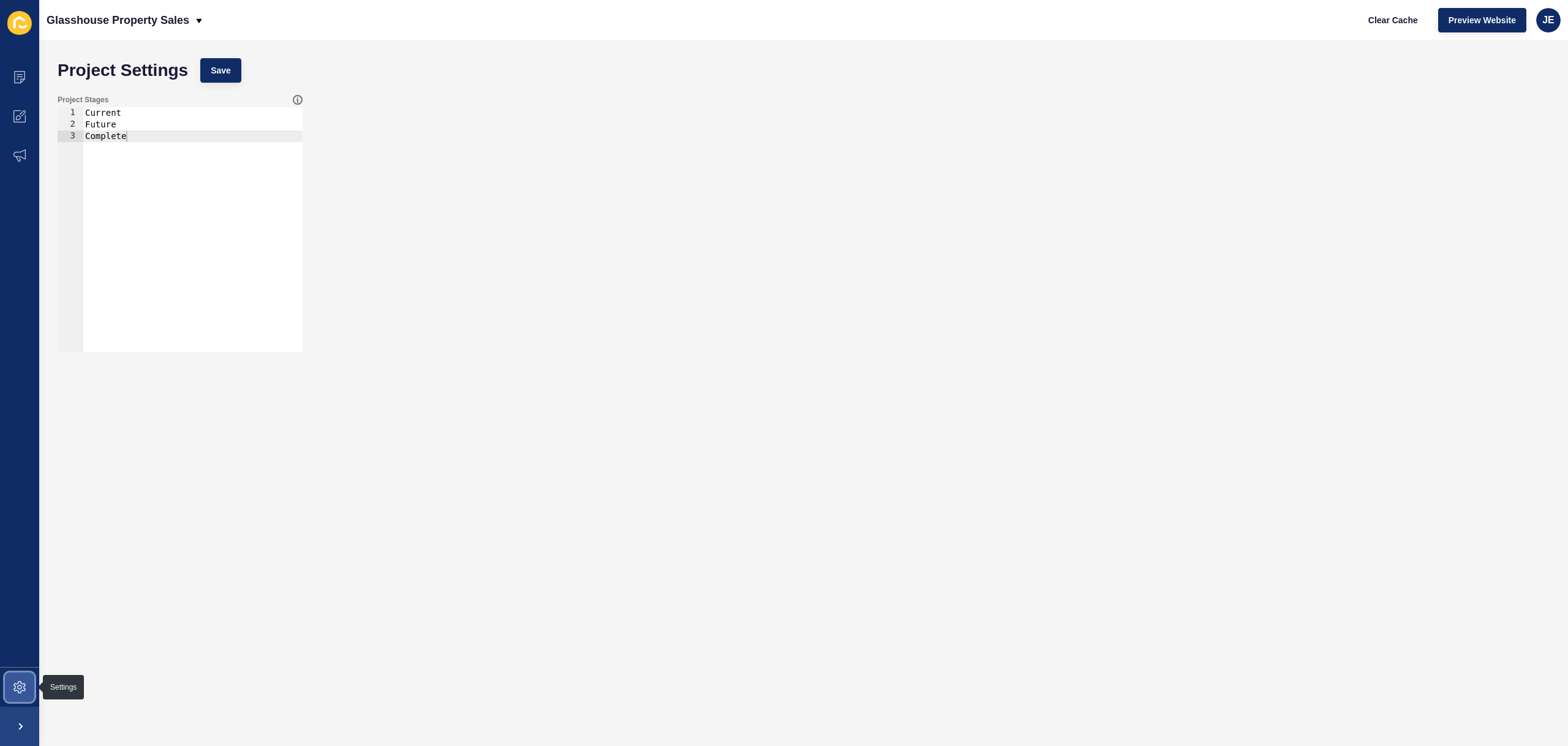
click at [21, 683] on icon at bounding box center [19, 687] width 12 height 12
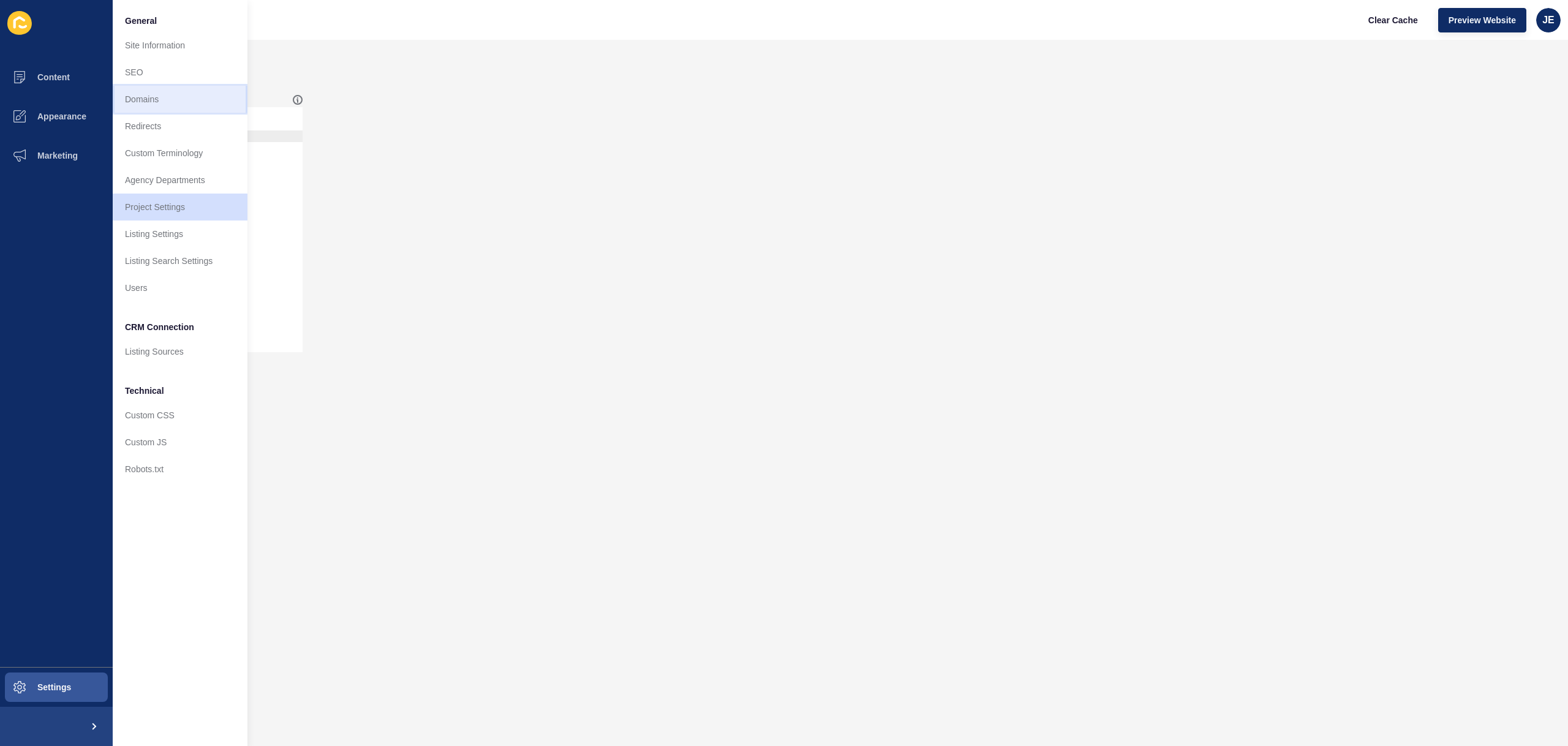
click at [148, 103] on link "Domains" at bounding box center [180, 99] width 135 height 27
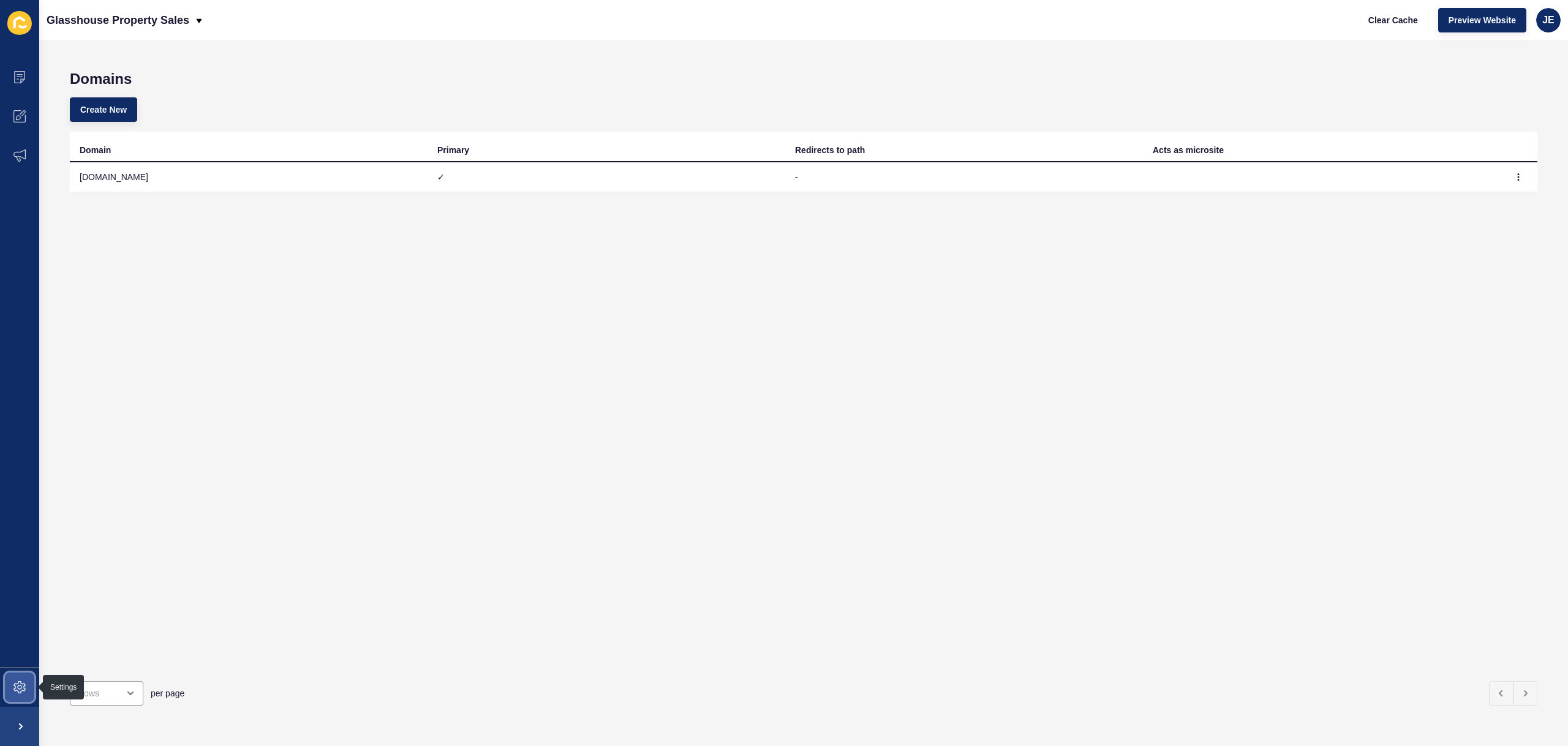
click at [17, 697] on span at bounding box center [20, 687] width 40 height 40
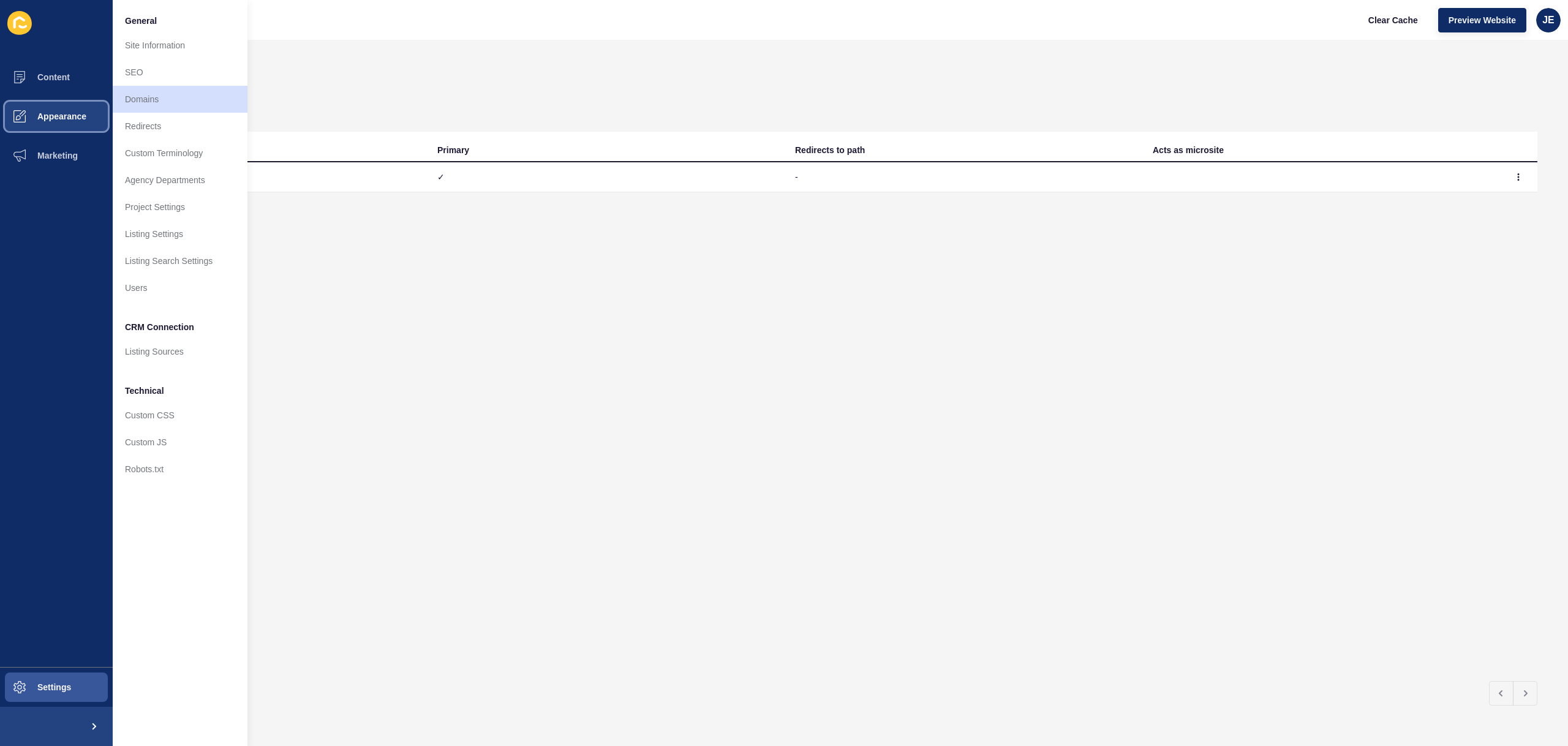
click at [61, 119] on span "Appearance" at bounding box center [42, 116] width 88 height 10
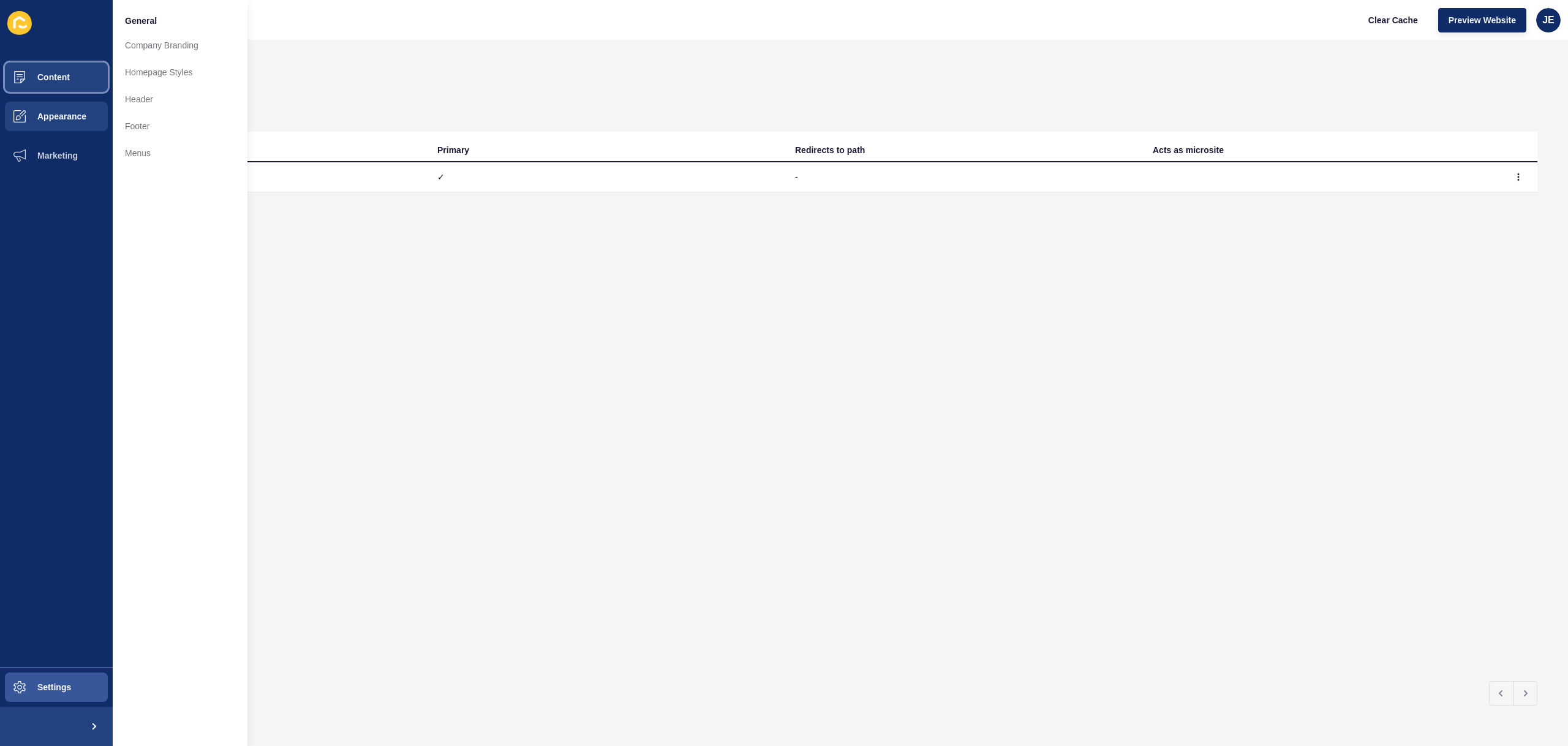
click at [66, 96] on button "Content" at bounding box center [56, 77] width 113 height 40
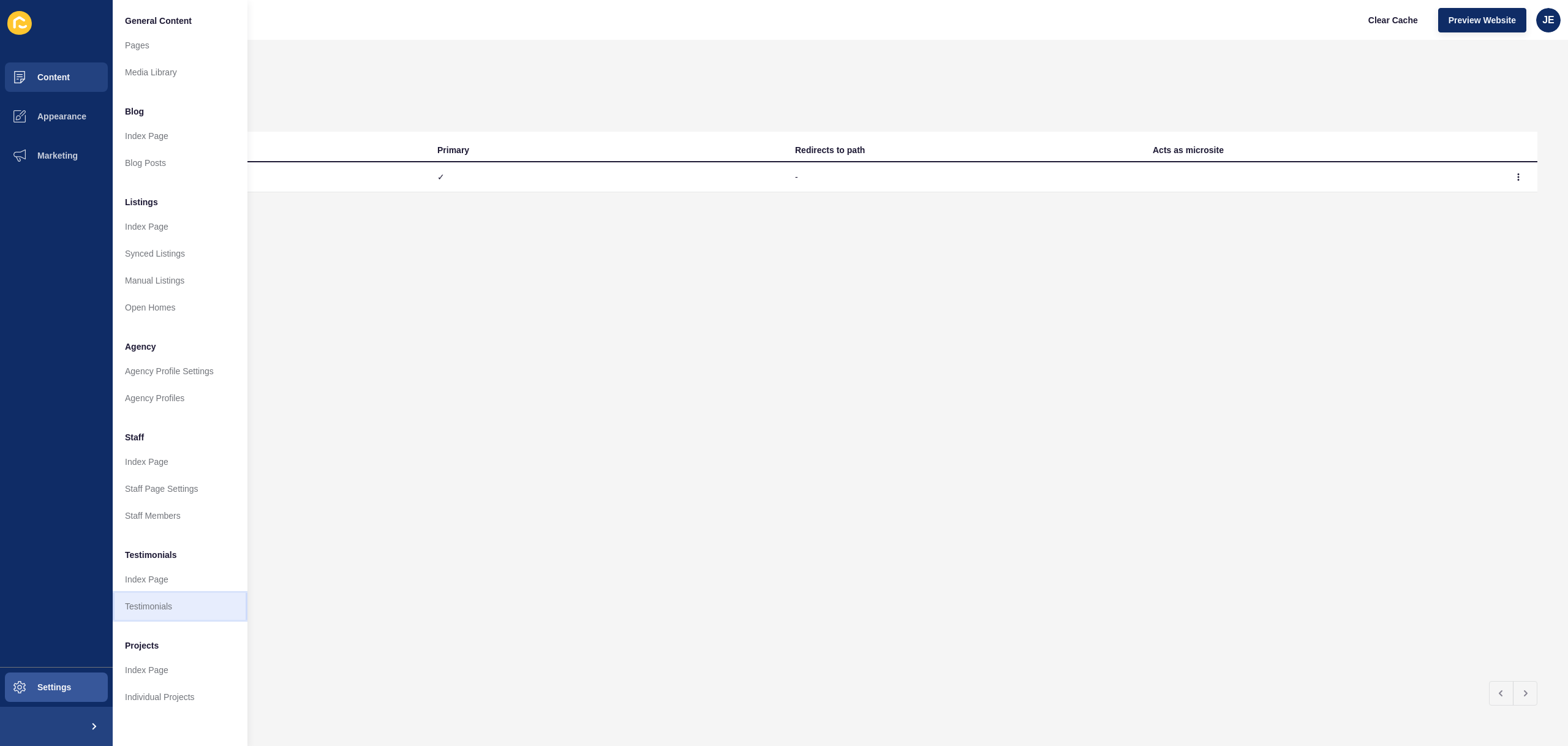
click at [152, 605] on link "Testimonials" at bounding box center [180, 607] width 135 height 27
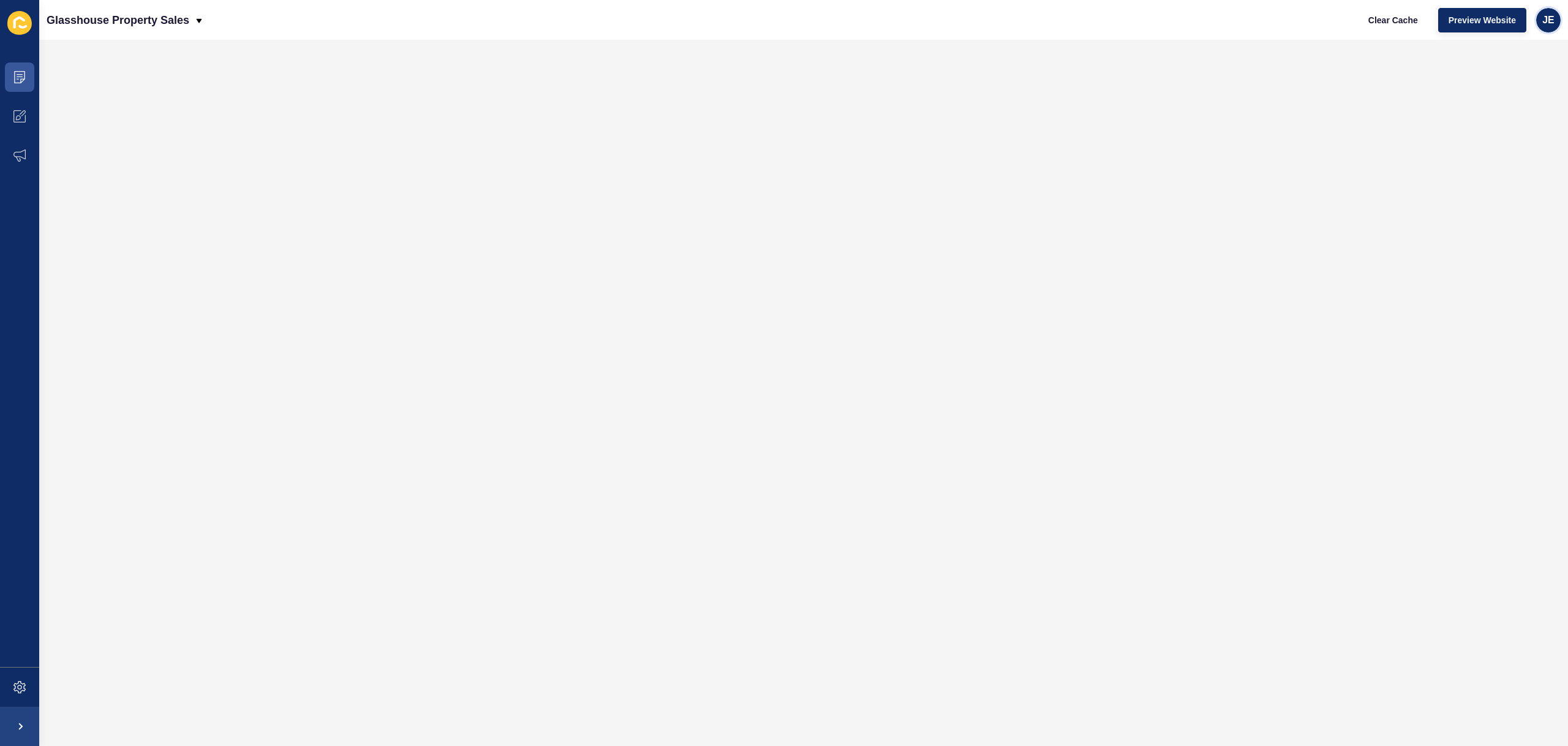
click at [1556, 24] on div "JE" at bounding box center [1549, 21] width 25 height 25
click at [1519, 104] on link "Logout" at bounding box center [1519, 102] width 90 height 27
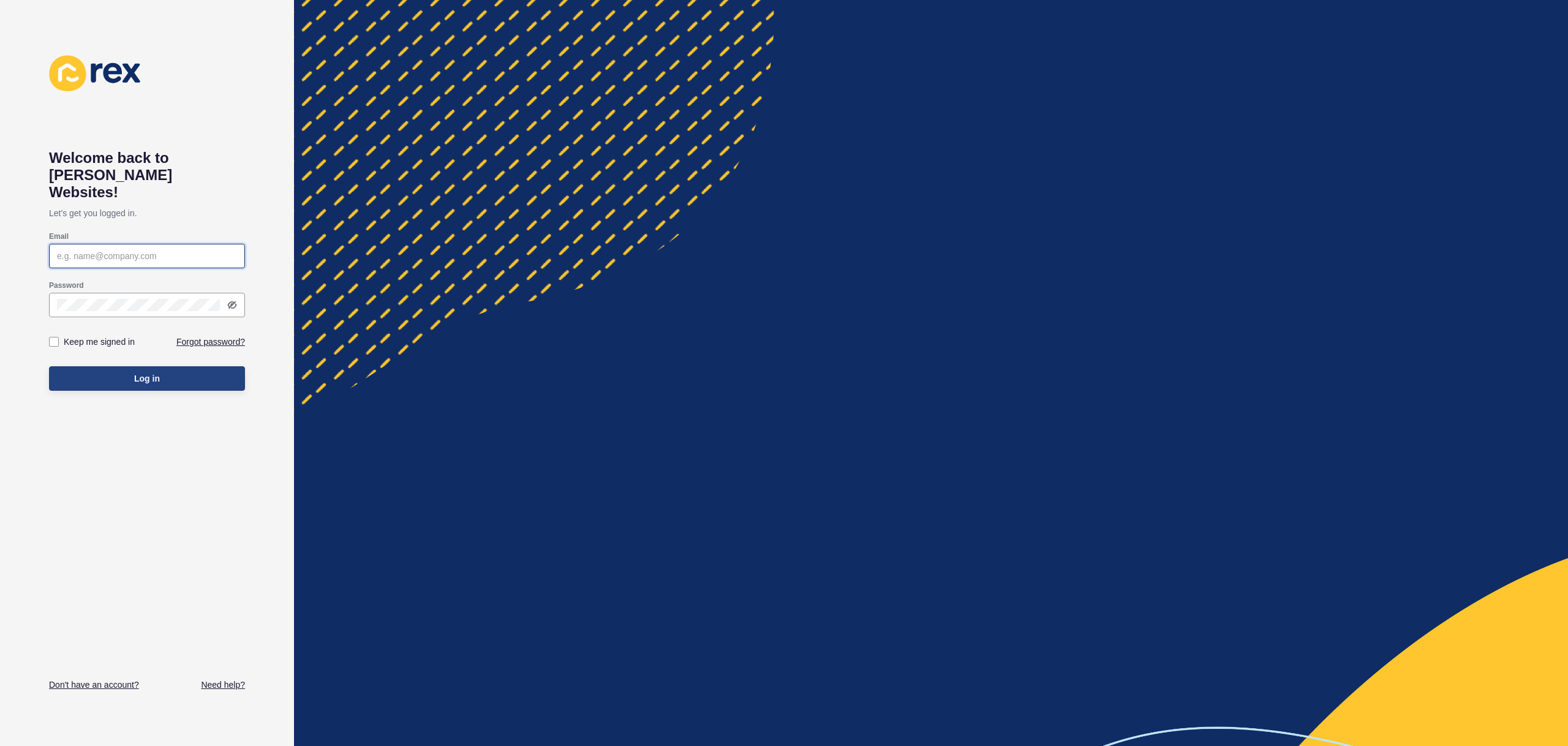
type input "[EMAIL_ADDRESS][PERSON_NAME][DOMAIN_NAME]"
click at [143, 373] on span "Log in" at bounding box center [147, 378] width 26 height 12
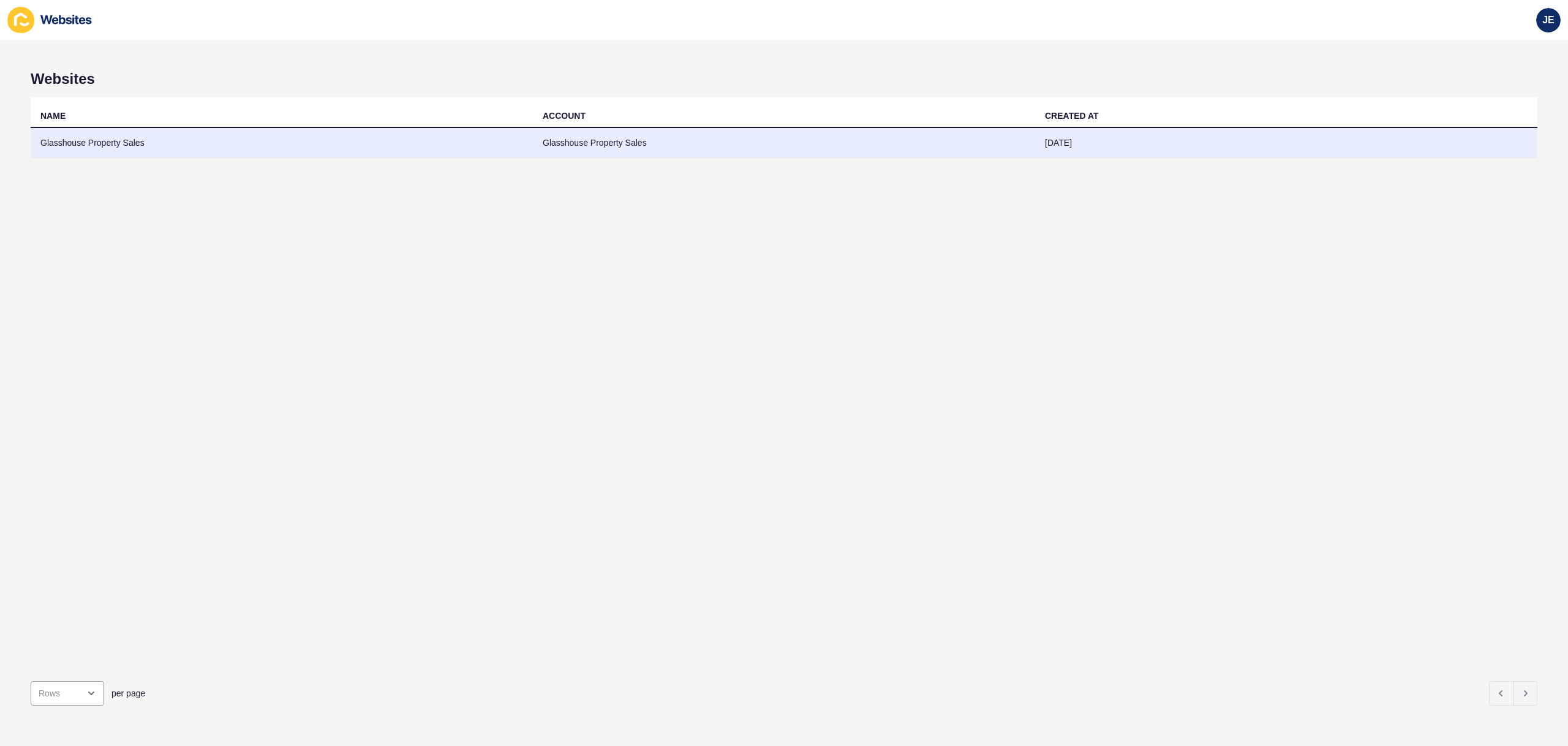
click at [287, 148] on td "Glasshouse Property Sales" at bounding box center [282, 143] width 503 height 30
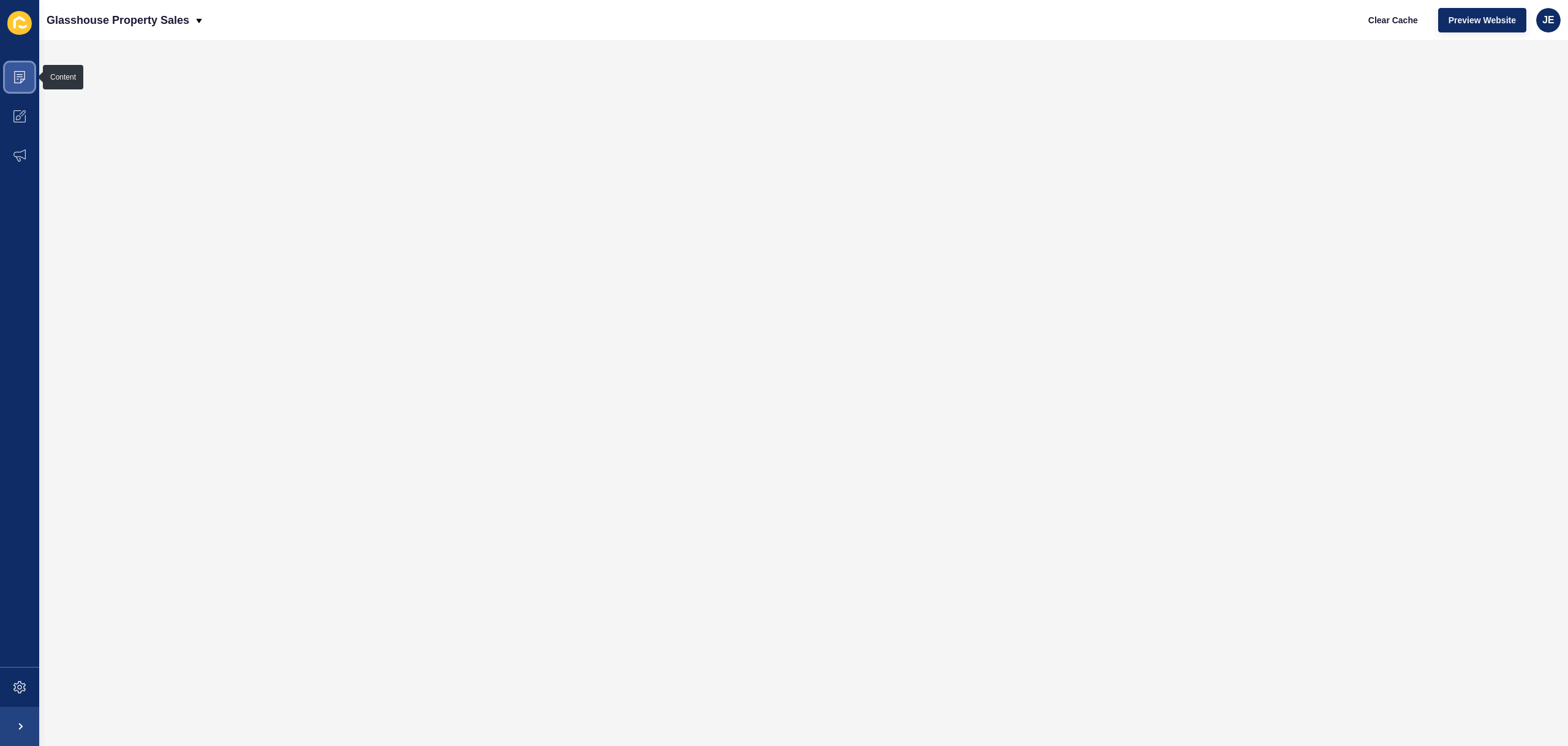
click at [24, 82] on icon at bounding box center [19, 77] width 12 height 12
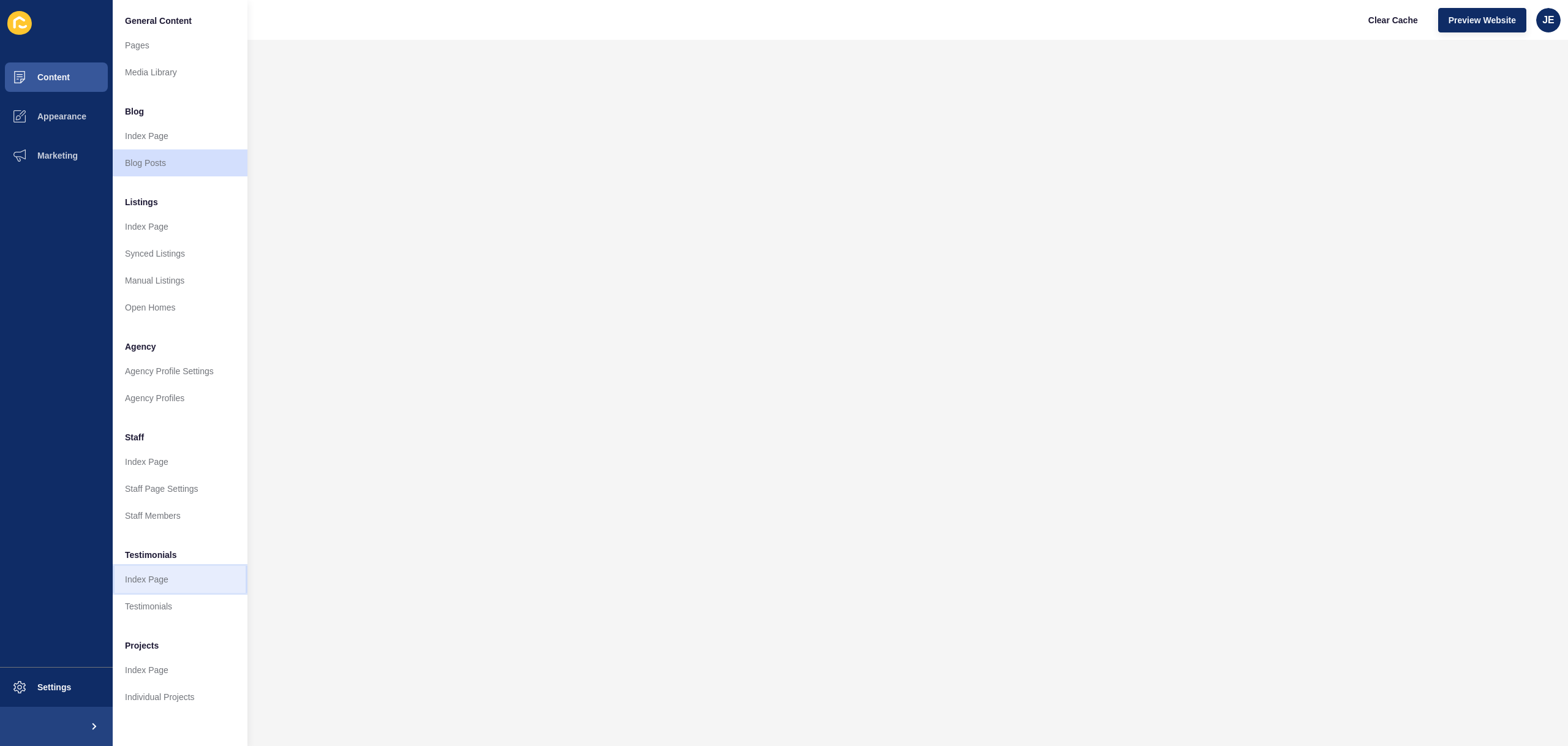
click at [161, 585] on link "Index Page" at bounding box center [180, 579] width 135 height 27
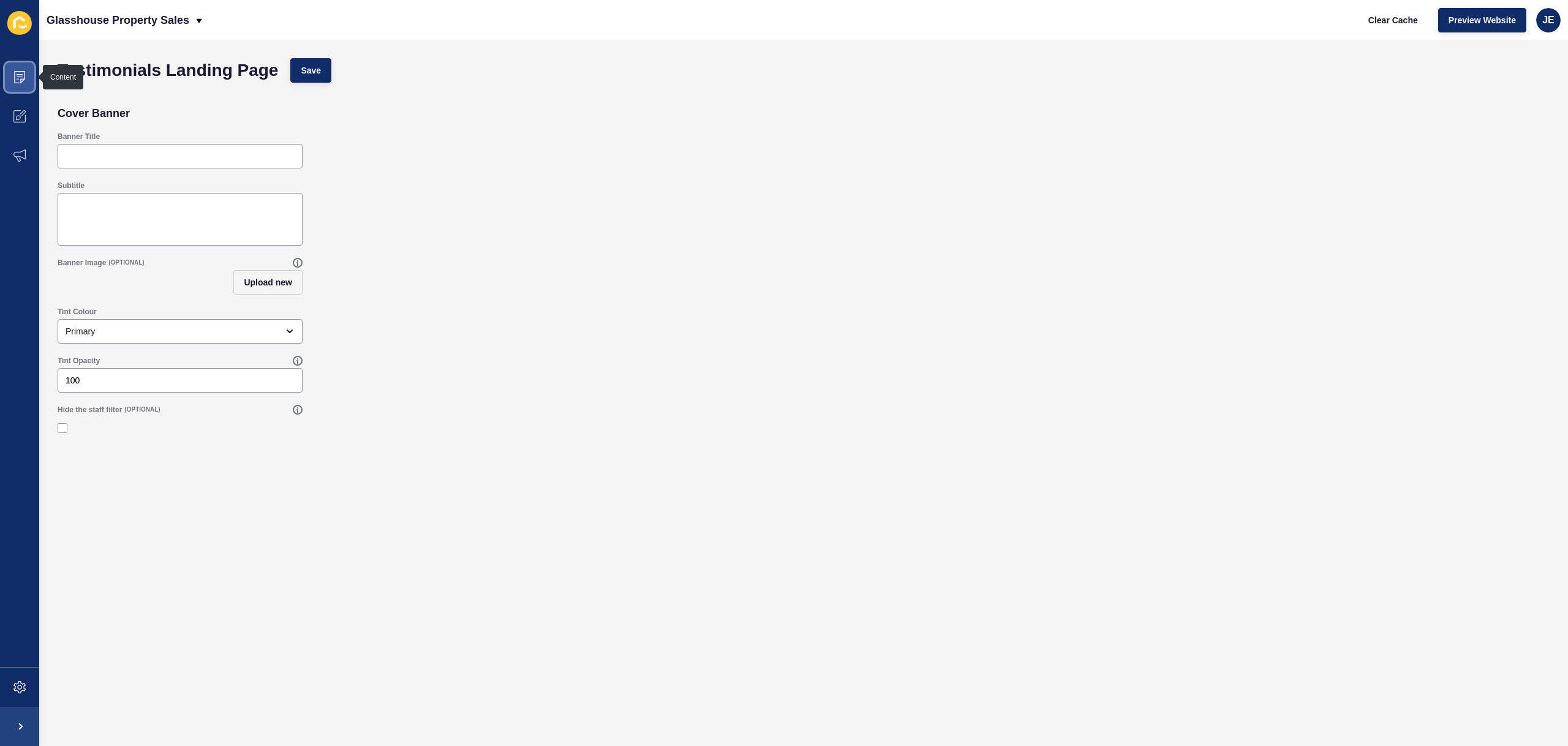
click at [18, 77] on icon at bounding box center [19, 77] width 12 height 12
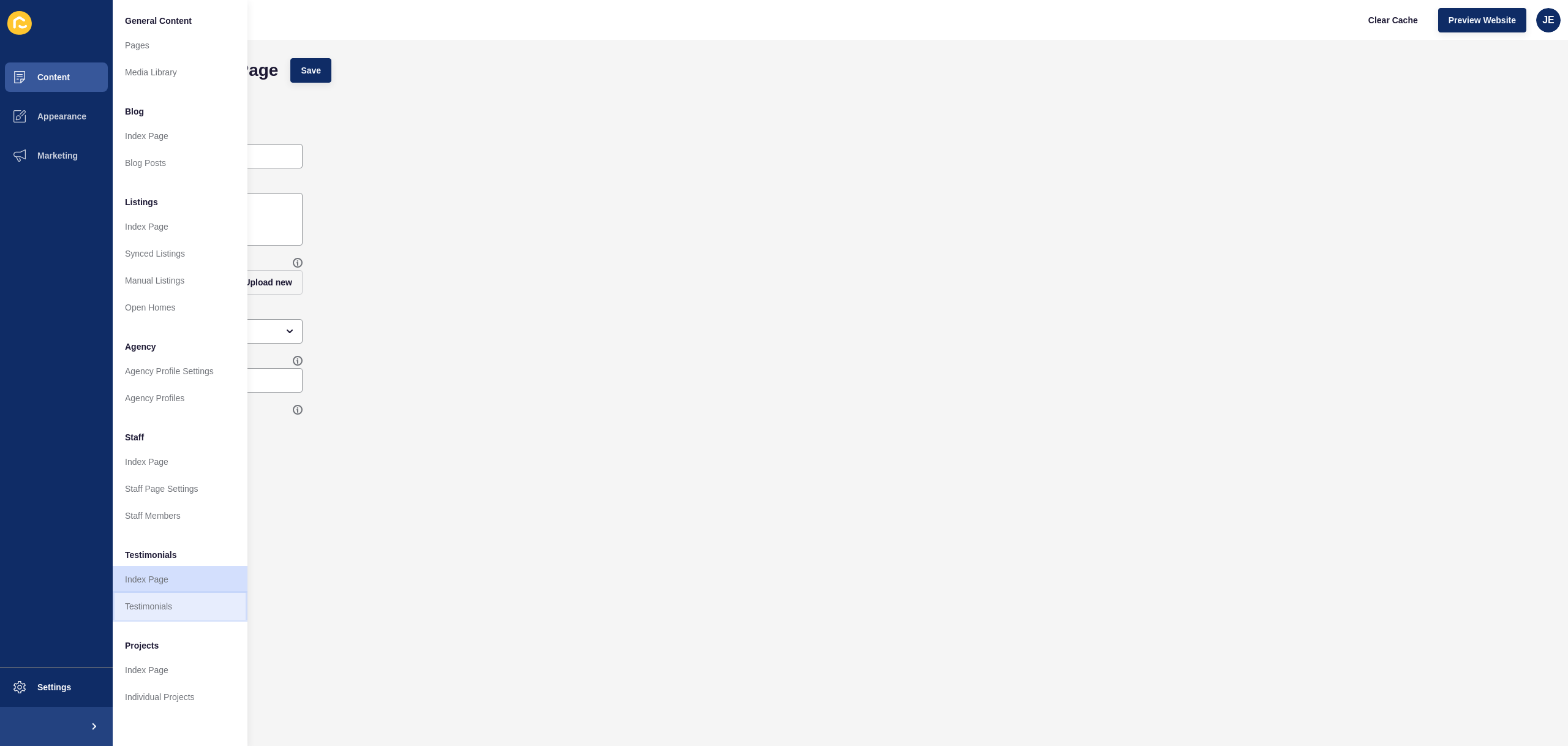
click at [135, 603] on link "Testimonials" at bounding box center [180, 607] width 135 height 27
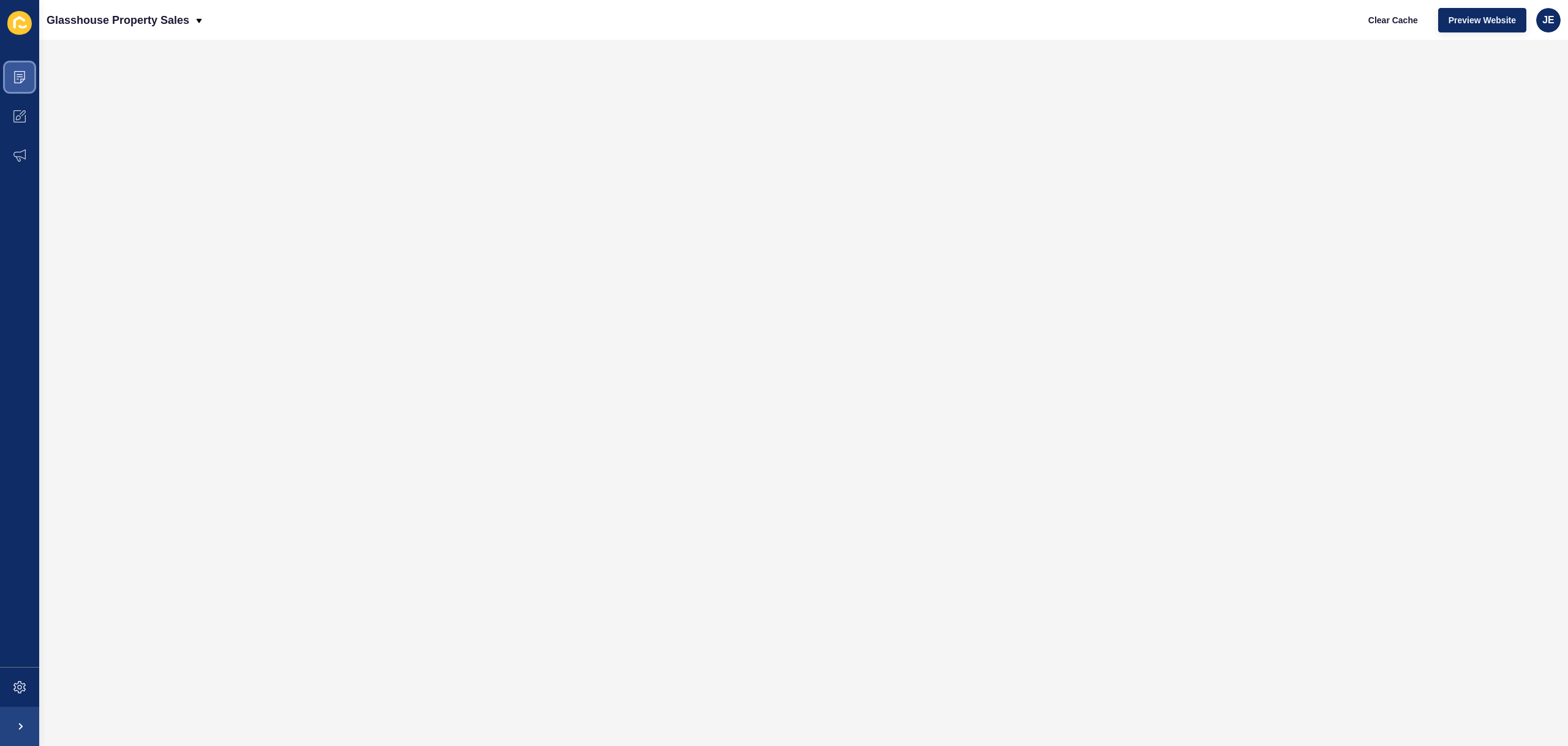
click at [32, 68] on span at bounding box center [20, 77] width 40 height 40
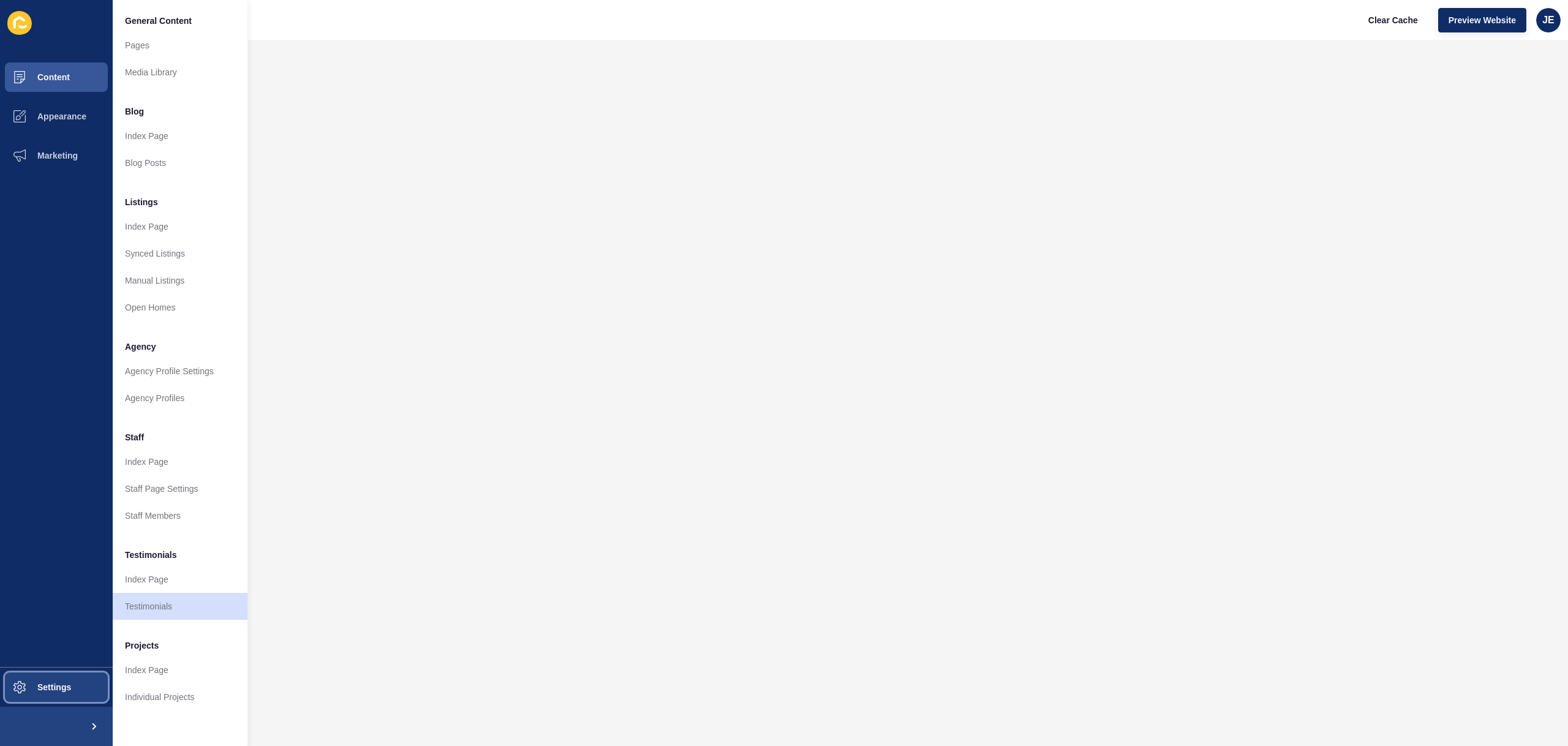
click at [65, 681] on button "Settings" at bounding box center [56, 687] width 113 height 40
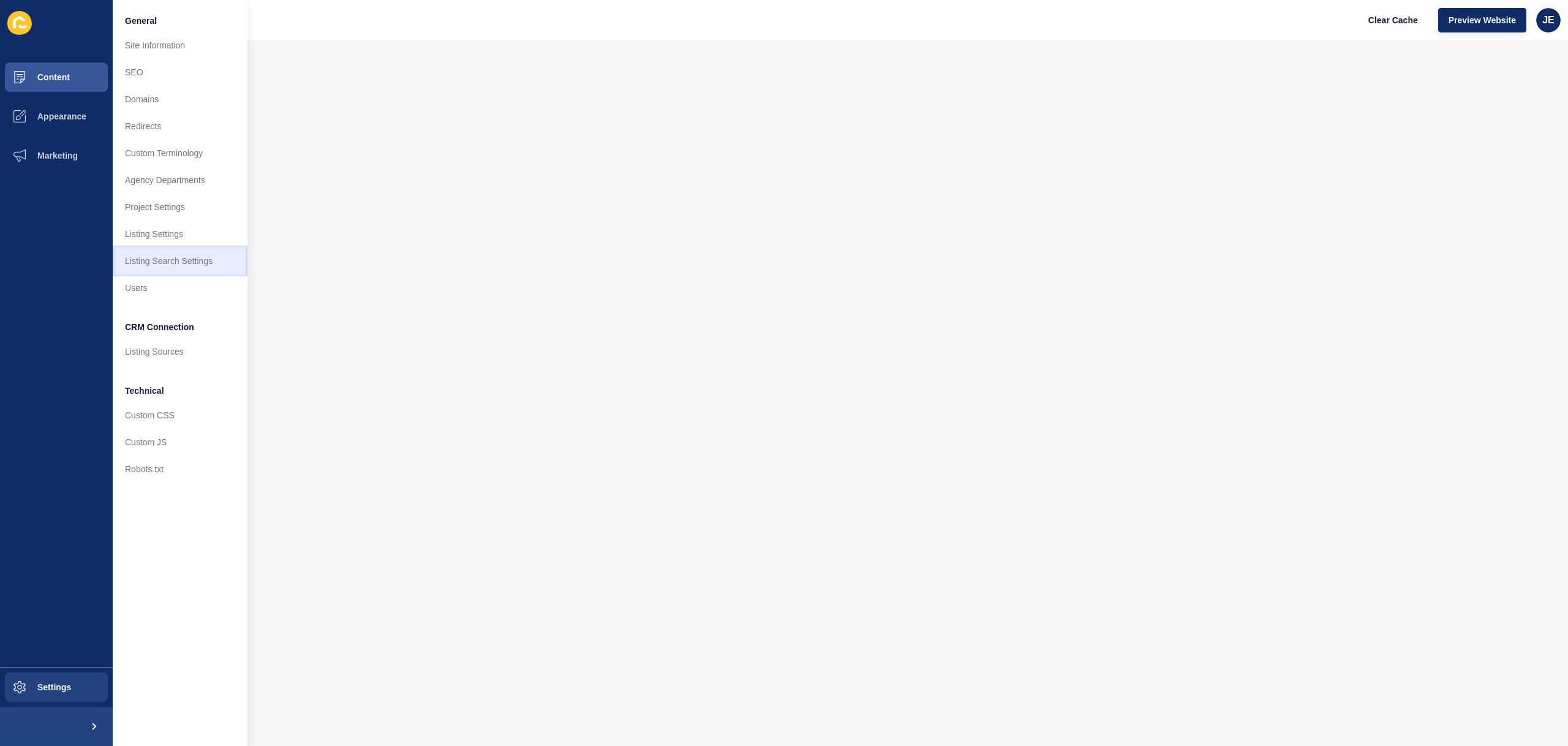
click at [157, 259] on link "Listing Search Settings" at bounding box center [180, 260] width 135 height 27
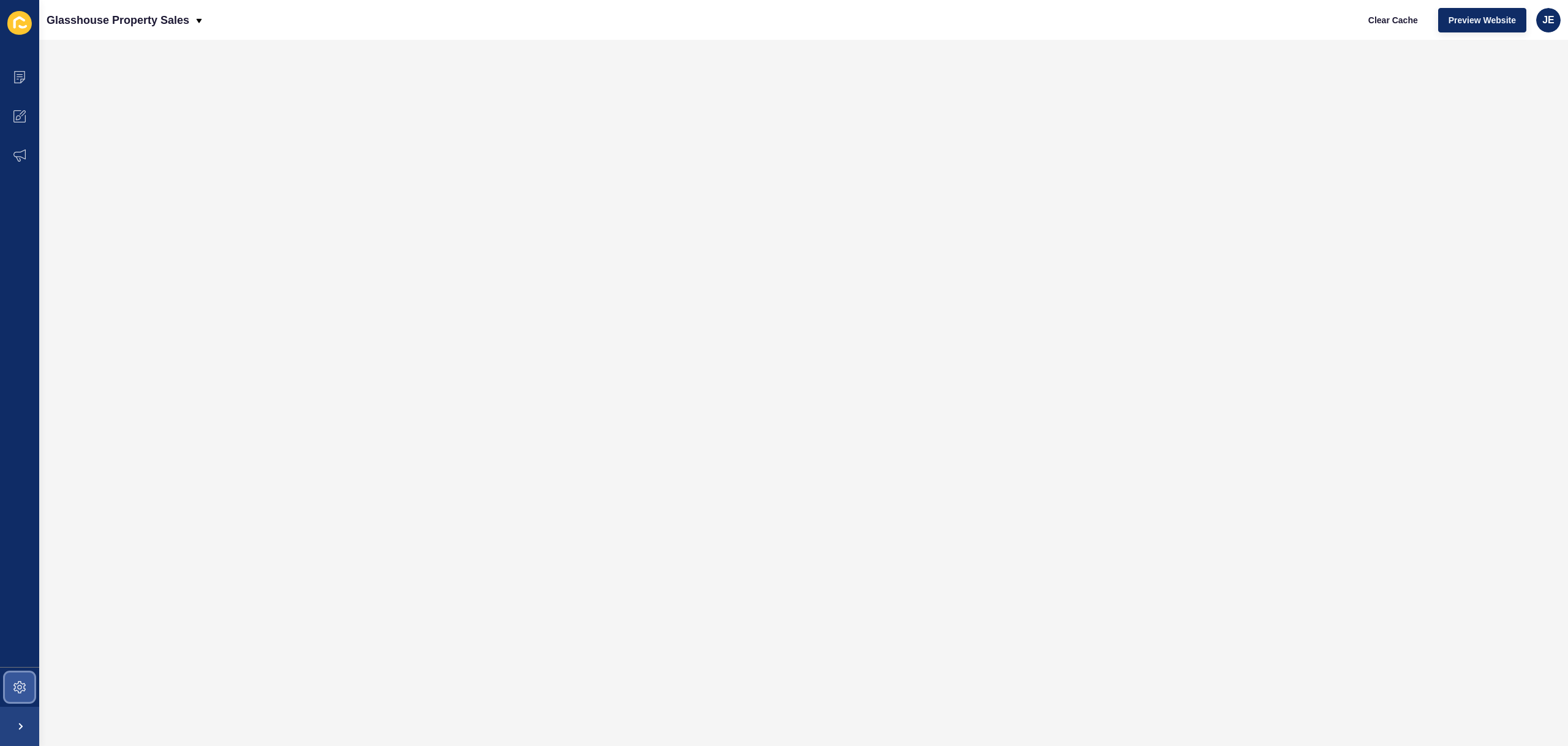
click at [22, 679] on span at bounding box center [20, 687] width 40 height 40
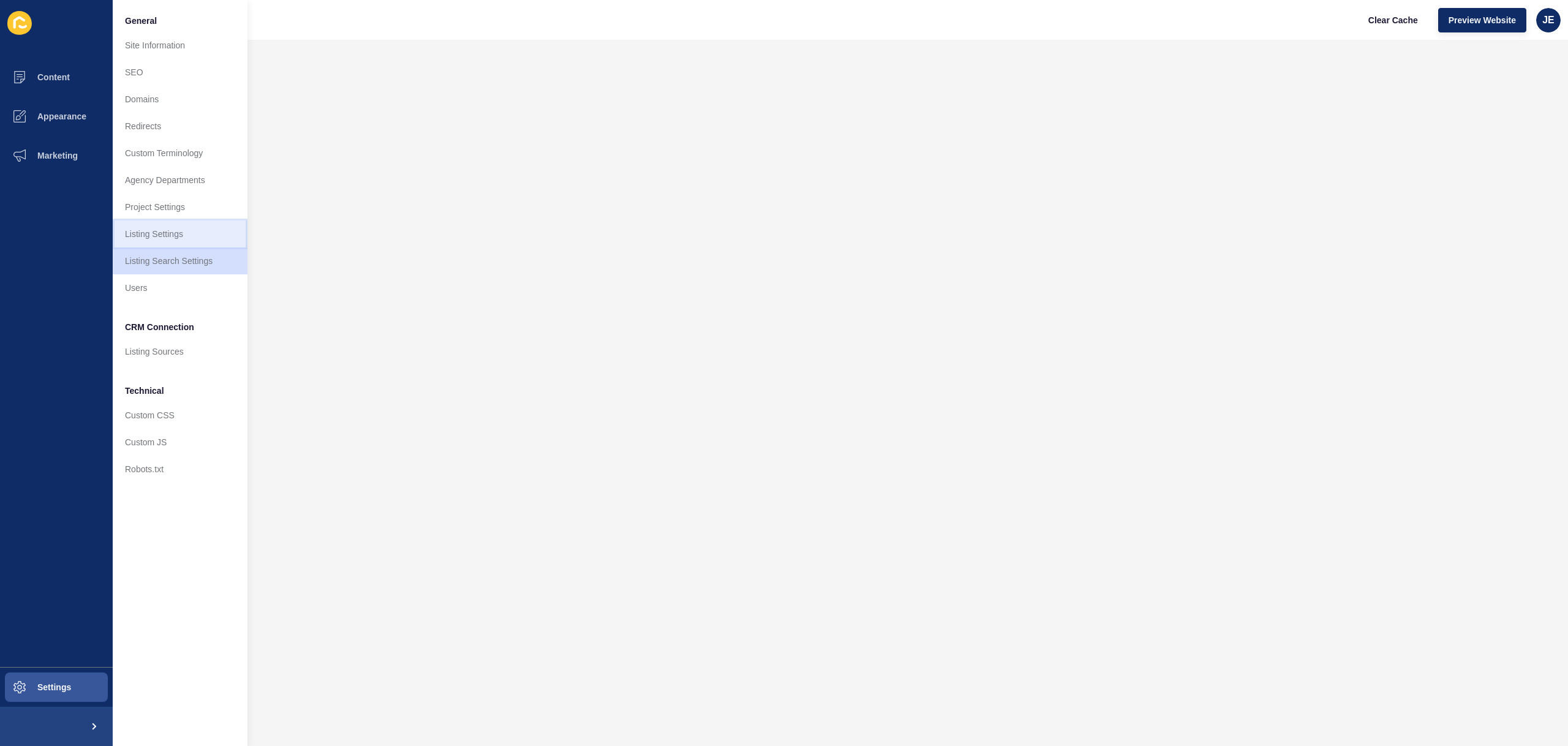
click at [180, 234] on link "Listing Settings" at bounding box center [180, 234] width 135 height 27
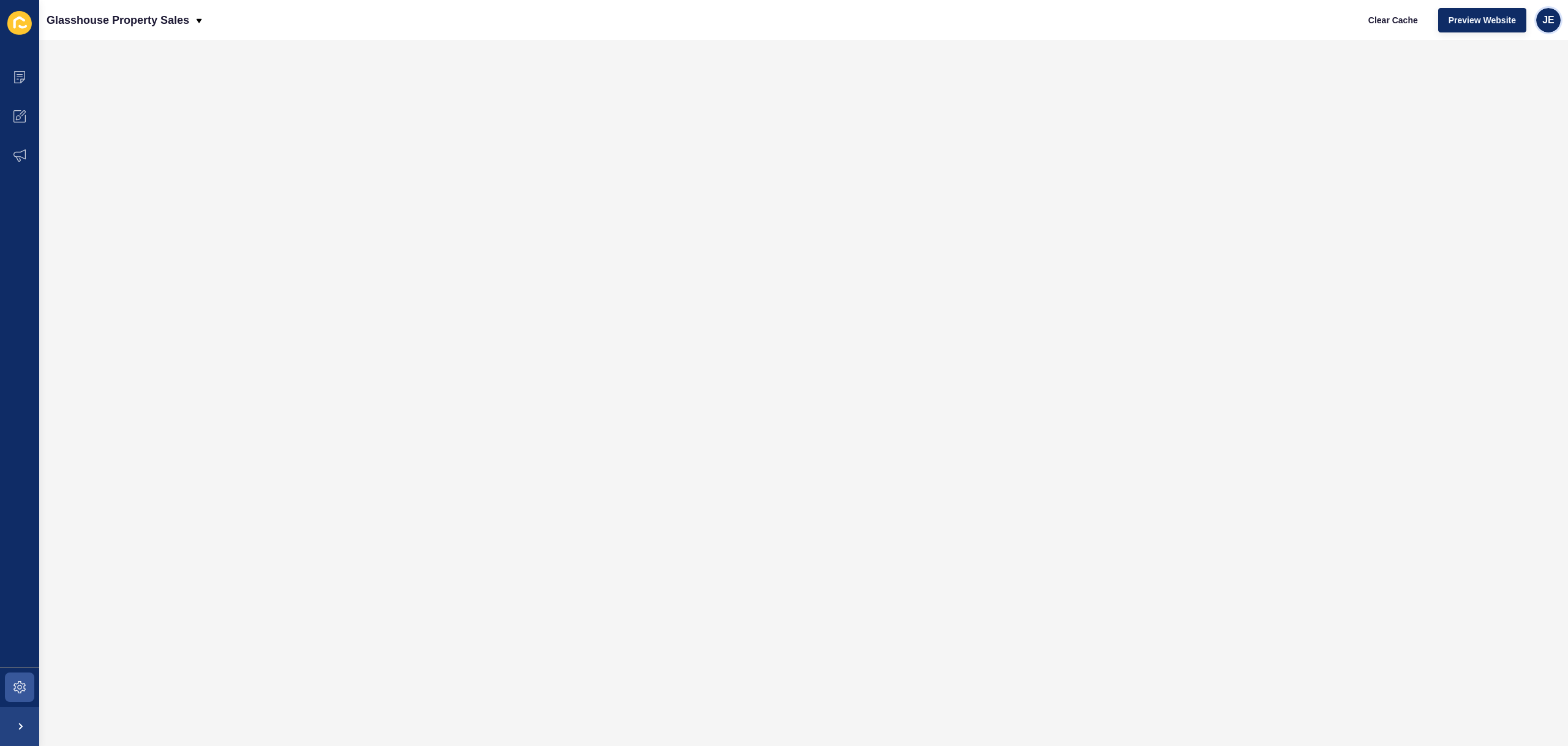
click at [1542, 21] on span "JE" at bounding box center [1548, 20] width 12 height 12
click at [1511, 99] on link "Logout" at bounding box center [1519, 102] width 90 height 27
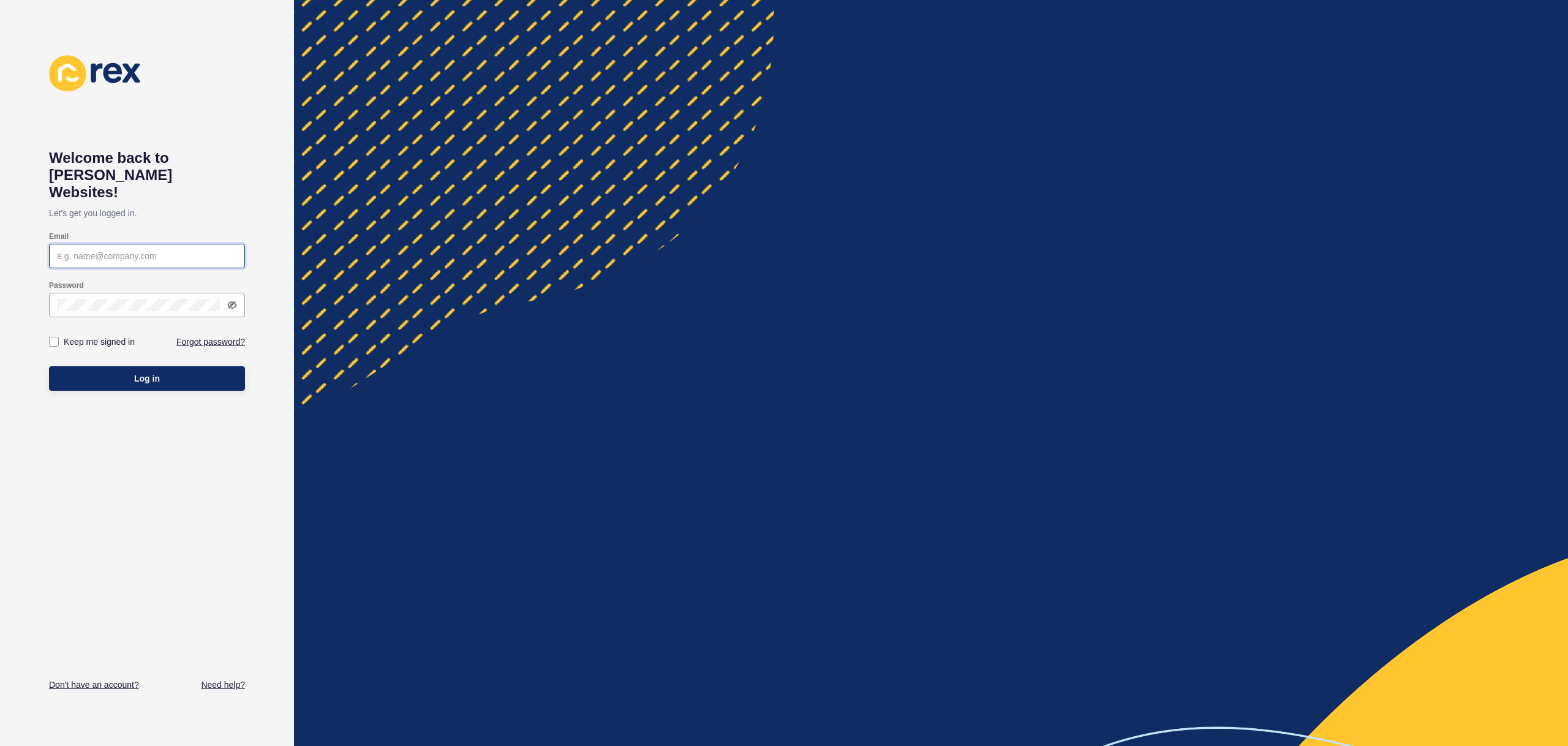
type input "justine.espinosa@rexsoftware.com.au"
click at [161, 376] on div "Log in" at bounding box center [147, 378] width 196 height 37
click at [163, 369] on button "Log in" at bounding box center [147, 379] width 196 height 25
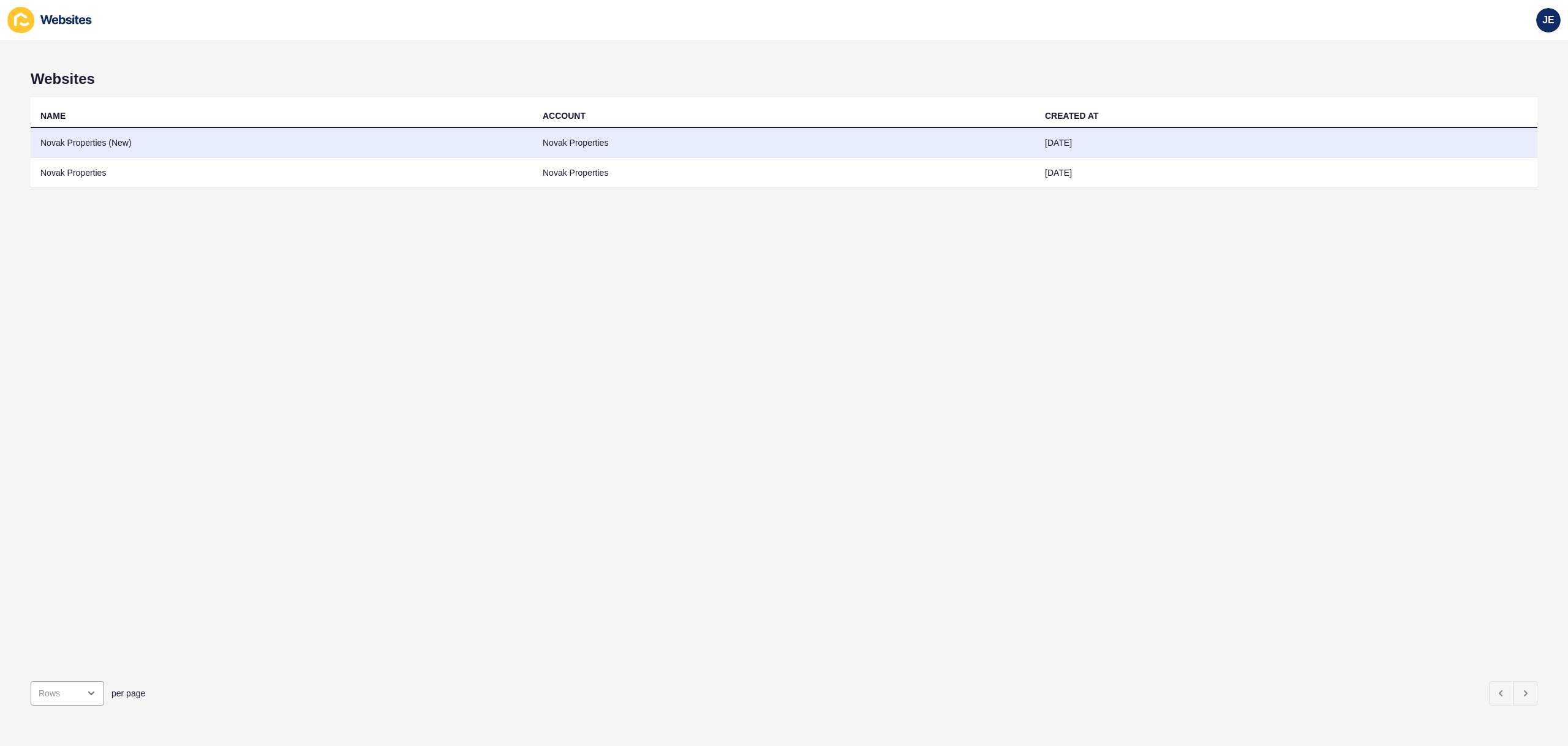
click at [549, 147] on td "Novak Properties" at bounding box center [784, 143] width 503 height 30
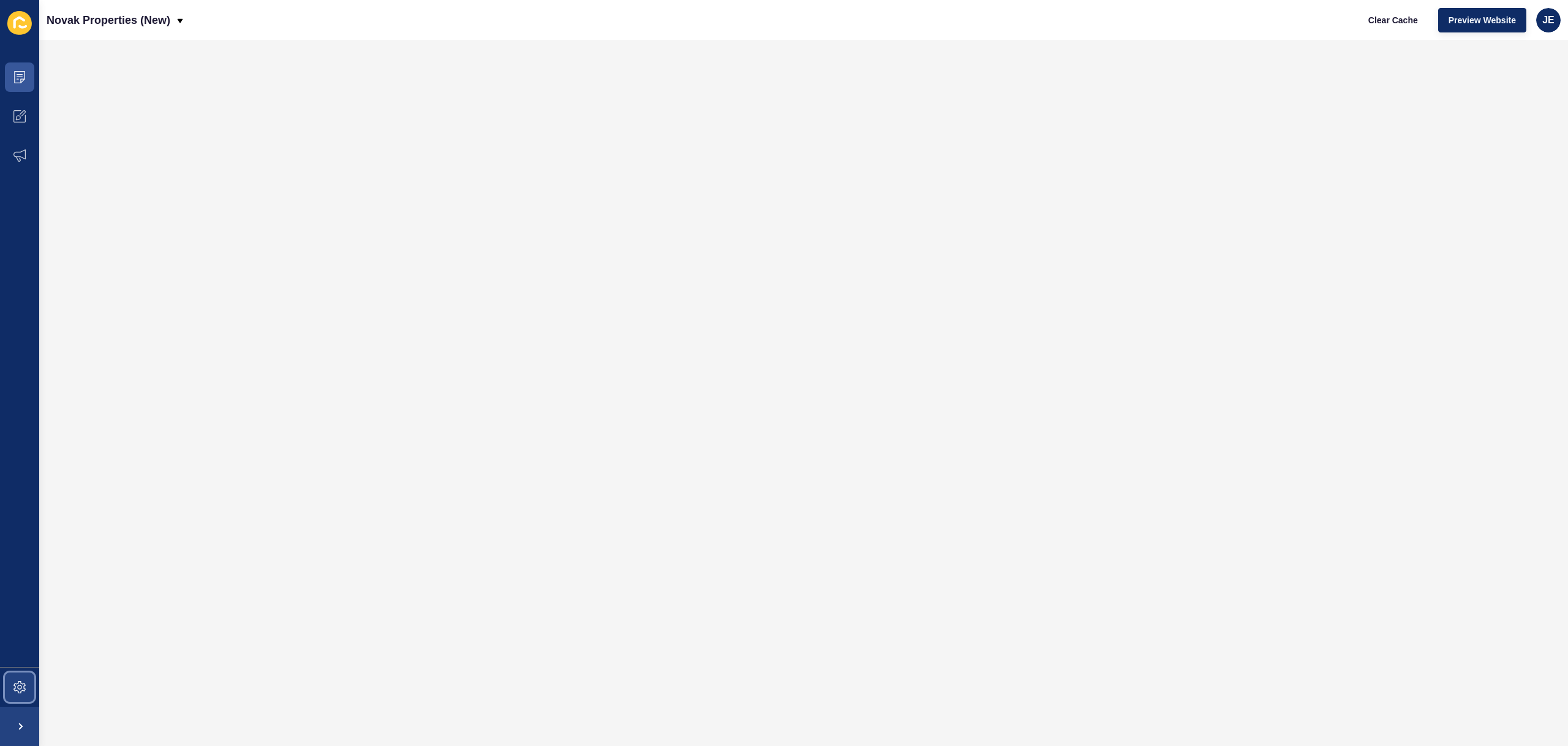
click at [17, 678] on span at bounding box center [20, 687] width 40 height 40
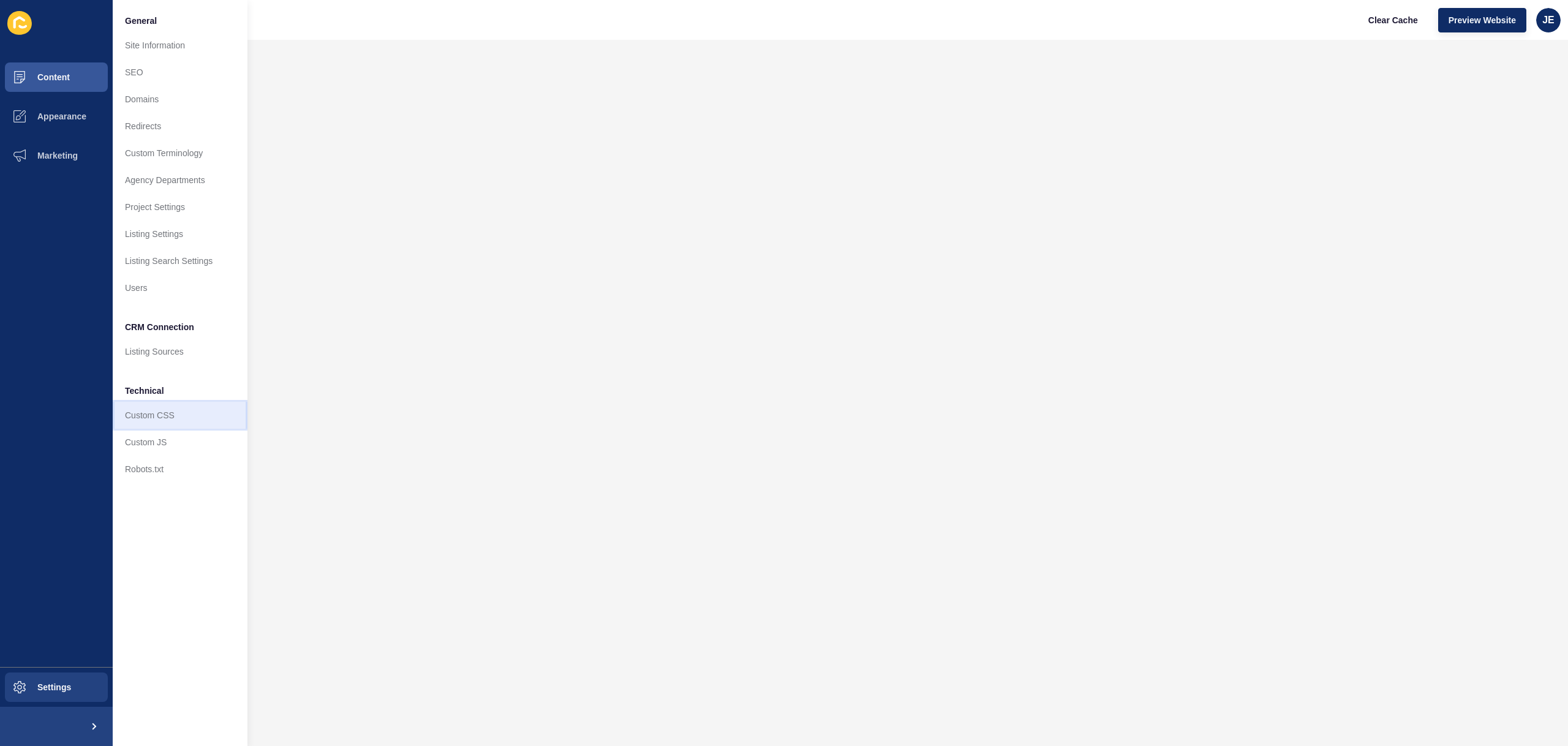
click at [173, 421] on link "Custom CSS" at bounding box center [180, 415] width 135 height 27
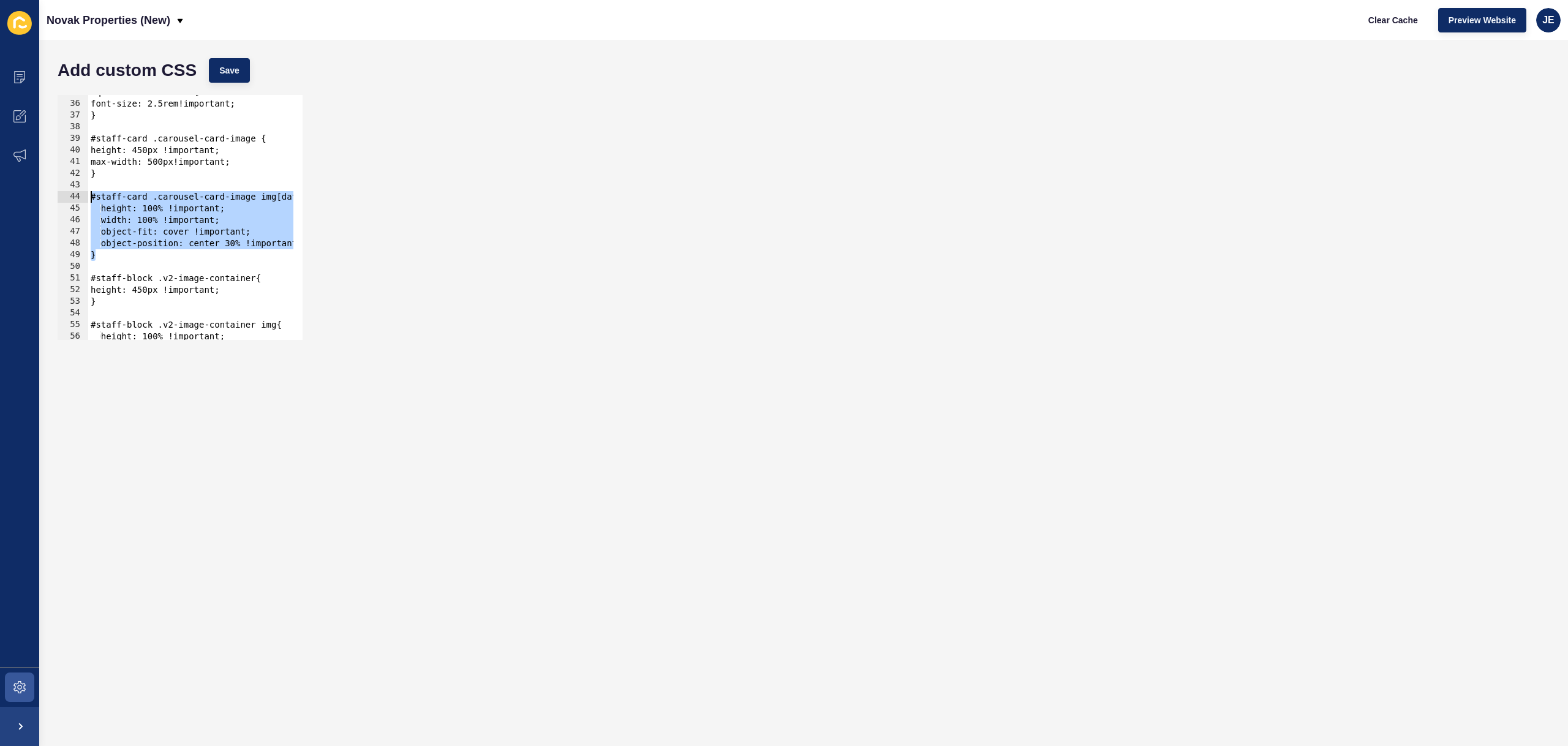
scroll to position [368, 0]
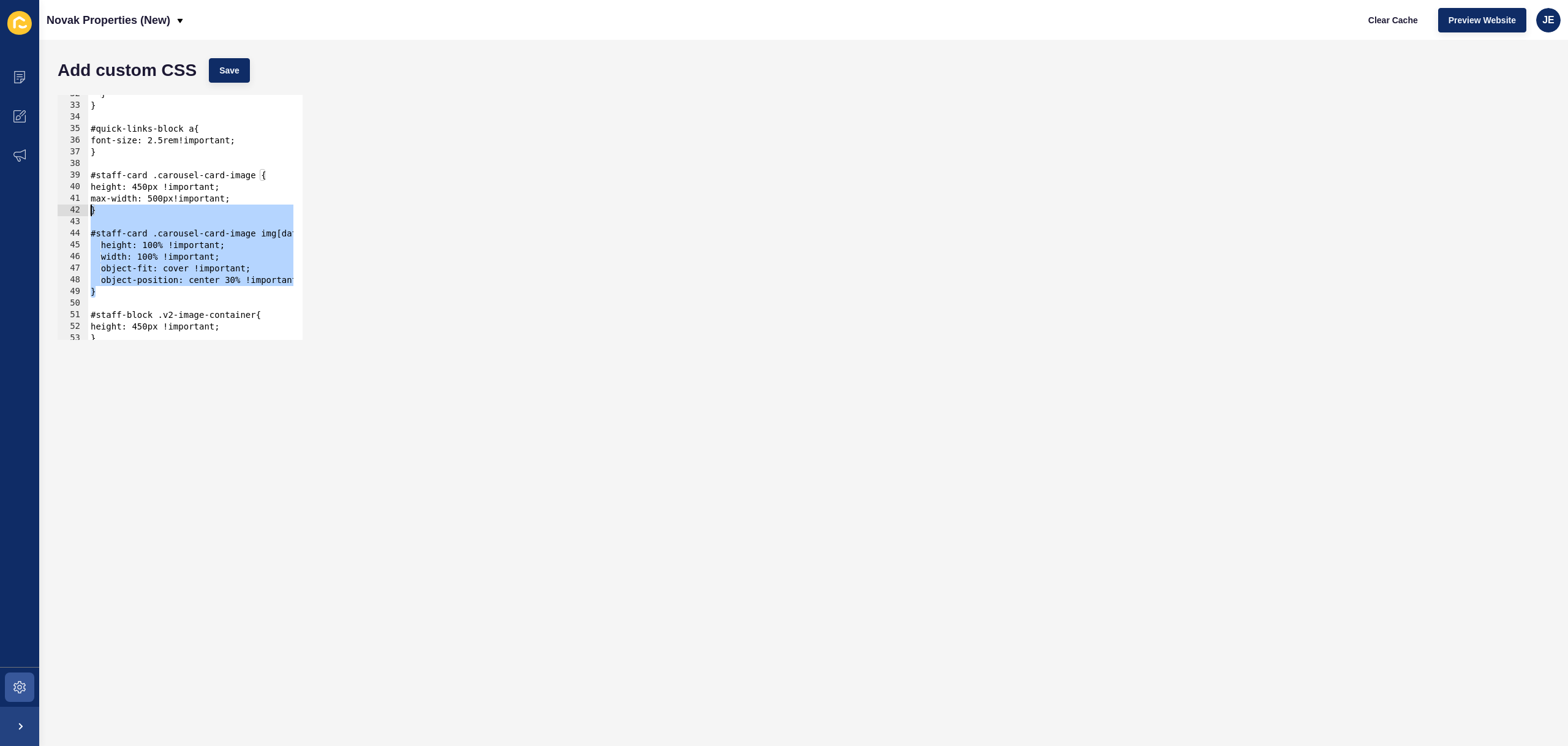
drag, startPoint x: 115, startPoint y: 260, endPoint x: 82, endPoint y: 204, distance: 65.0
click at [82, 204] on div "} 32 33 34 35 36 37 38 39 40 41 42 43 44 45 46 47 48 49 50 51 52 53 54 55 } } #…" at bounding box center [180, 217] width 245 height 245
click at [150, 187] on div "} } #quick-links-block a{ font-size: 2.5rem!important; } #staff-card .carousel-…" at bounding box center [363, 218] width 550 height 259
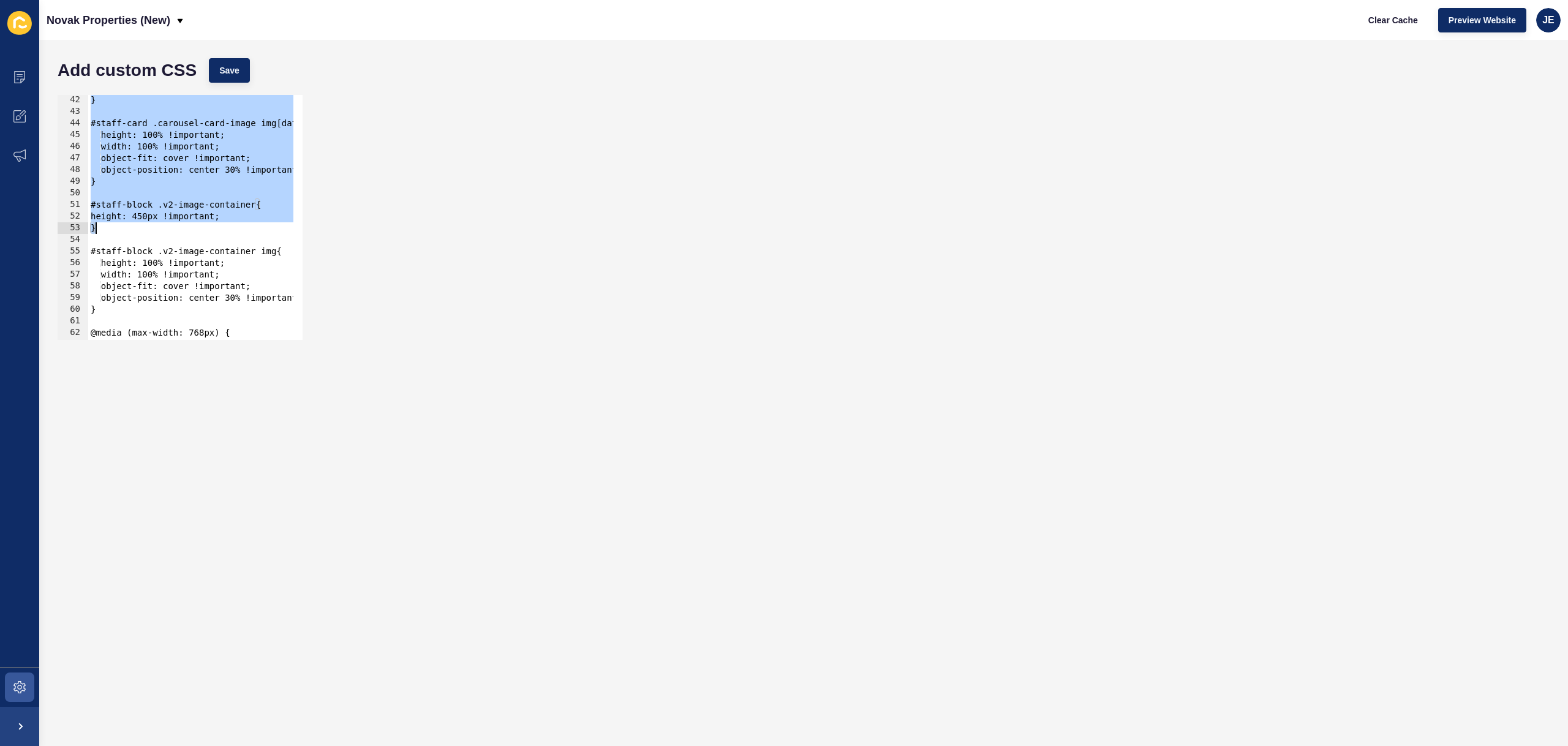
scroll to position [514, 0]
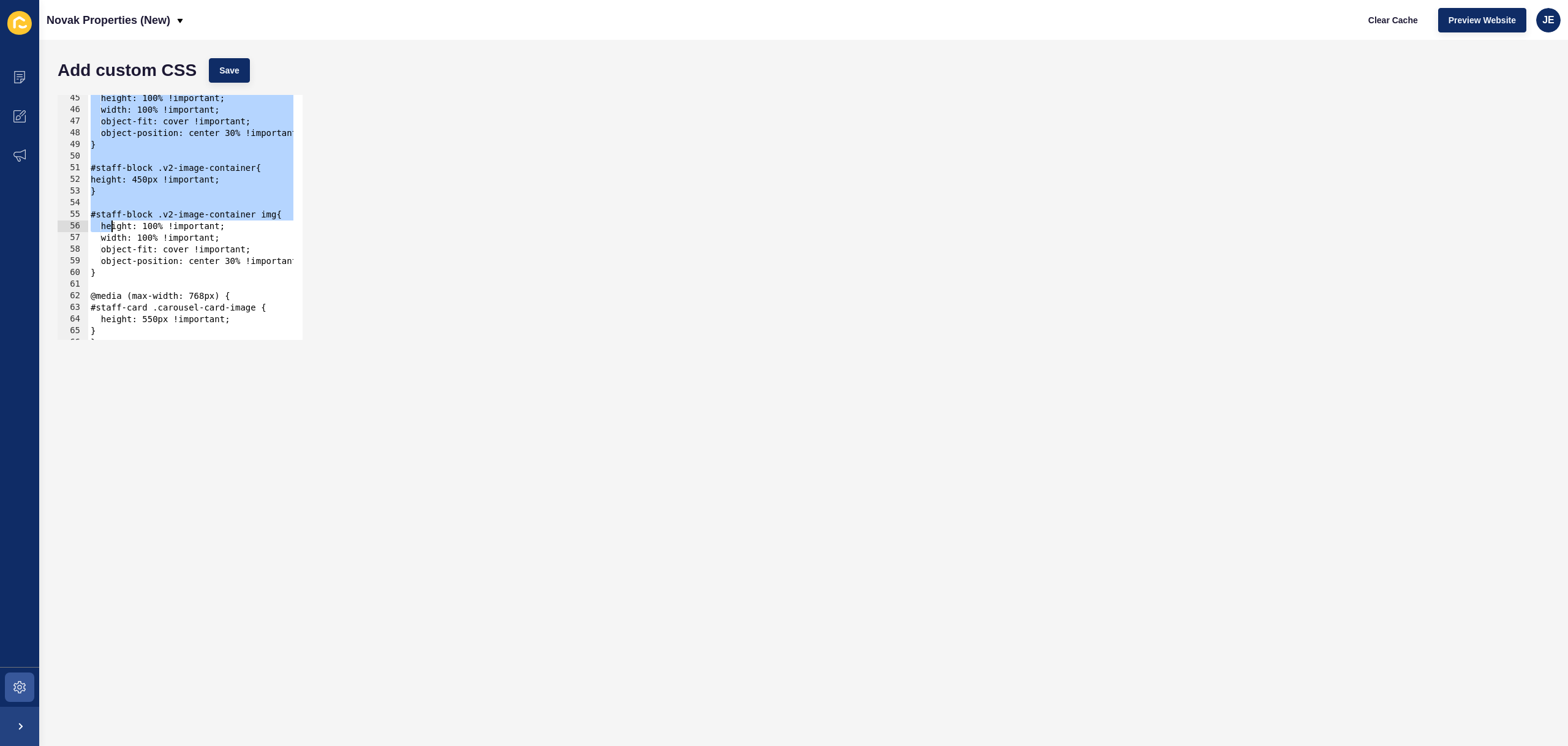
drag, startPoint x: 90, startPoint y: 173, endPoint x: 113, endPoint y: 227, distance: 58.7
click at [113, 227] on div "height: 100% !important; width: 100% !important; object-fit: cover !important; …" at bounding box center [363, 222] width 550 height 259
type textarea "#staff-block .v2-image-container img{ height: 100% !important;"
click at [124, 205] on div "height: 100% !important; width: 100% !important; object-fit: cover !important; …" at bounding box center [363, 222] width 550 height 259
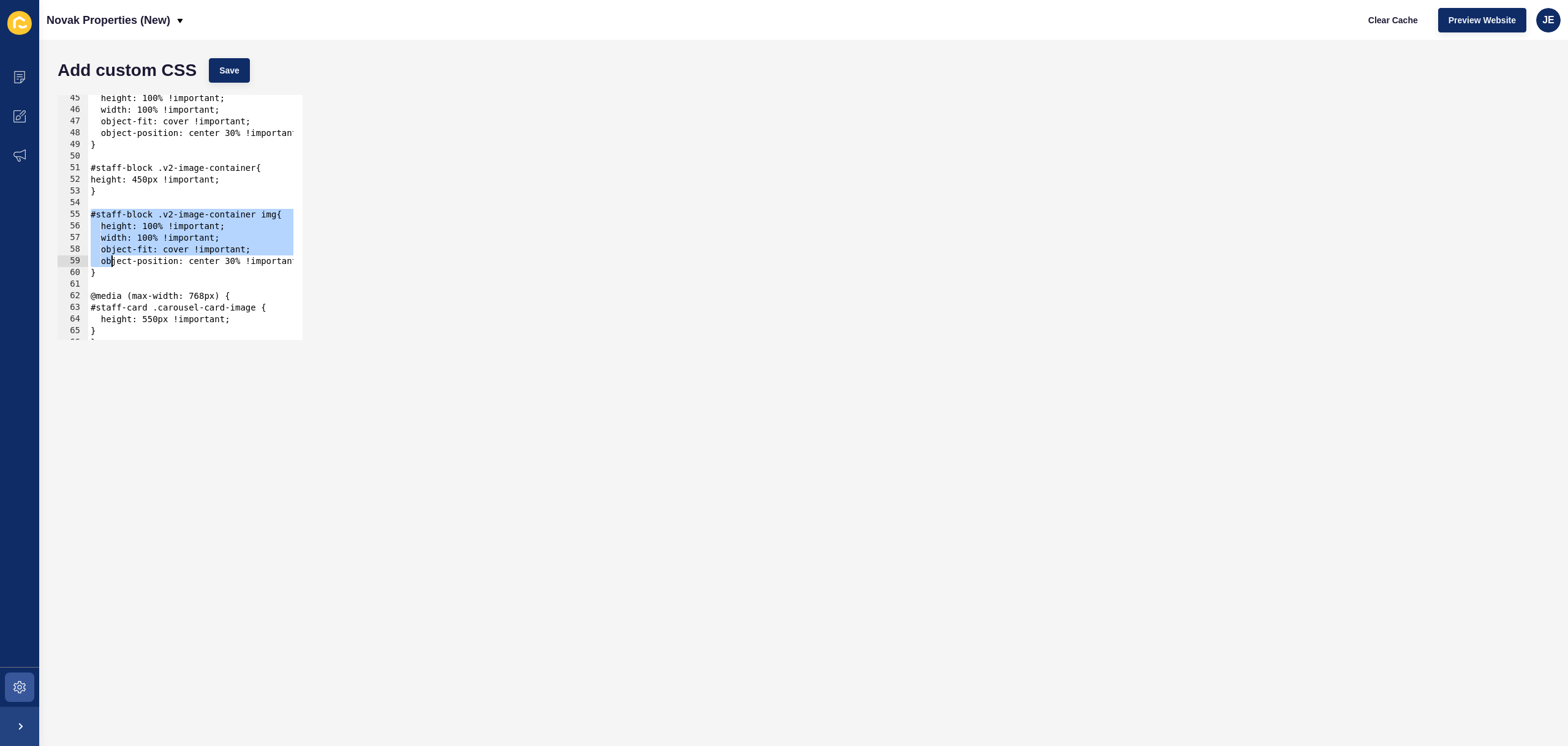
drag, startPoint x: 91, startPoint y: 216, endPoint x: 114, endPoint y: 269, distance: 57.8
click at [114, 269] on div "height: 100% !important; width: 100% !important; object-fit: cover !important; …" at bounding box center [363, 222] width 550 height 259
click at [123, 277] on div "height: 100% !important; width: 100% !important; object-fit: cover !important; …" at bounding box center [363, 222] width 550 height 259
type textarea "}"
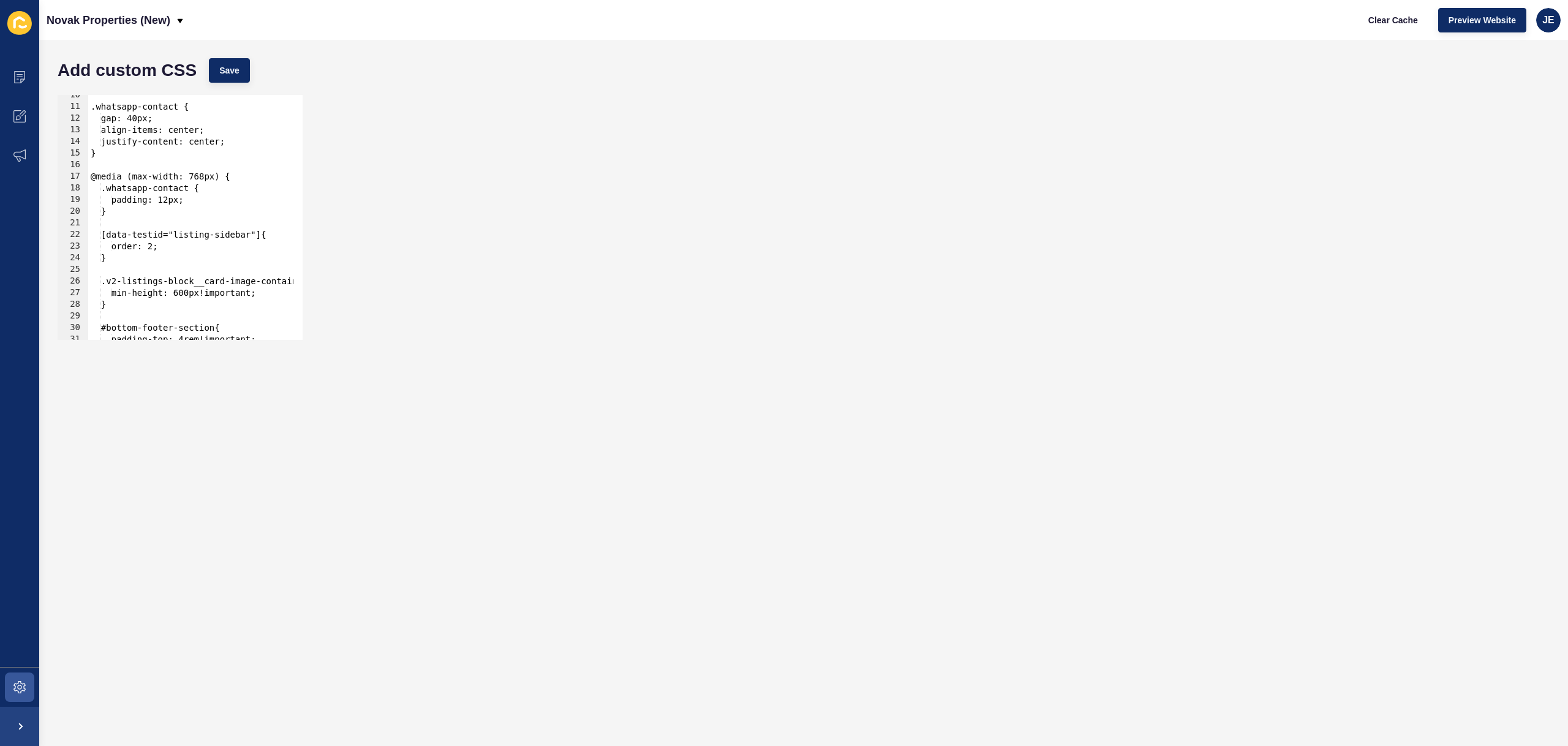
scroll to position [0, 0]
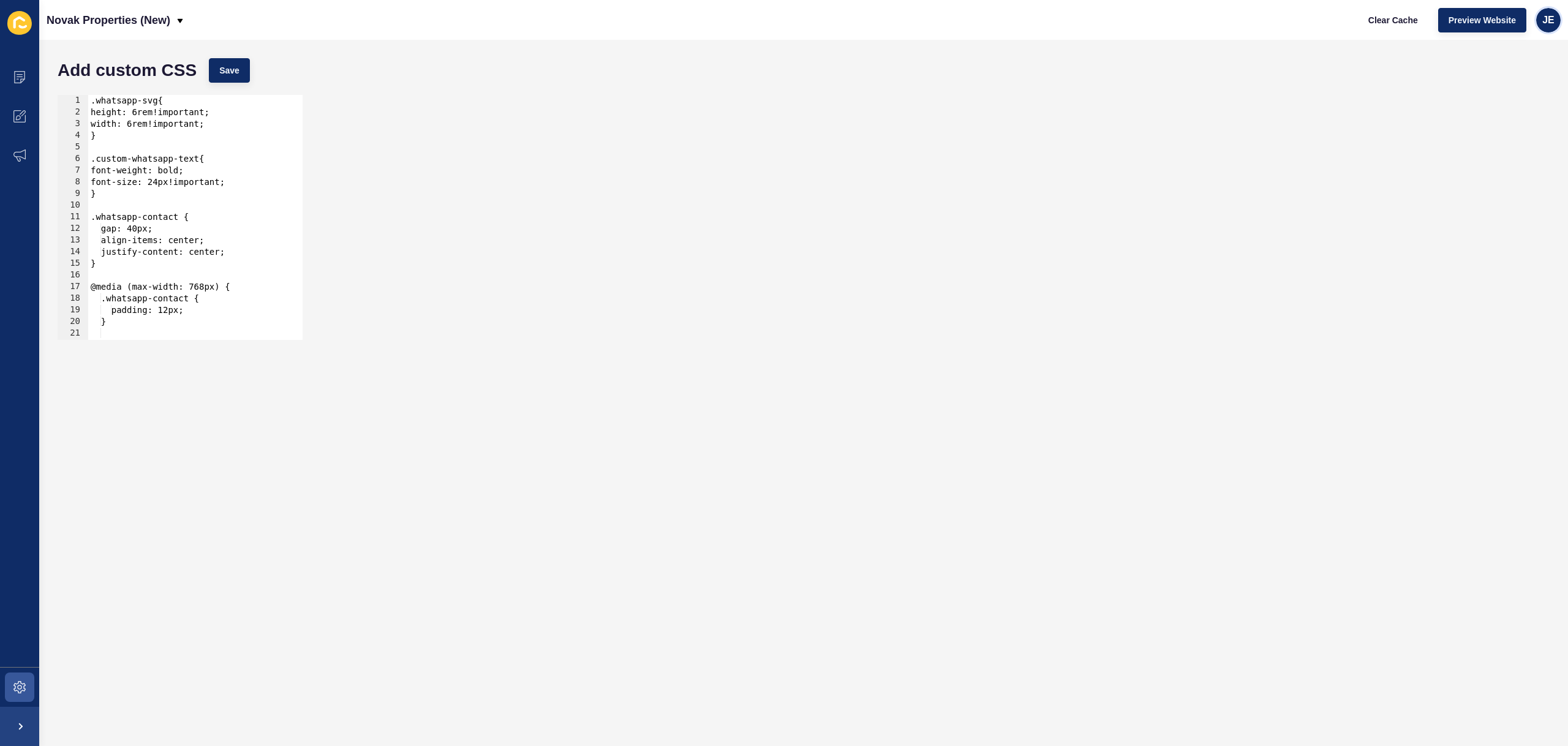
click at [1553, 27] on div "JE" at bounding box center [1549, 21] width 25 height 25
click at [1520, 96] on link "Logout" at bounding box center [1519, 102] width 90 height 27
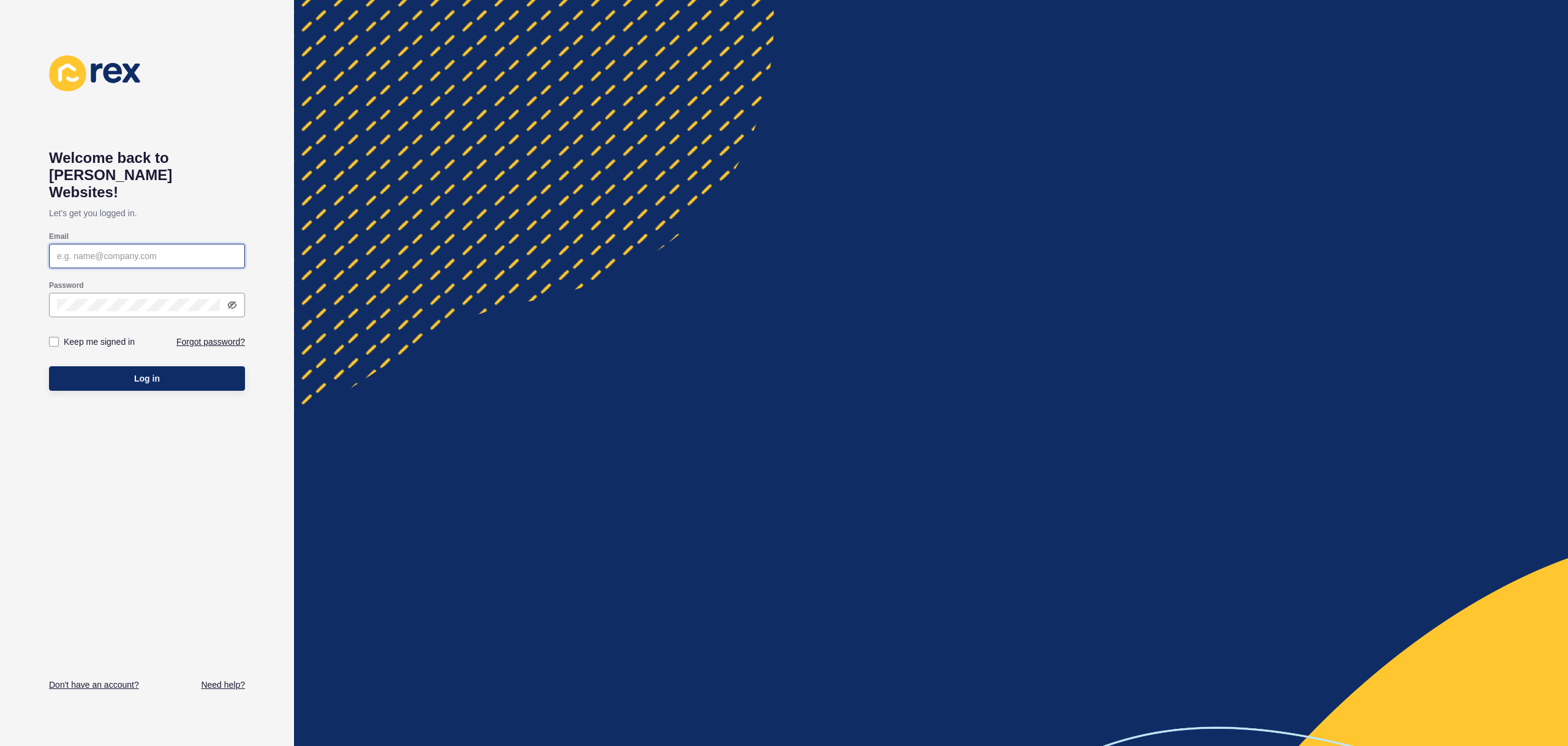
type input "[EMAIL_ADDRESS][PERSON_NAME][DOMAIN_NAME]"
click at [192, 367] on button "Log in" at bounding box center [147, 379] width 196 height 25
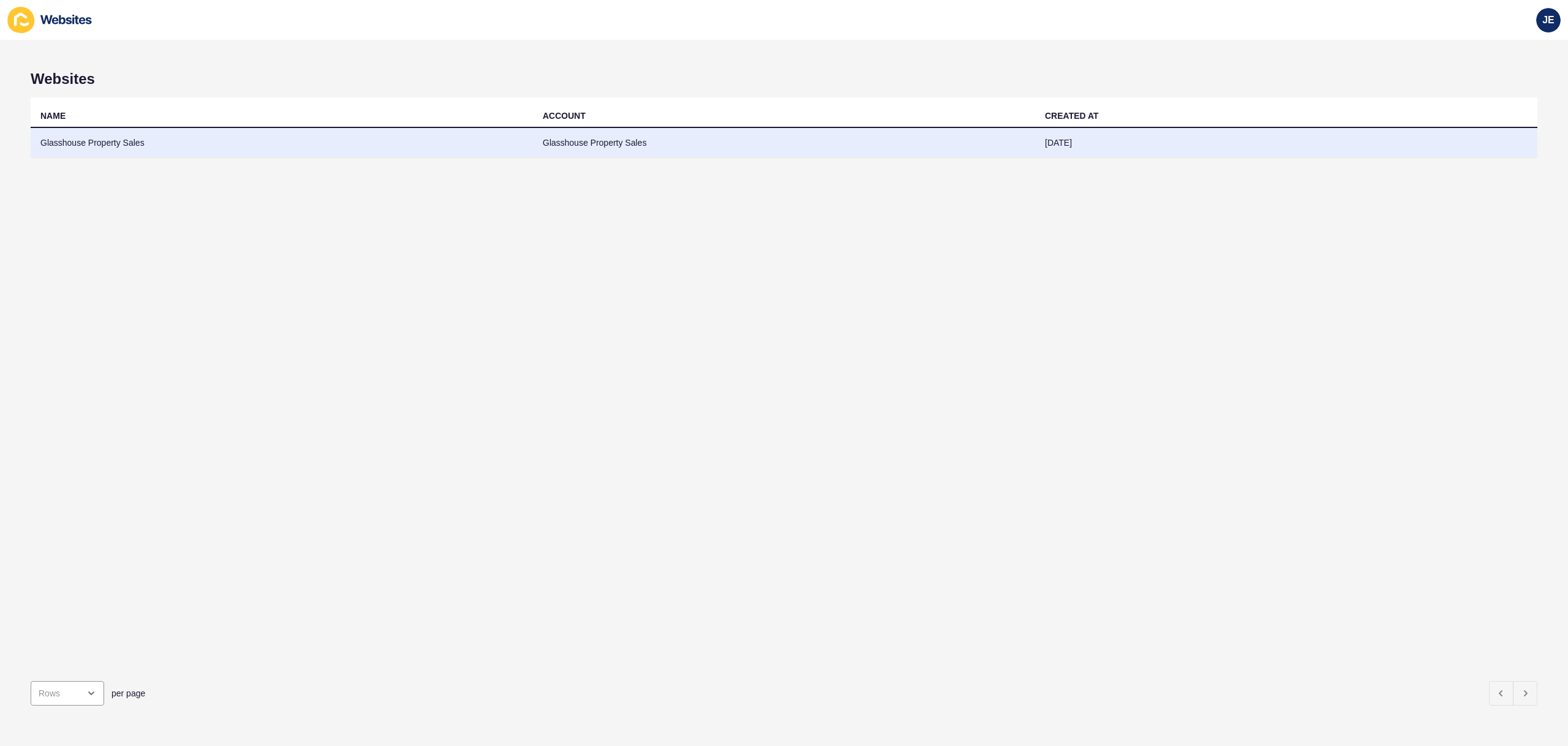
click at [391, 145] on td "Glasshouse Property Sales" at bounding box center [282, 143] width 503 height 30
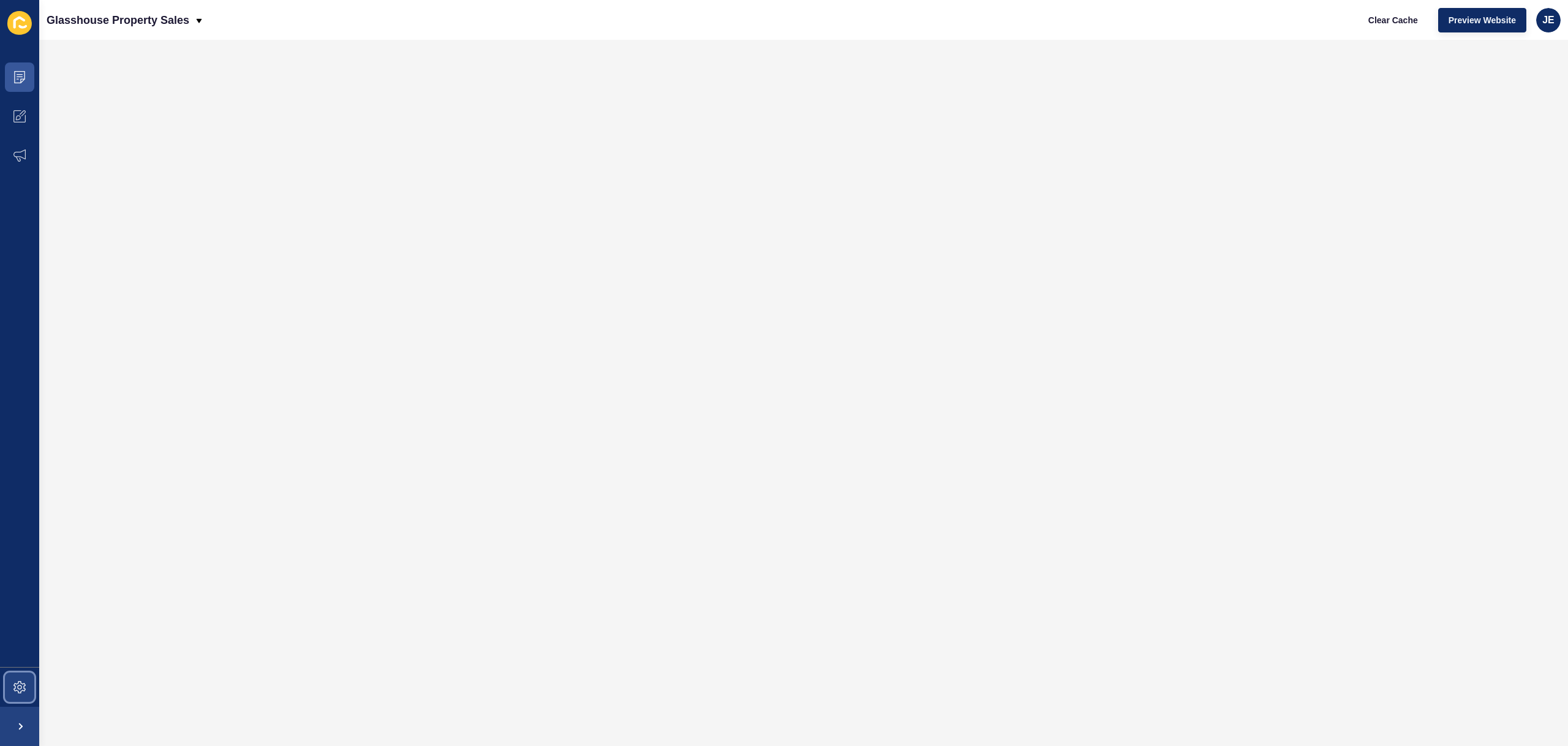
click at [24, 684] on icon at bounding box center [19, 687] width 12 height 12
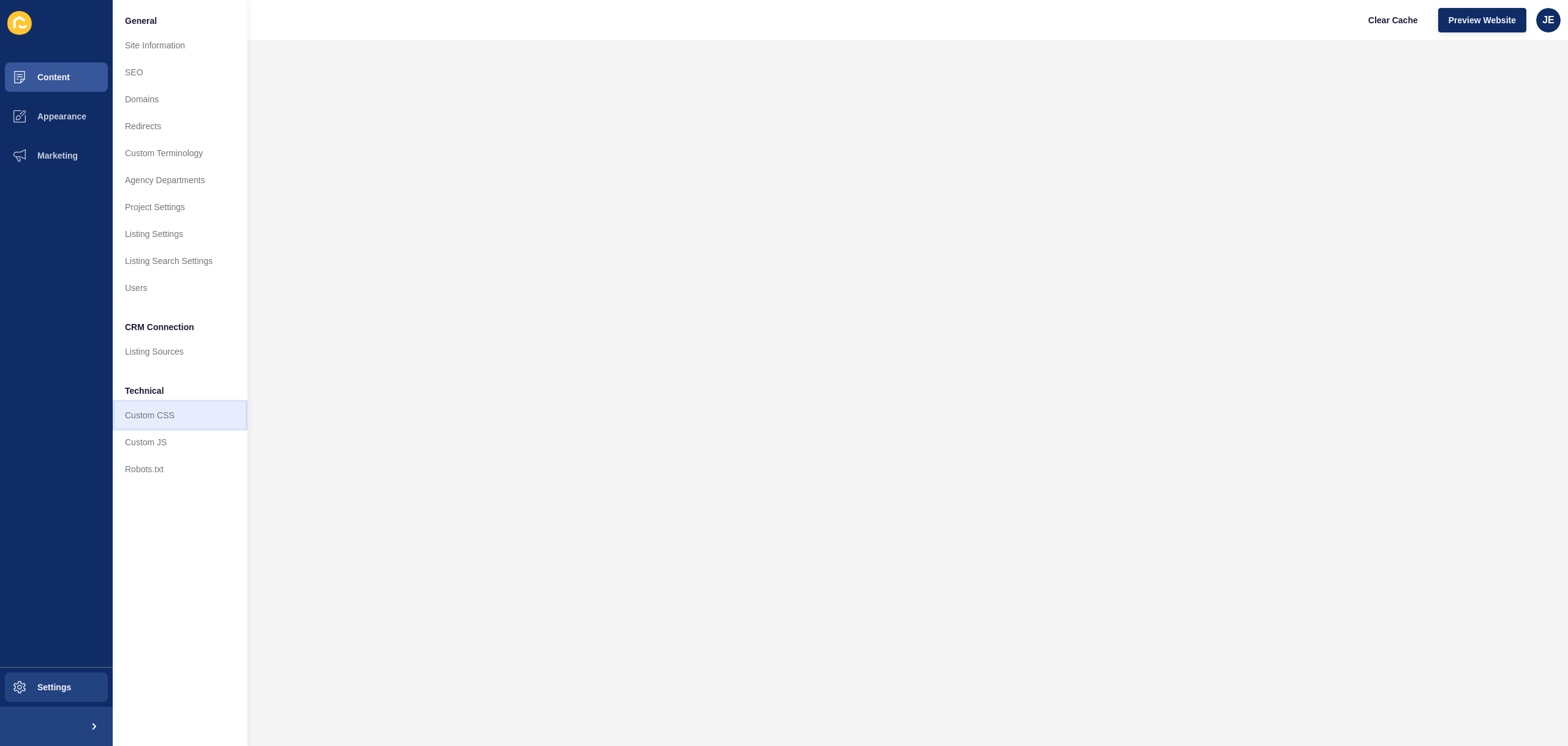
click at [178, 420] on link "Custom CSS" at bounding box center [180, 415] width 135 height 27
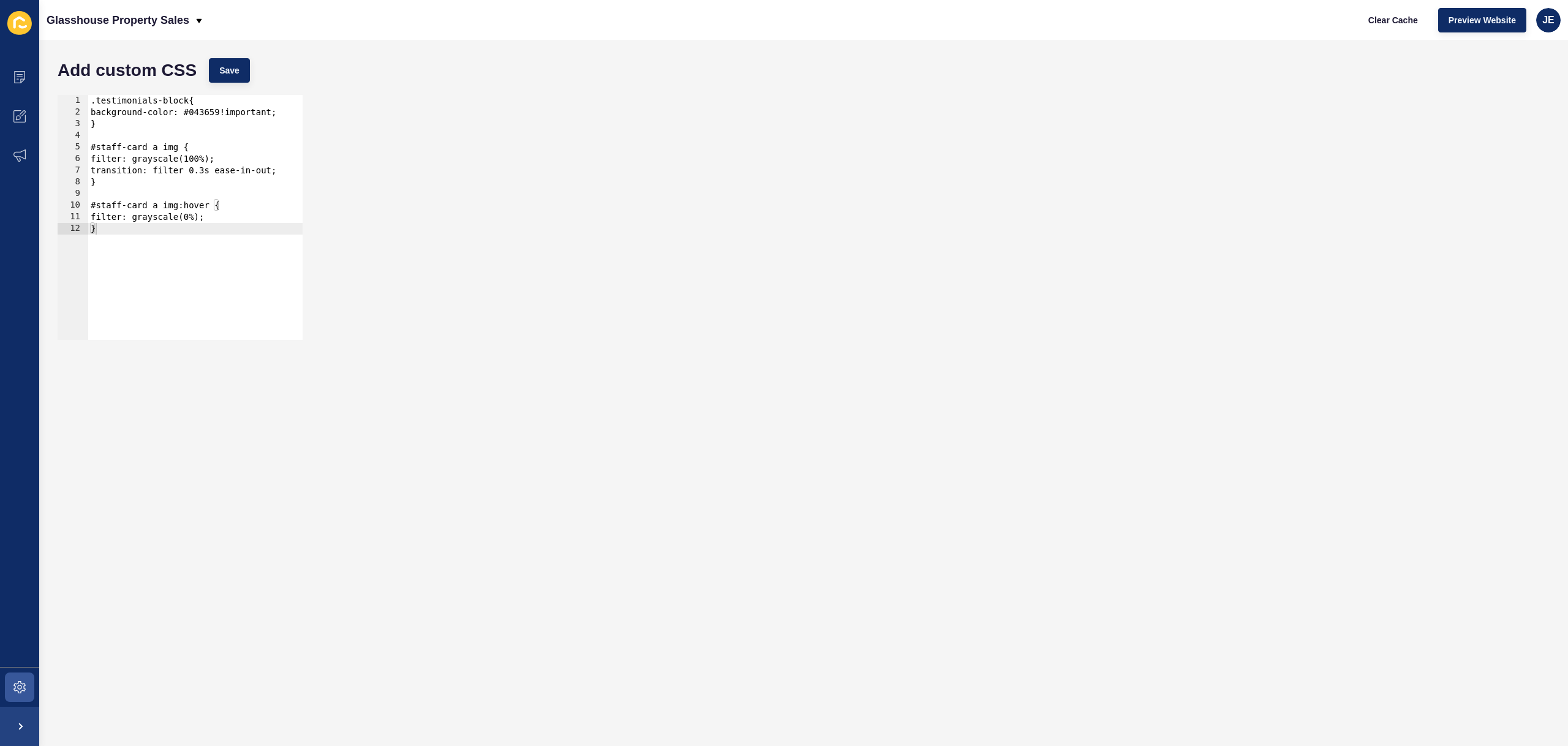
type textarea "}"
click at [213, 230] on div ".testimonials-block{ background-color: #043659!important; } #staff-card a img {…" at bounding box center [195, 229] width 214 height 269
paste textarea "}"
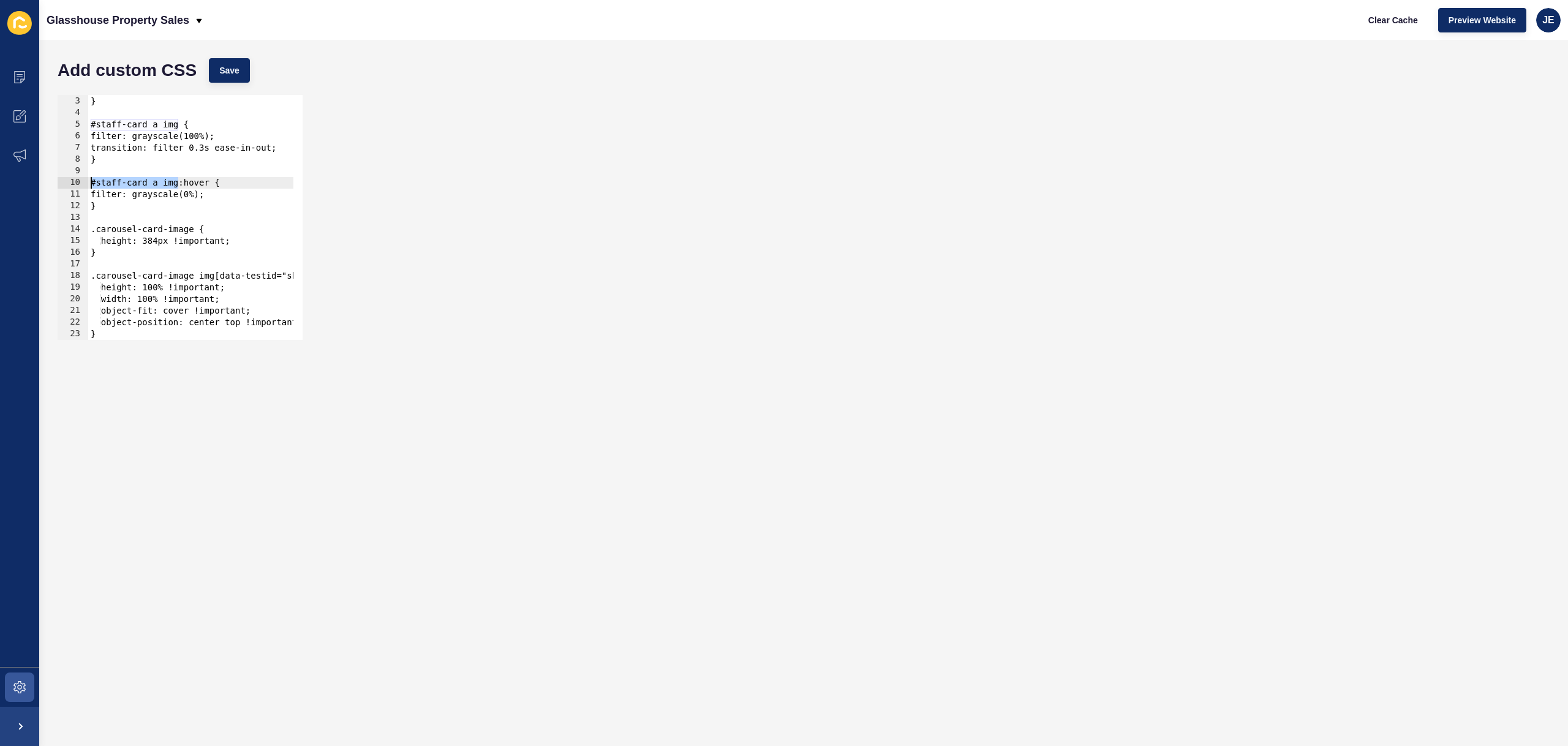
drag, startPoint x: 177, startPoint y: 184, endPoint x: 46, endPoint y: 185, distance: 131.0
click at [46, 185] on div "Add custom CSS Save } 2 3 4 5 6 7 8 9 10 11 12 13 14 15 16 17 18 19 20 21 22 23…" at bounding box center [804, 392] width 1529 height 706
drag, startPoint x: 194, startPoint y: 230, endPoint x: 54, endPoint y: 227, distance: 140.0
click at [54, 227] on div "#staff-card a img:hover { [CREDIT_CARD_NUMBER] 14 15 16 17 18 19 20 21 22 23 ba…" at bounding box center [803, 218] width 1505 height 257
paste textarea "#staff-card a img"
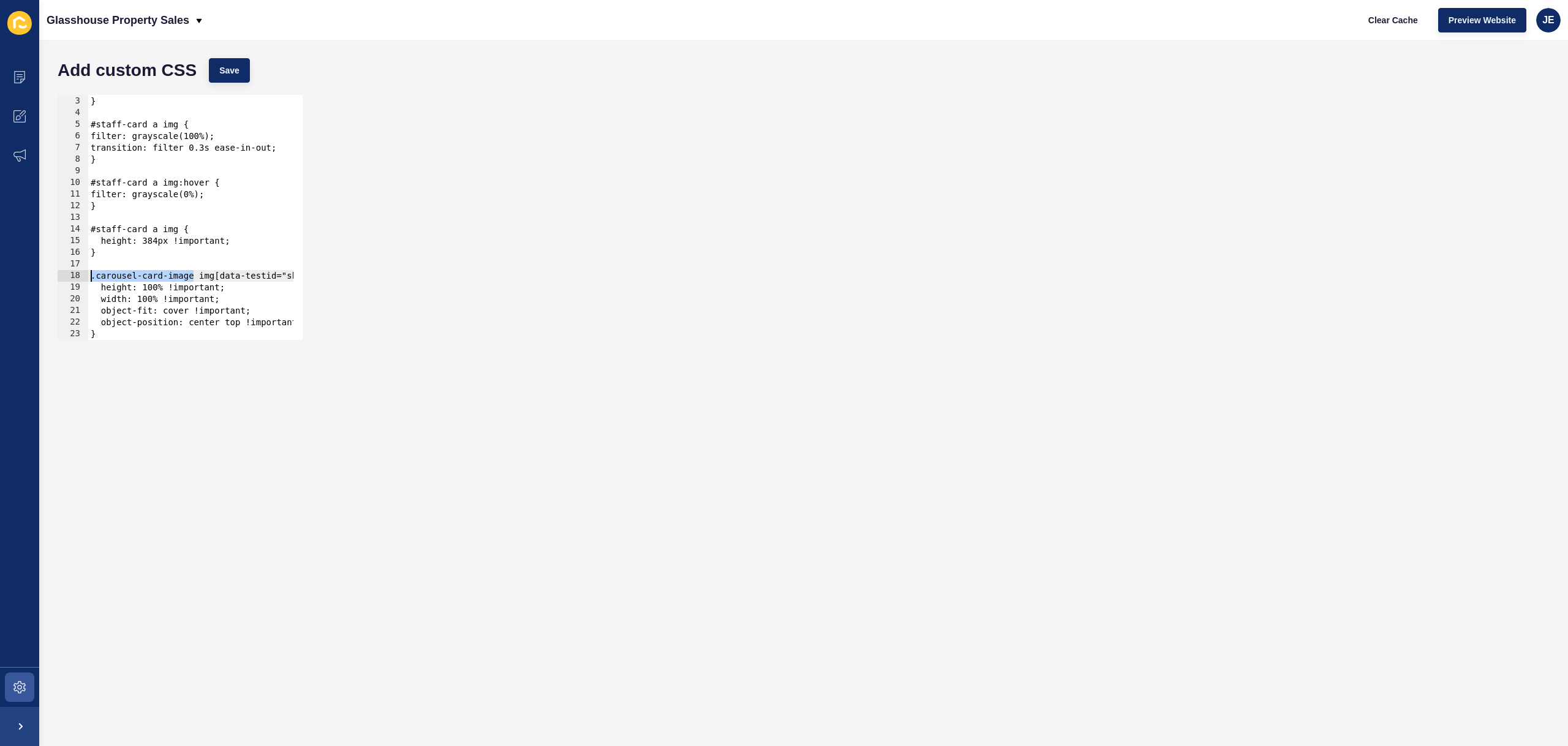
drag, startPoint x: 193, startPoint y: 276, endPoint x: 67, endPoint y: 279, distance: 126.0
click at [67, 279] on div "#staff-card a img { [CREDIT_CARD_NUMBER] 14 15 16 17 18 19 20 21 22 23 backgrou…" at bounding box center [180, 217] width 245 height 245
paste textarea "#staff-card a img"
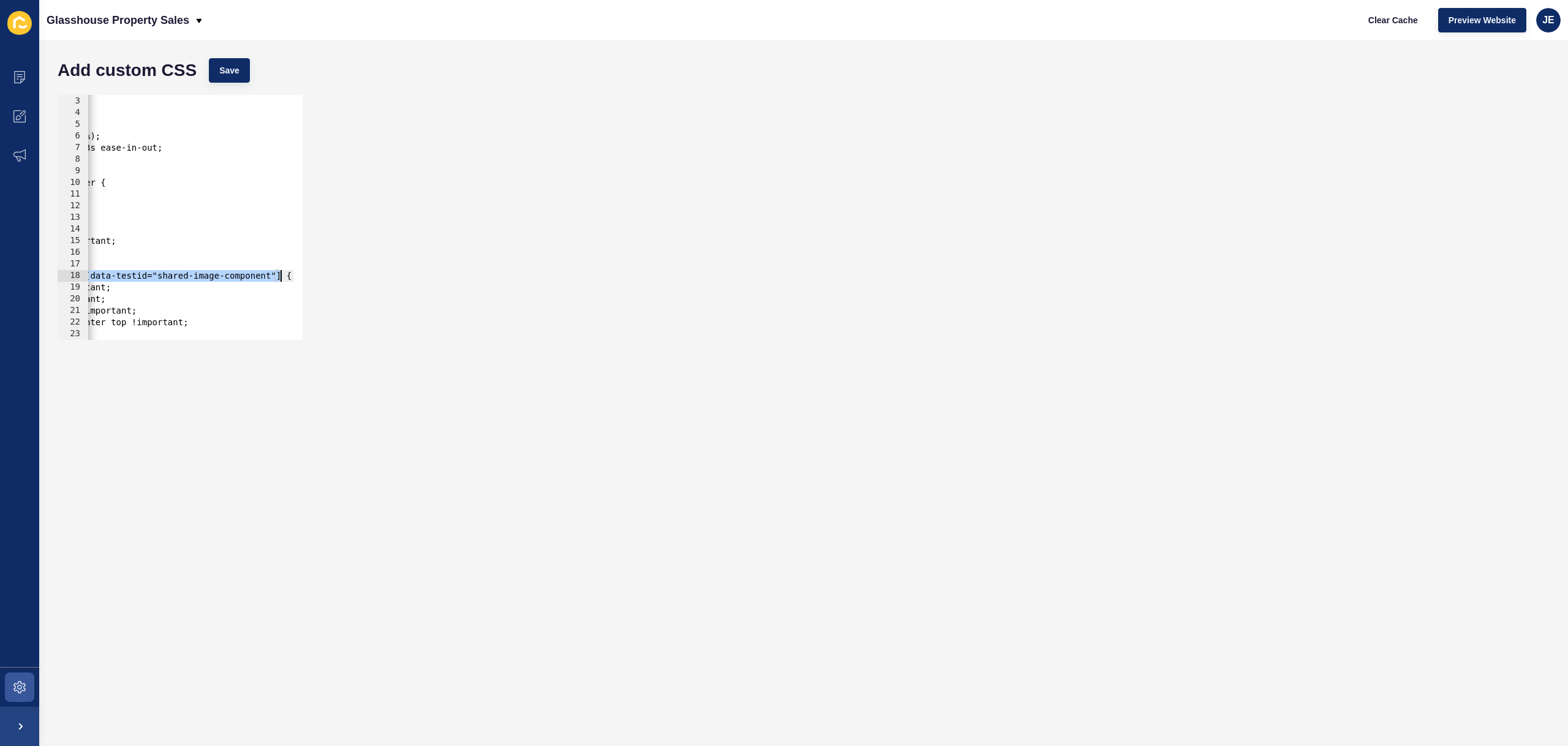
drag, startPoint x: 184, startPoint y: 279, endPoint x: 280, endPoint y: 277, distance: 96.0
click at [280, 277] on div "background-color: #043659!important; } #staff-card a img { filter: grayscale(10…" at bounding box center [133, 213] width 319 height 259
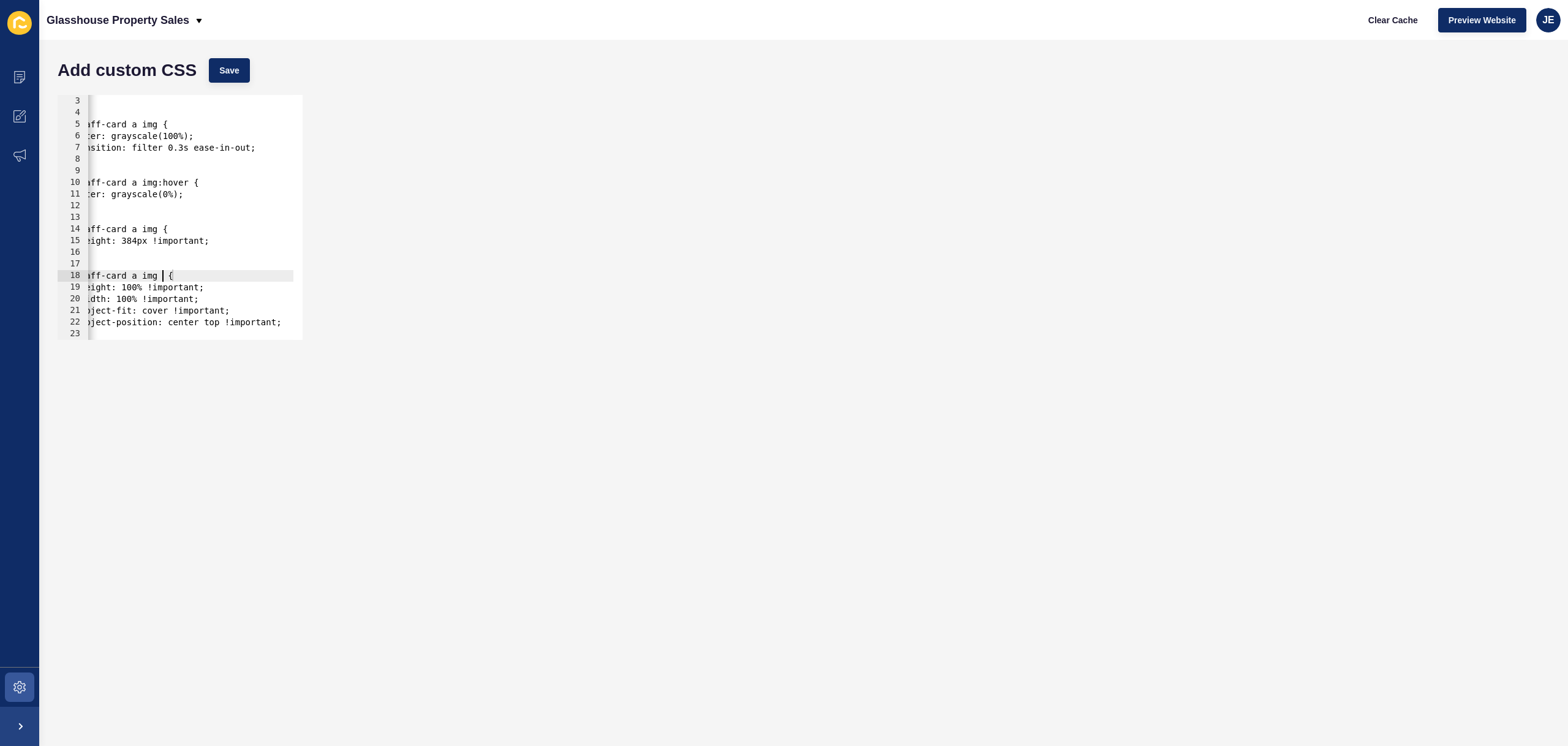
scroll to position [0, 21]
click at [227, 63] on button "Save" at bounding box center [230, 71] width 41 height 25
click at [1397, 21] on span "Clear Cache" at bounding box center [1393, 20] width 49 height 12
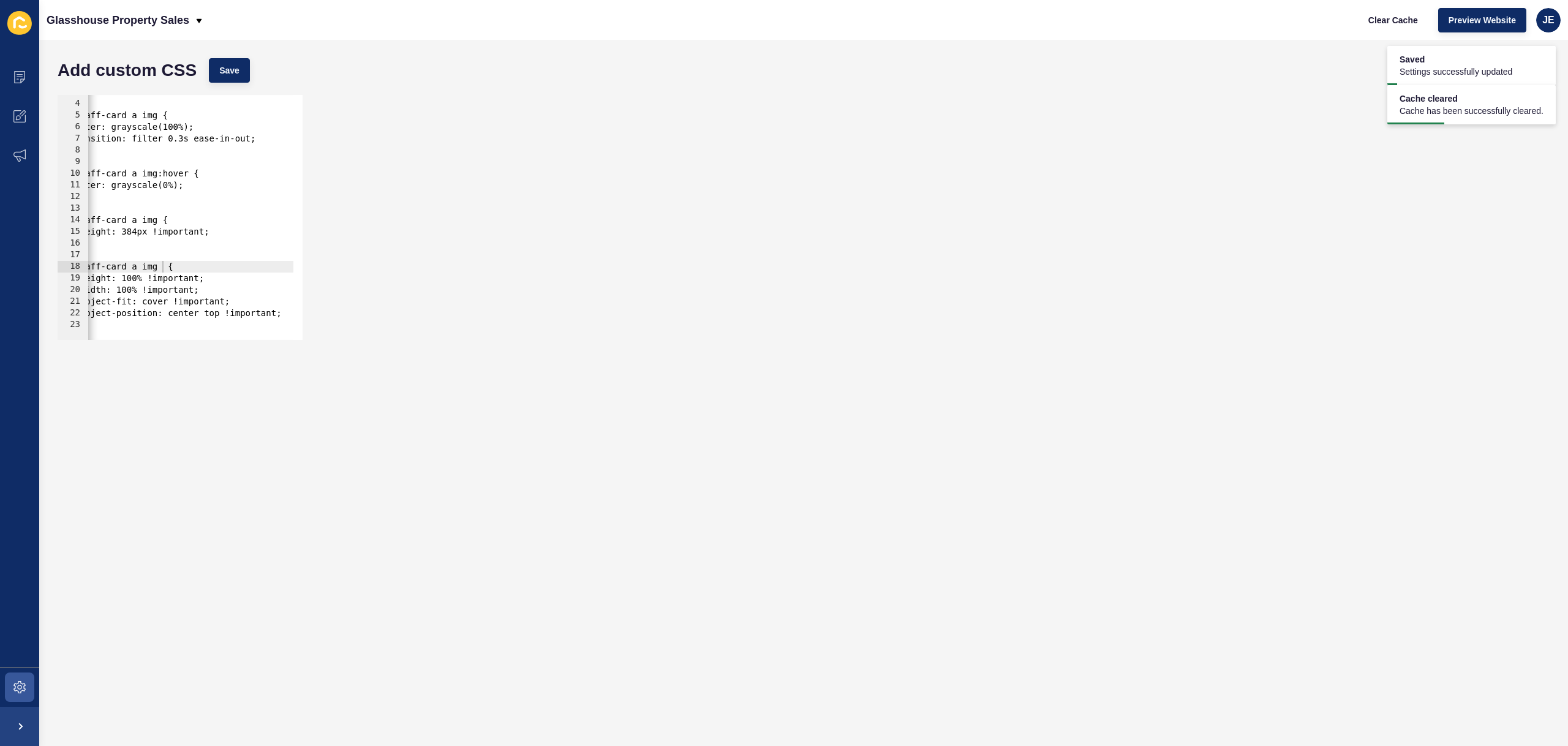
type textarea "object-position: center top !important;"
drag, startPoint x: 138, startPoint y: 312, endPoint x: 63, endPoint y: 310, distance: 75.0
click at [63, 310] on div "object-position: center top !important; 3 4 5 6 7 8 9 10 11 12 13 14 15 16 17 1…" at bounding box center [180, 217] width 245 height 245
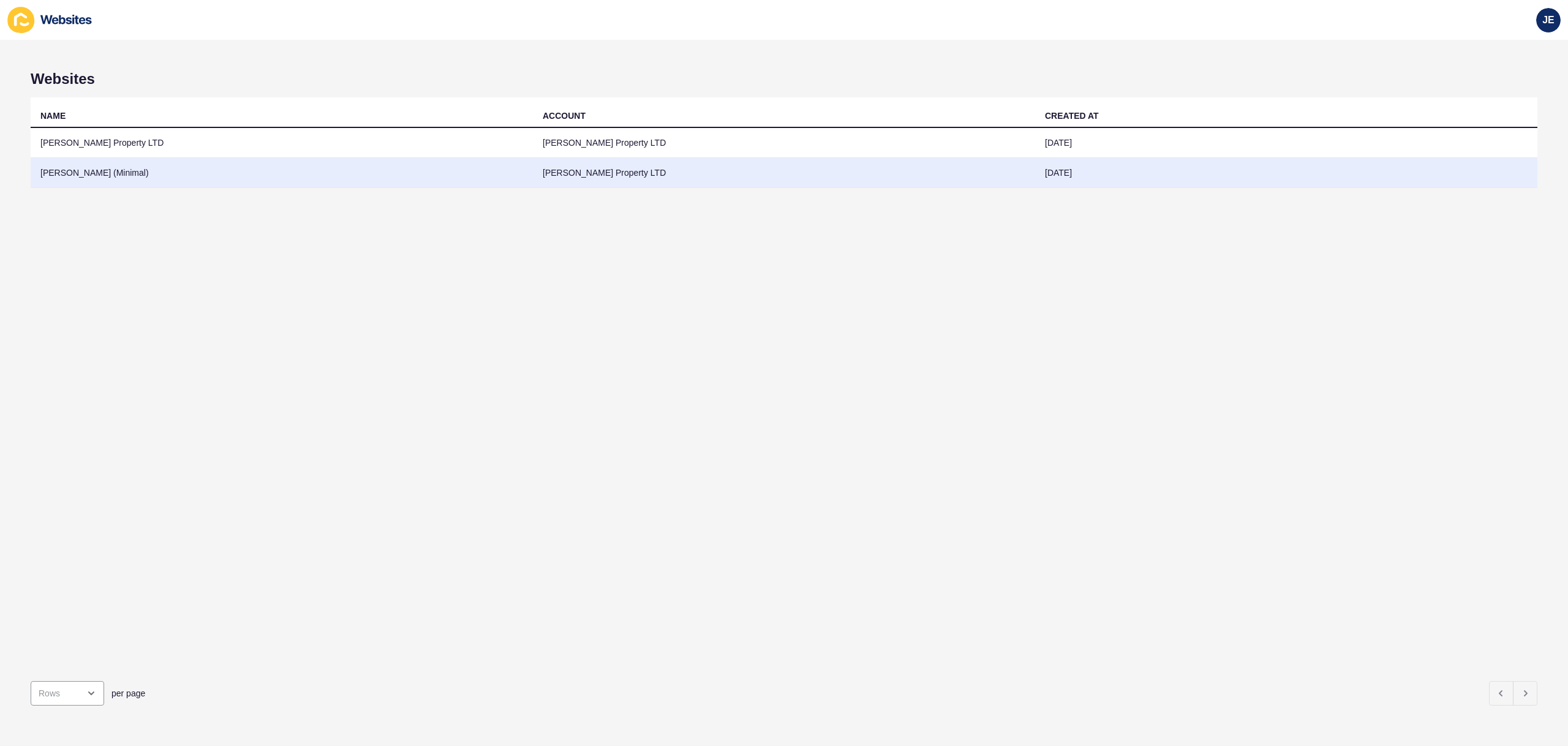
click at [424, 168] on td "[PERSON_NAME] (Minimal)" at bounding box center [282, 173] width 503 height 30
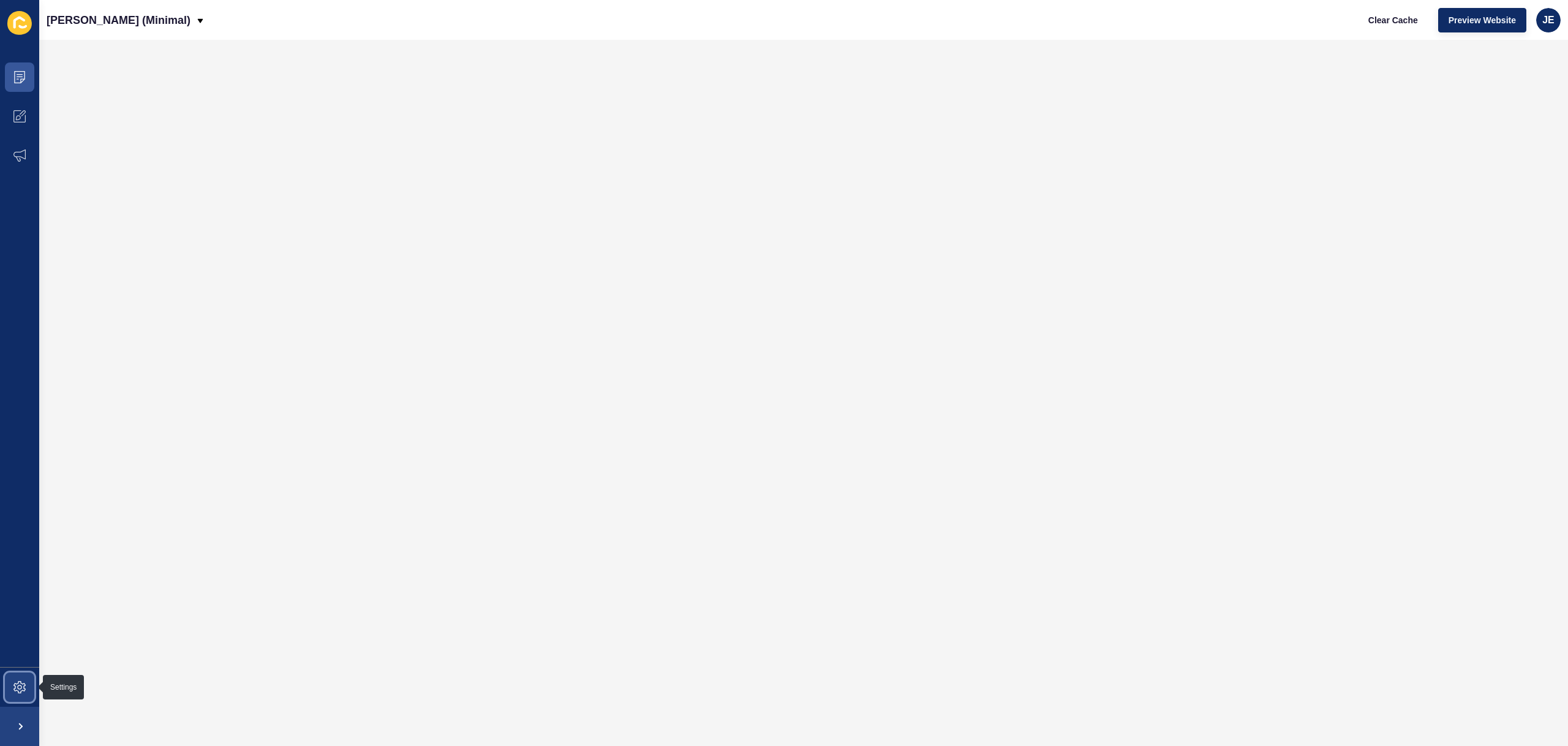
click at [16, 674] on span at bounding box center [20, 687] width 40 height 40
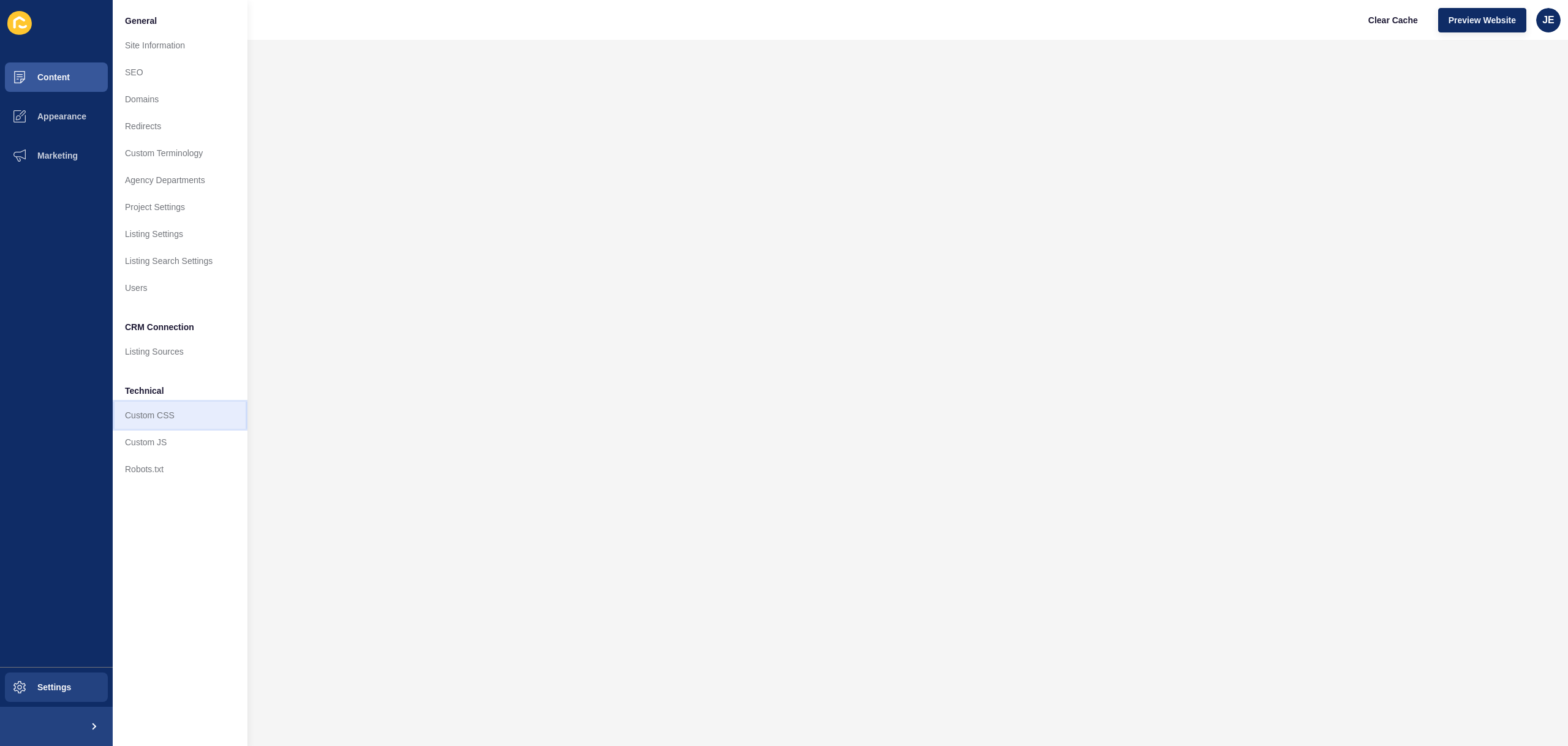
click at [152, 428] on link "Custom CSS" at bounding box center [180, 415] width 135 height 27
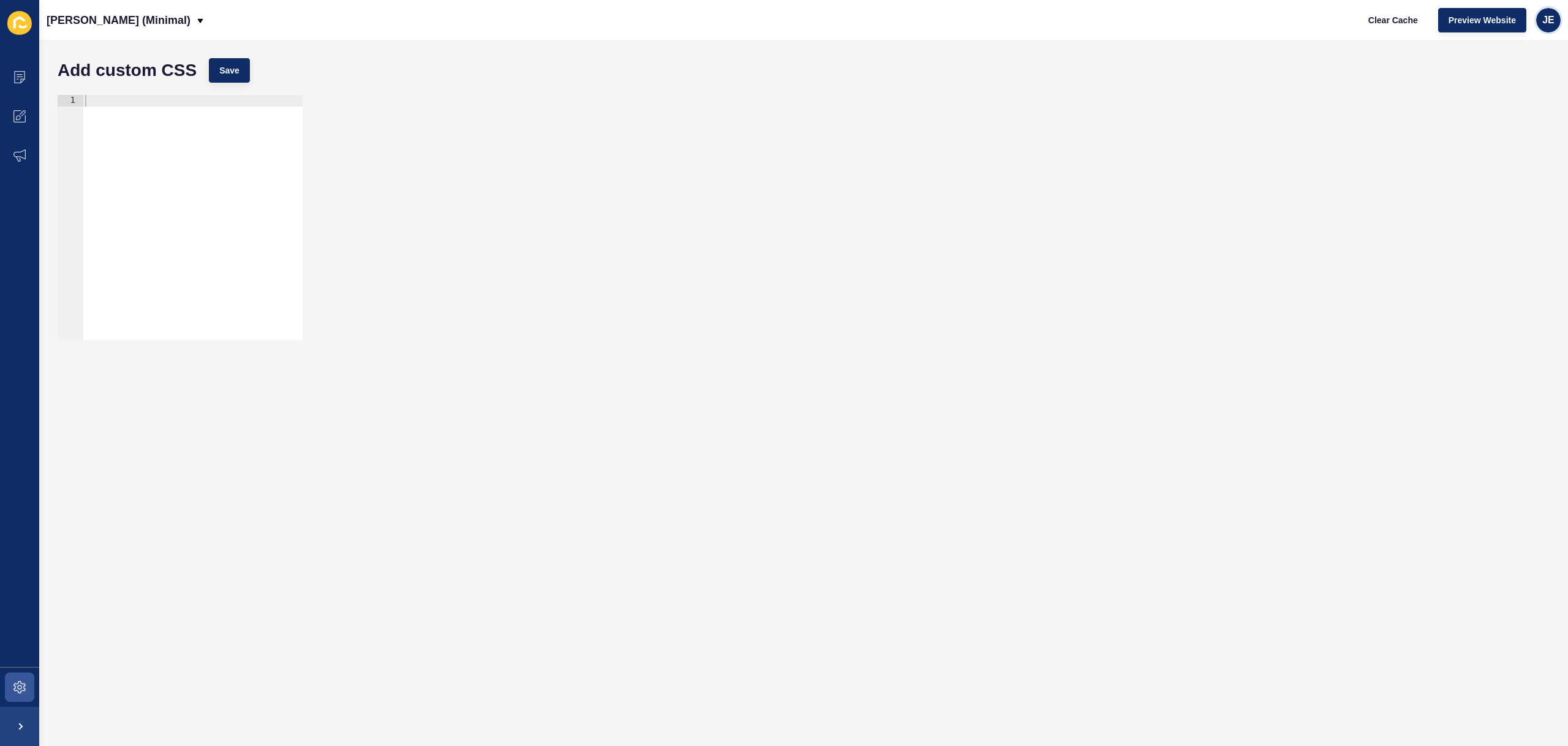
click at [1543, 18] on span "JE" at bounding box center [1548, 20] width 12 height 12
click at [1512, 100] on link "Logout" at bounding box center [1519, 102] width 90 height 27
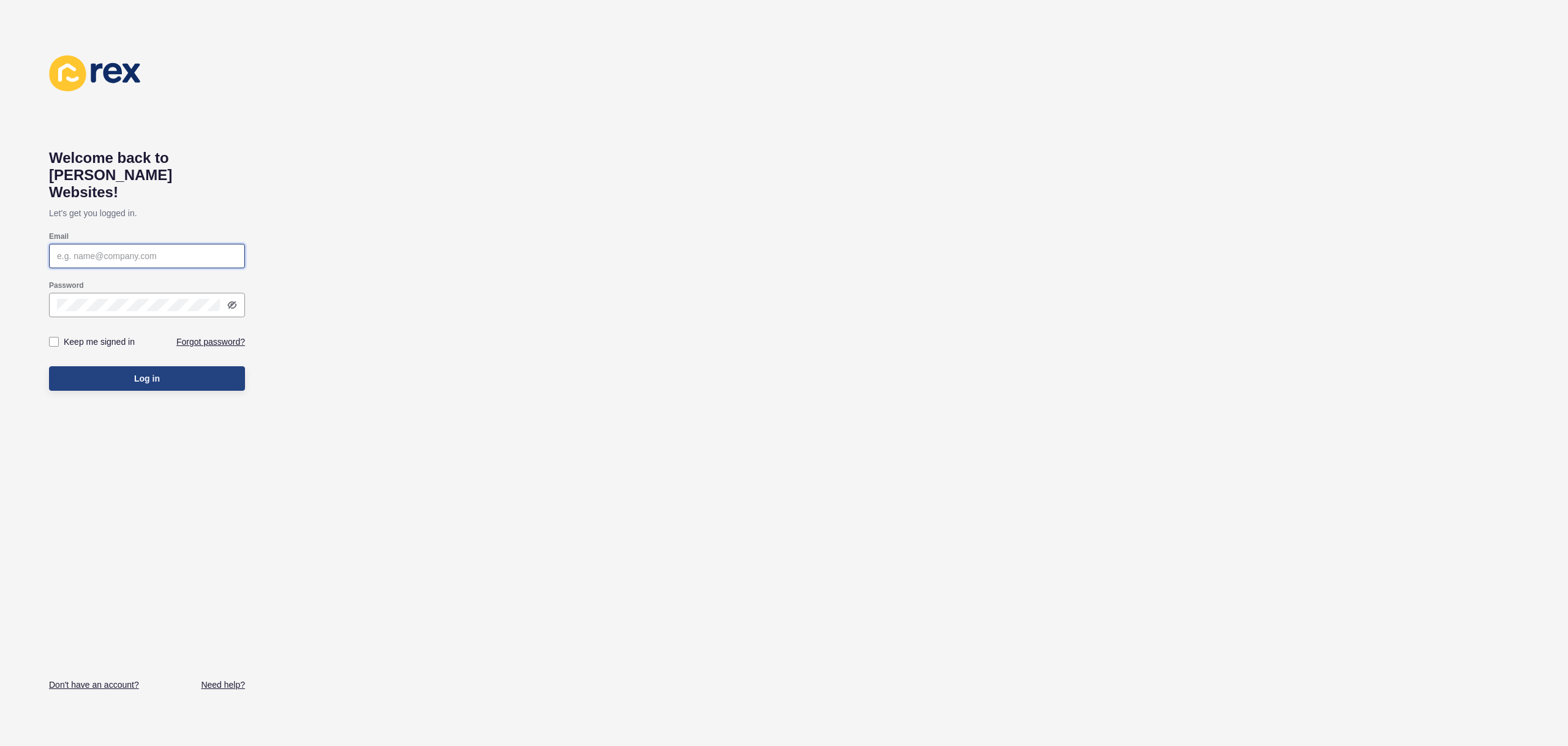
type input "[EMAIL_ADDRESS][PERSON_NAME][DOMAIN_NAME]"
click at [208, 367] on button "Log in" at bounding box center [147, 379] width 196 height 25
